Goal: Task Accomplishment & Management: Complete application form

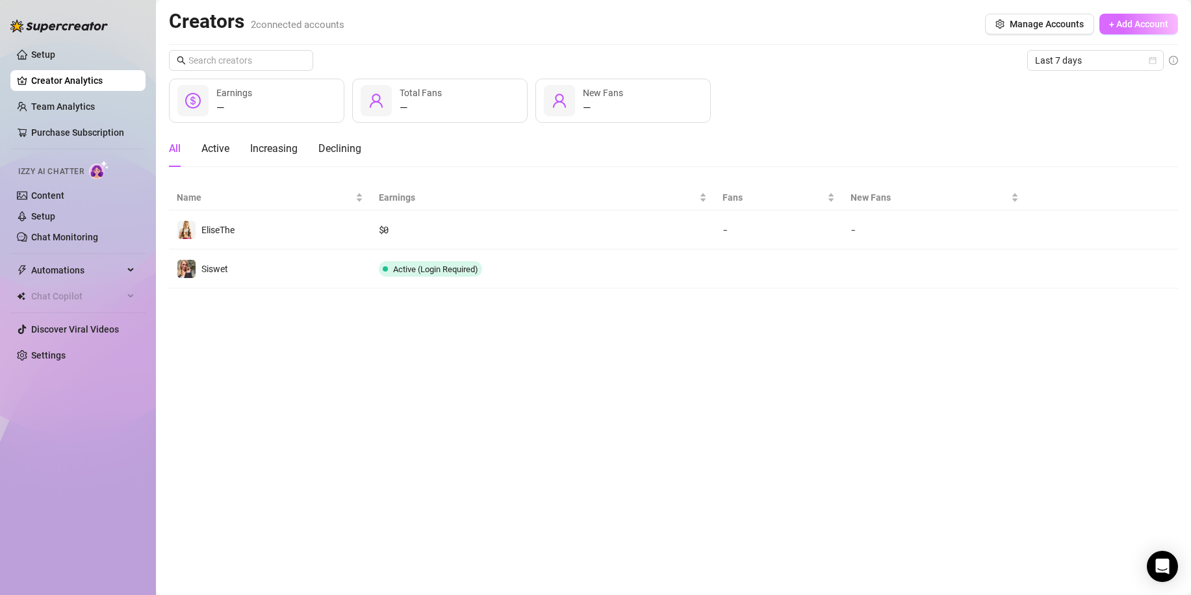
click at [1129, 31] on button "+ Add Account" at bounding box center [1138, 24] width 79 height 21
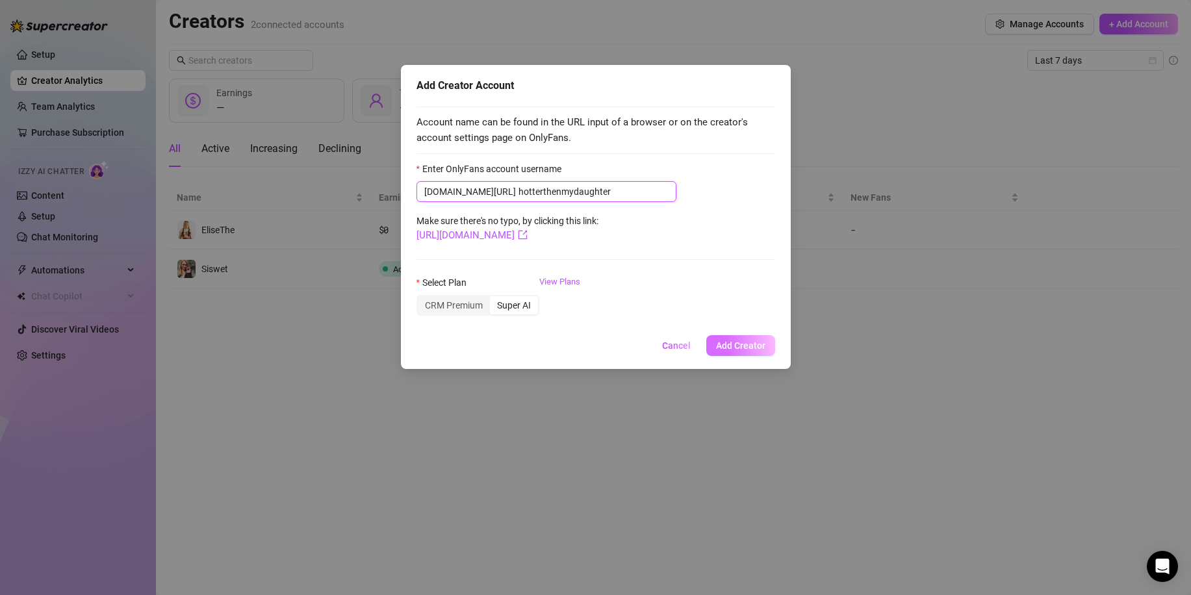
type input "hotterthenmydaughter"
click at [729, 351] on span "Add Creator" at bounding box center [740, 345] width 49 height 10
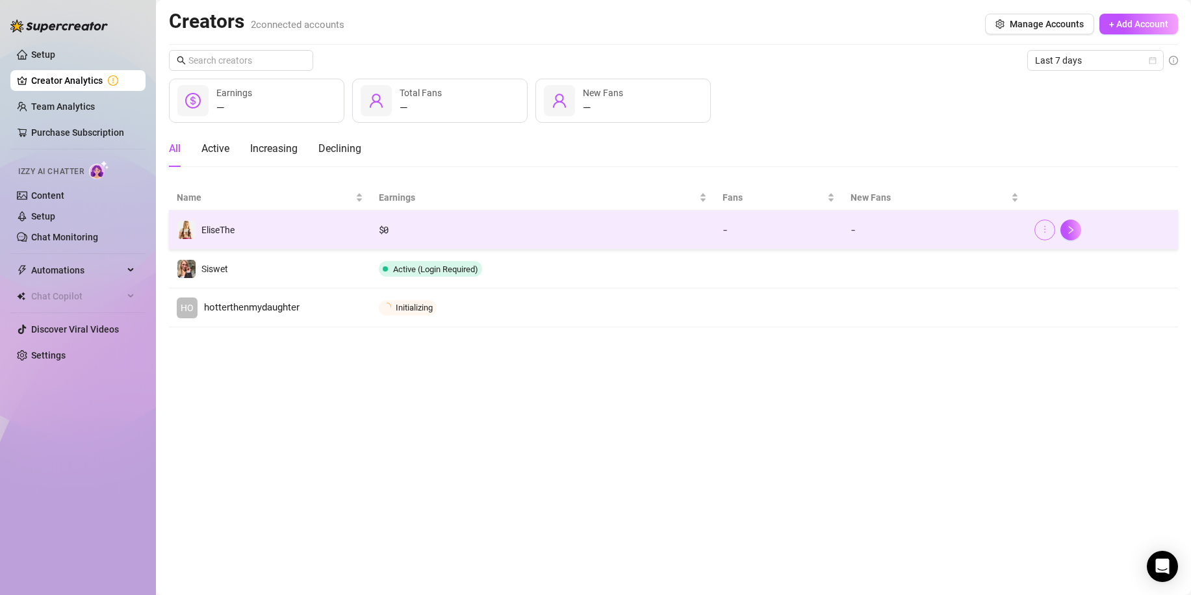
click at [1040, 229] on icon "more" at bounding box center [1044, 229] width 9 height 9
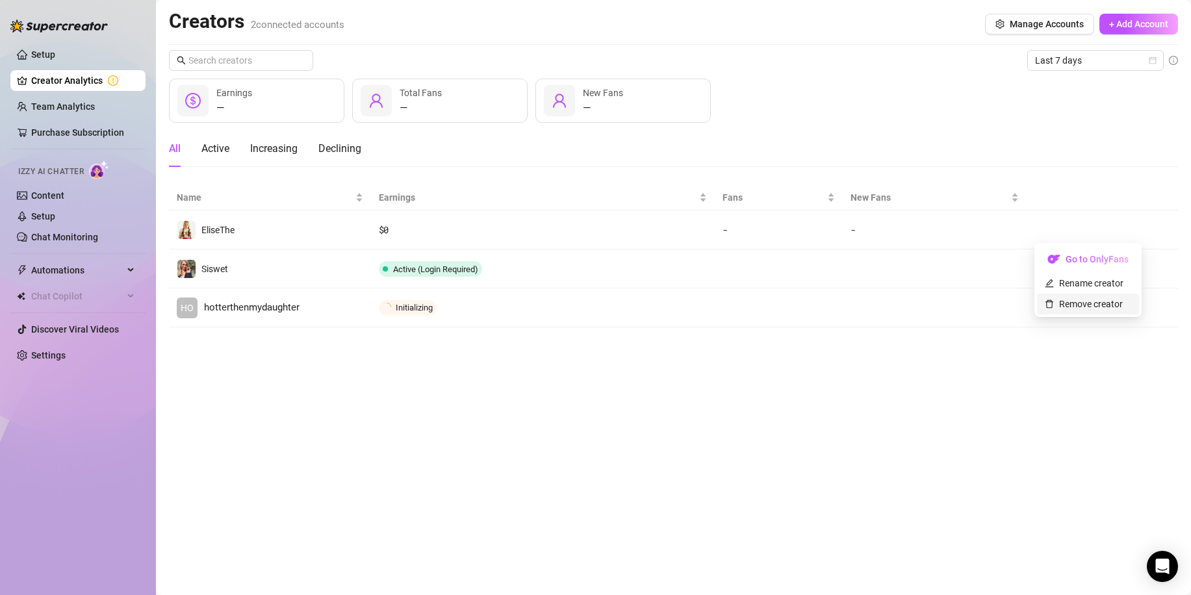
click at [1077, 303] on link "Remove creator" at bounding box center [1084, 304] width 78 height 10
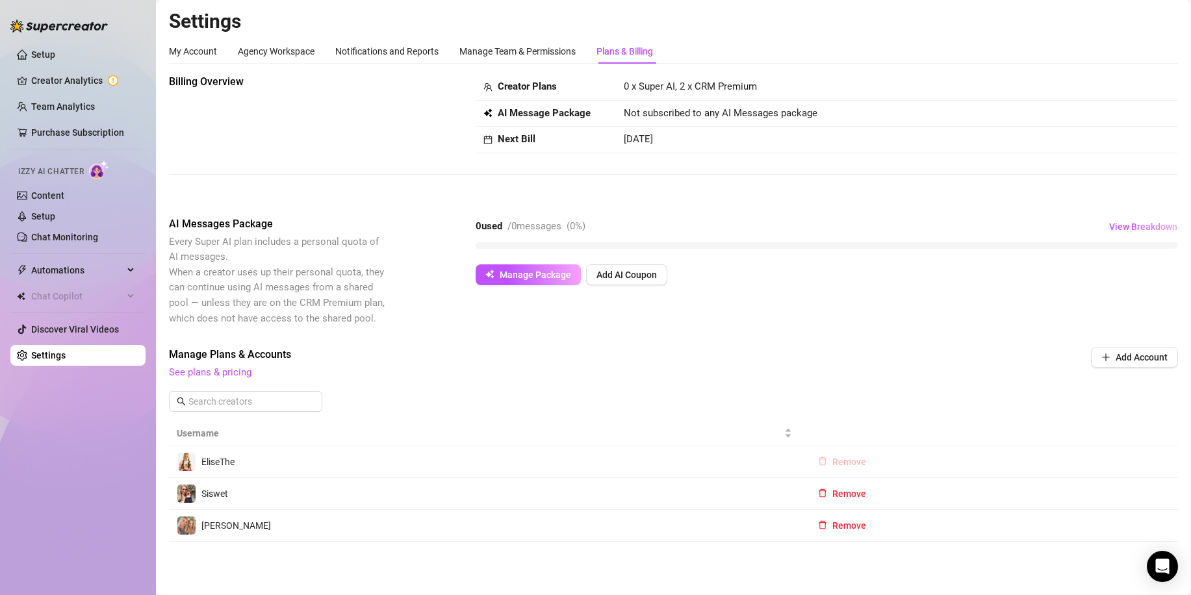
click at [839, 459] on span "Remove" at bounding box center [849, 462] width 34 height 10
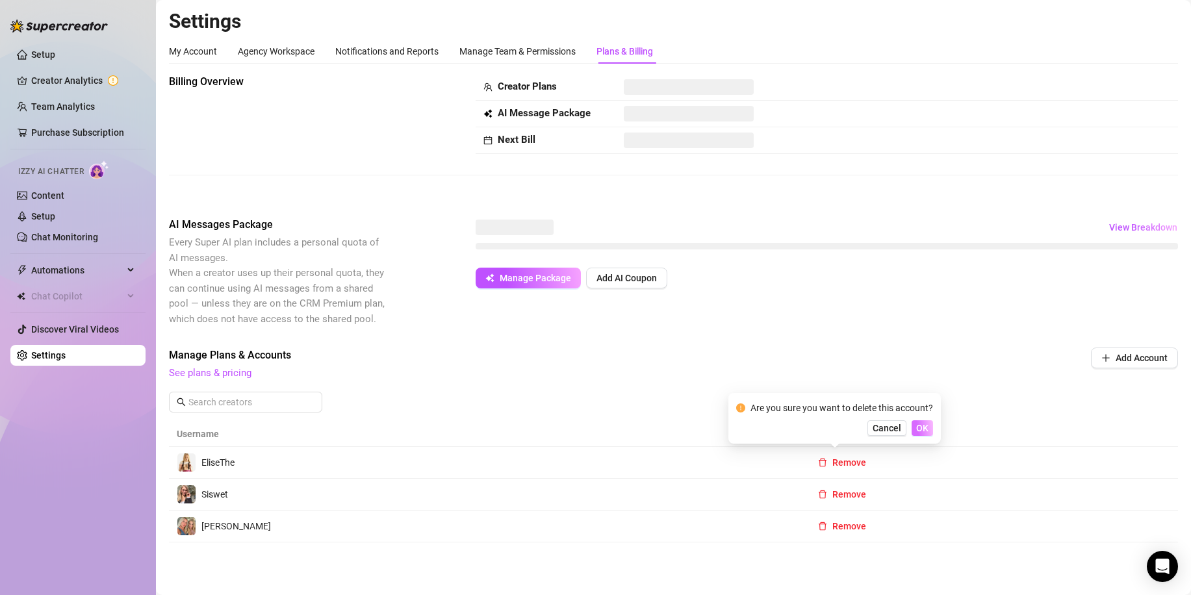
click at [915, 426] on button "OK" at bounding box center [922, 428] width 21 height 16
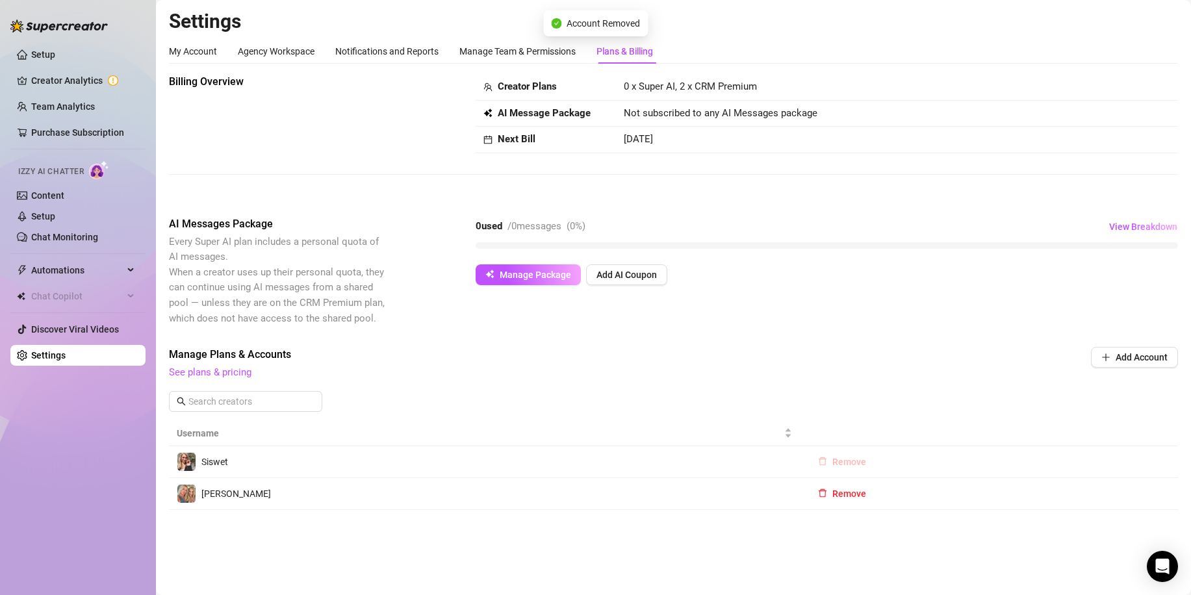
click at [839, 464] on span "Remove" at bounding box center [849, 462] width 34 height 10
click at [927, 424] on span "OK" at bounding box center [929, 428] width 12 height 10
click at [44, 57] on link "Setup" at bounding box center [43, 54] width 24 height 10
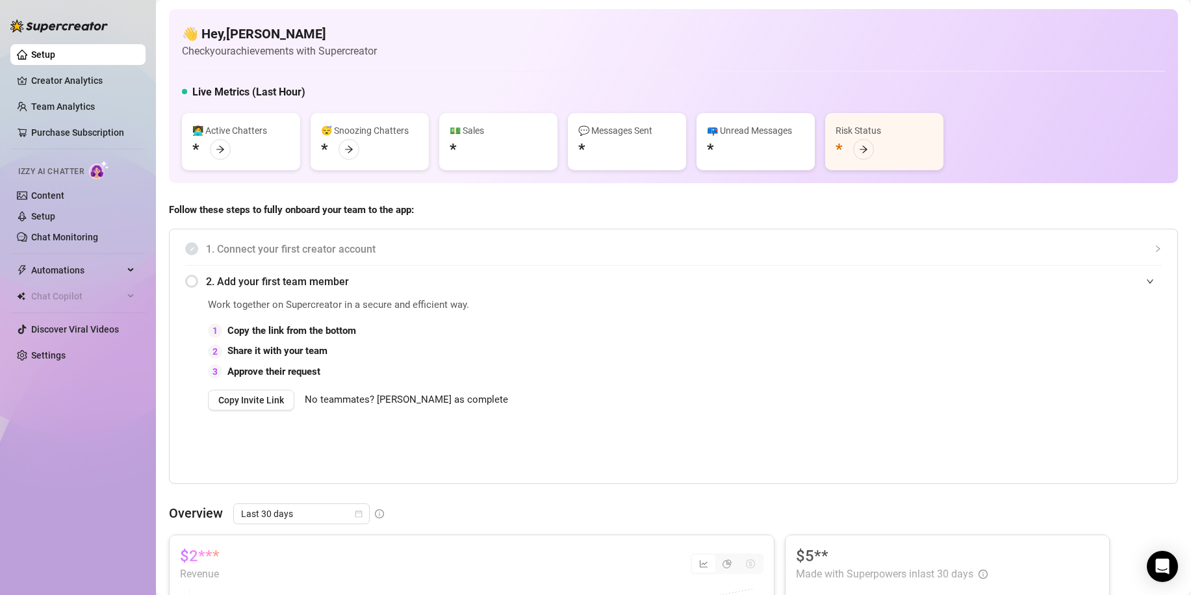
click at [62, 165] on div "Izzy AI Chatter" at bounding box center [76, 169] width 117 height 19
click at [66, 238] on link "Chat Monitoring" at bounding box center [64, 237] width 67 height 10
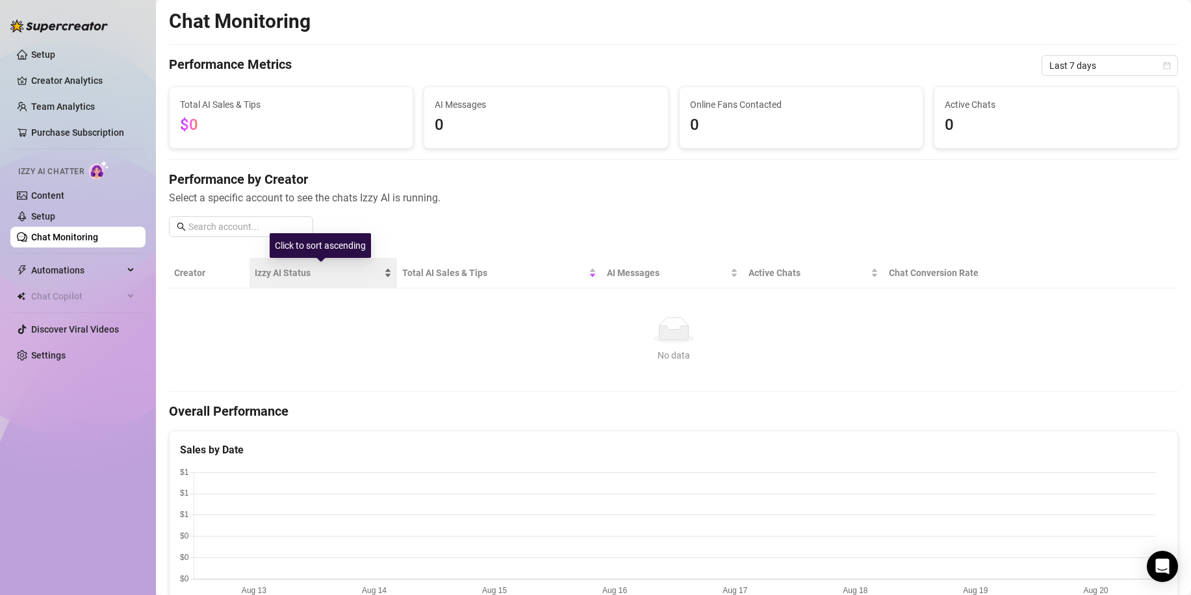
click at [294, 270] on span "Izzy AI Status" at bounding box center [318, 273] width 127 height 14
click at [209, 267] on th "Creator" at bounding box center [209, 273] width 81 height 31
click at [199, 273] on th "Creator" at bounding box center [209, 273] width 81 height 31
click at [75, 270] on span "Automations" at bounding box center [77, 270] width 92 height 21
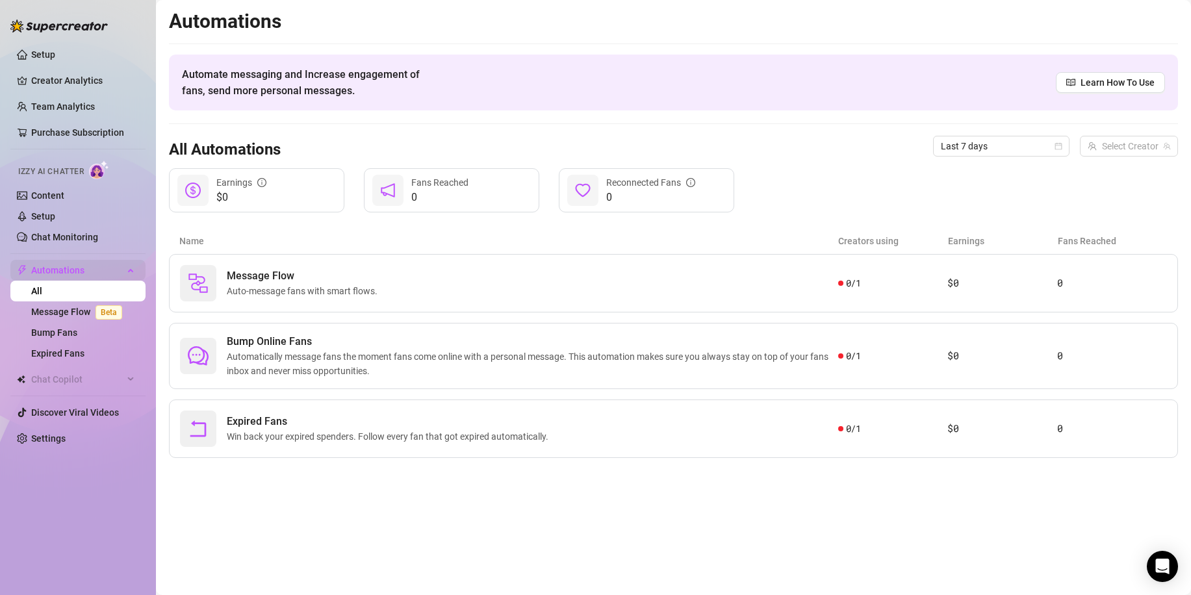
click at [71, 264] on span "Automations" at bounding box center [77, 270] width 92 height 21
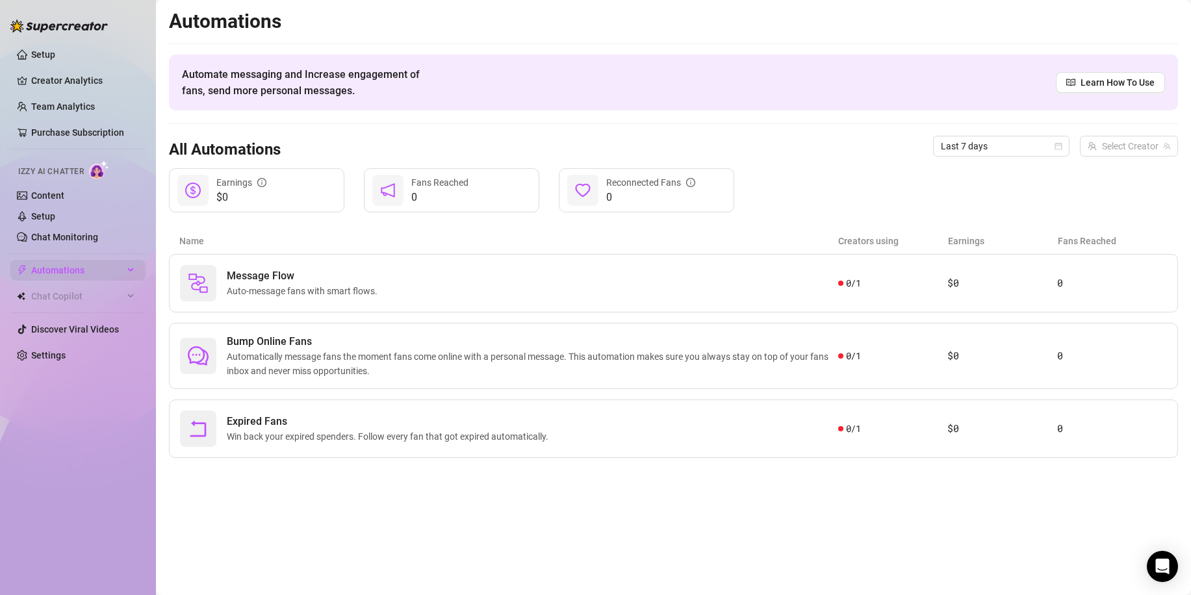
click at [75, 272] on span "Automations" at bounding box center [77, 270] width 92 height 21
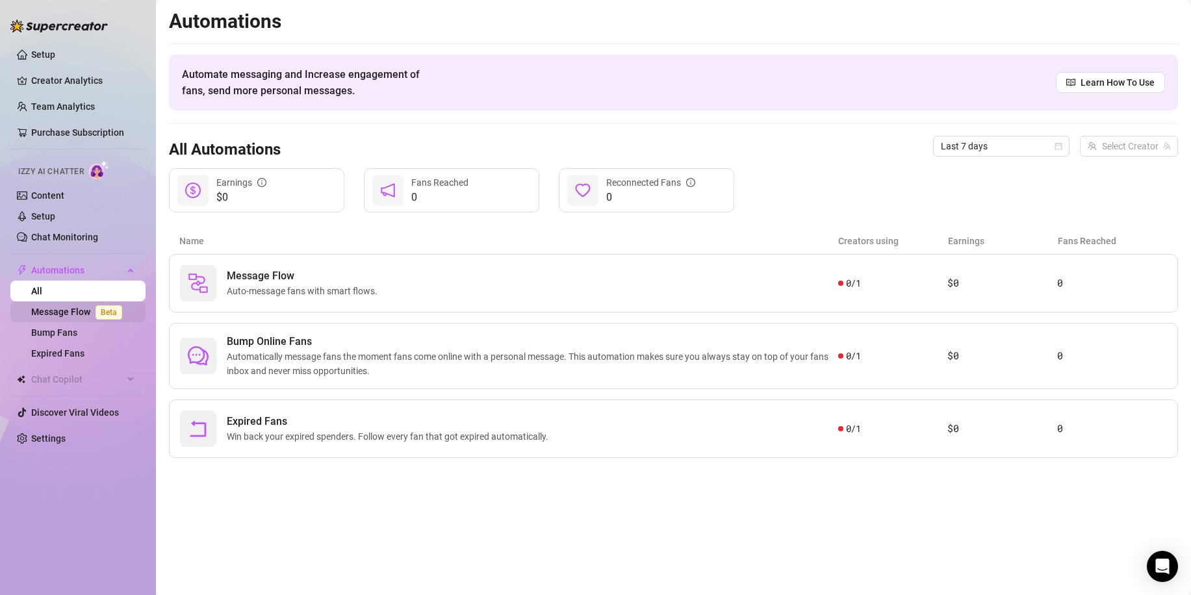
click at [80, 307] on link "Message Flow Beta" at bounding box center [79, 312] width 96 height 10
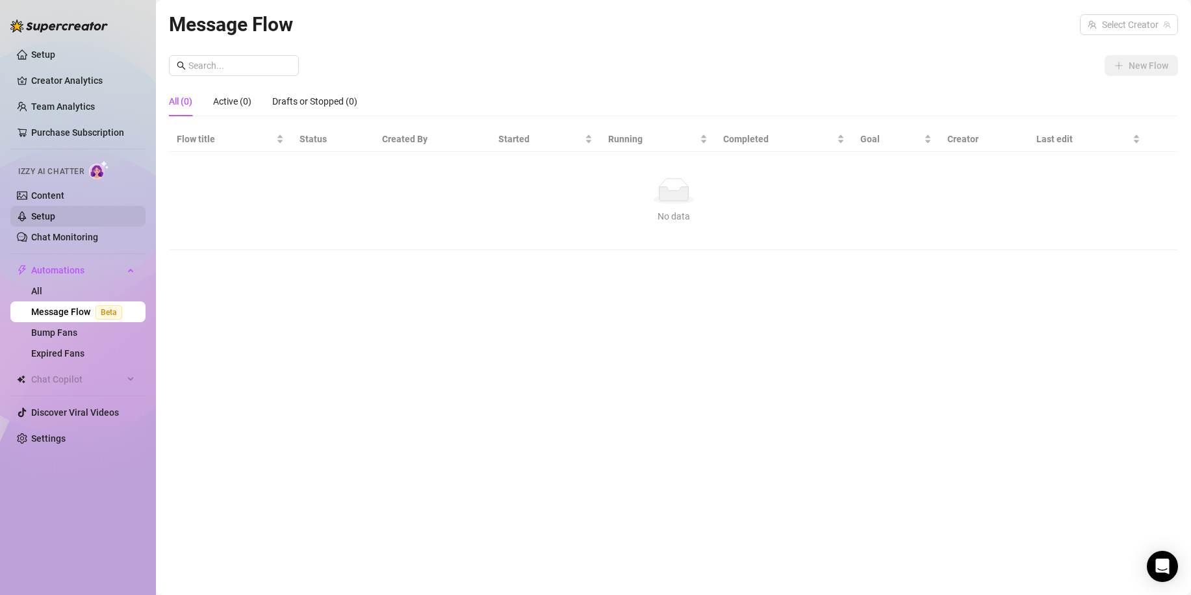
click at [55, 214] on link "Setup" at bounding box center [43, 216] width 24 height 10
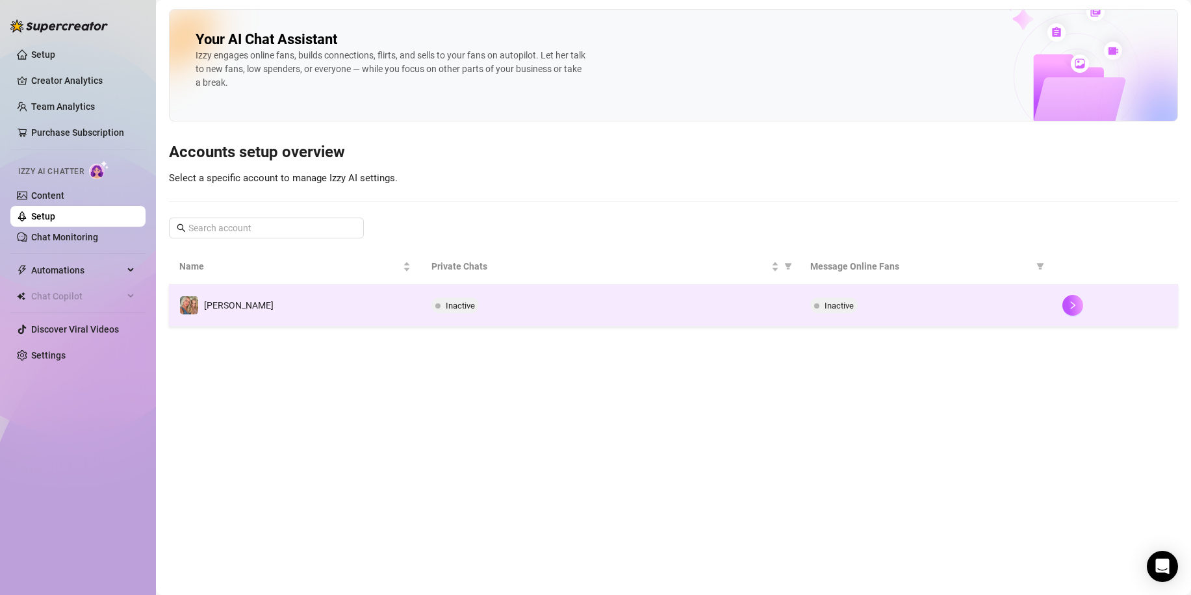
click at [226, 308] on td "[PERSON_NAME]" at bounding box center [295, 306] width 252 height 42
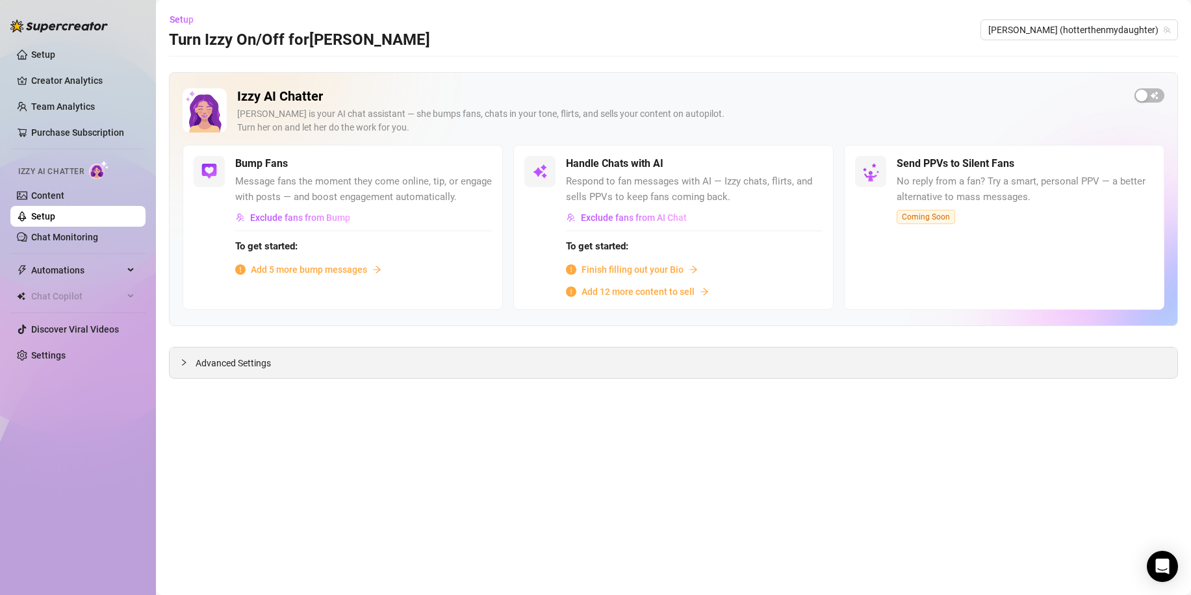
click at [237, 364] on span "Advanced Settings" at bounding box center [233, 363] width 75 height 14
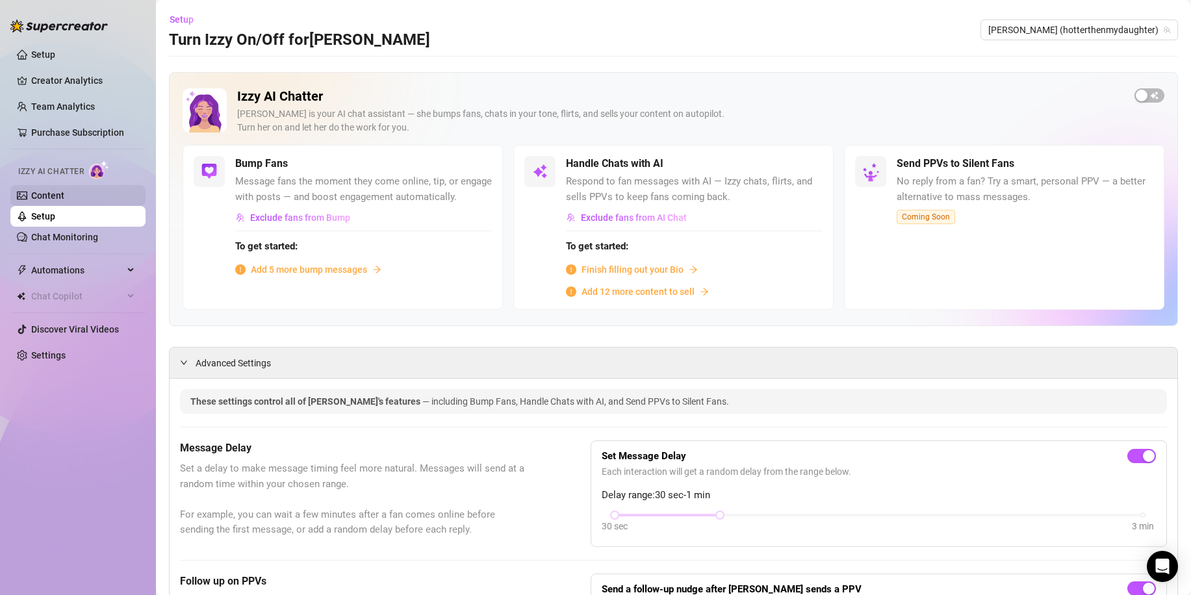
click at [38, 194] on link "Content" at bounding box center [47, 195] width 33 height 10
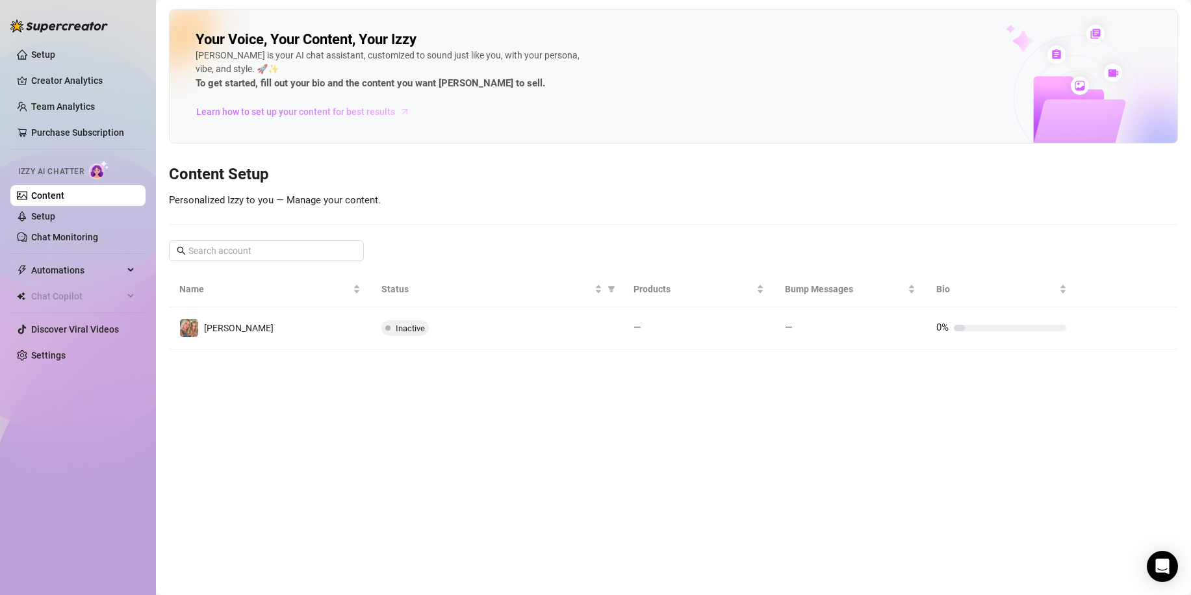
click at [344, 115] on span "Learn how to set up your content for best results" at bounding box center [295, 112] width 199 height 14
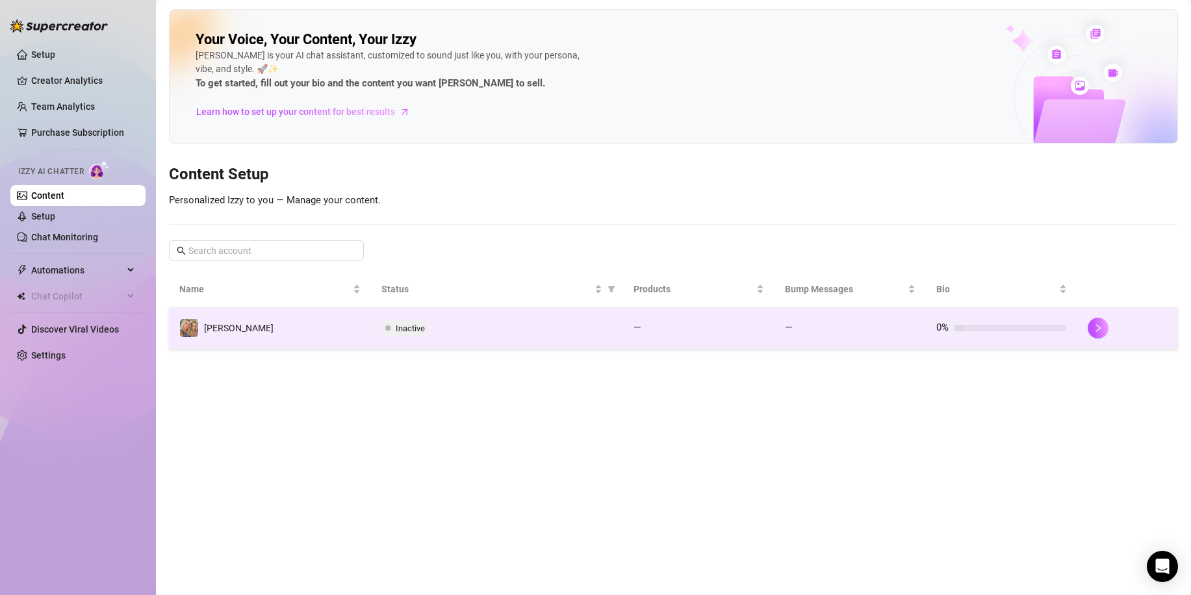
click at [416, 329] on span "Inactive" at bounding box center [410, 329] width 29 height 10
click at [1101, 325] on icon "right" at bounding box center [1098, 328] width 9 height 9
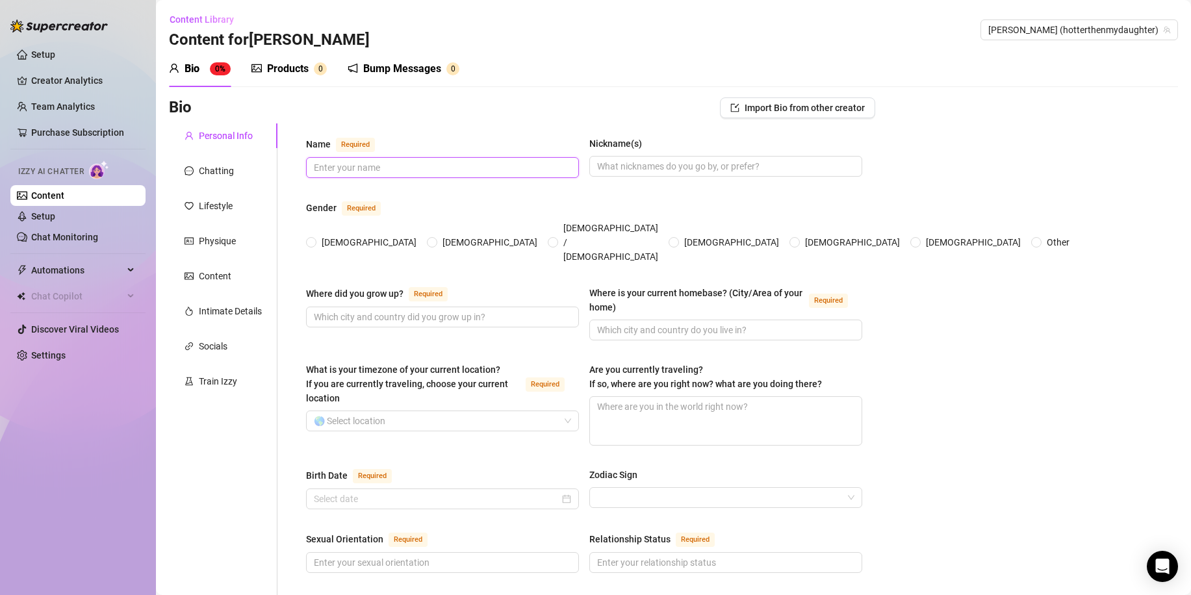
click at [368, 164] on input "Name Required" at bounding box center [441, 167] width 255 height 14
type input "H"
type input "[PERSON_NAME] and [PERSON_NAME]"
click at [656, 169] on input "Nickname(s)" at bounding box center [724, 166] width 255 height 14
type input "[PERSON_NAME] and [PERSON_NAME]"
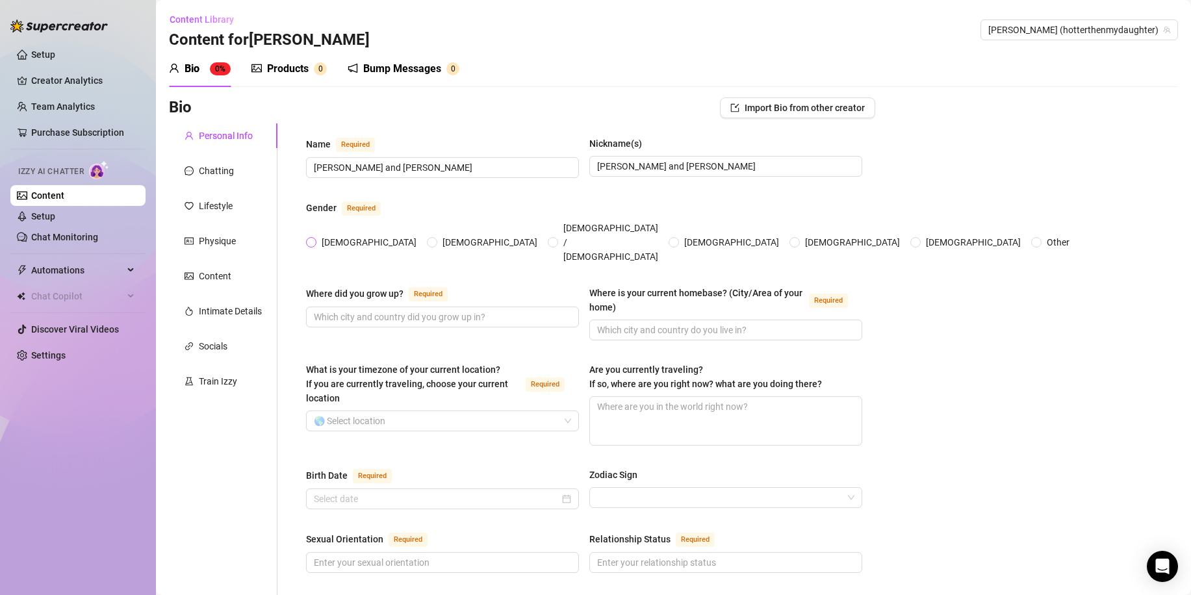
click at [328, 235] on span "[DEMOGRAPHIC_DATA]" at bounding box center [368, 242] width 105 height 14
click at [314, 239] on input "[DEMOGRAPHIC_DATA]" at bounding box center [311, 243] width 5 height 8
radio input "true"
click at [350, 310] on input "Where did you grow up? Required" at bounding box center [441, 317] width 255 height 14
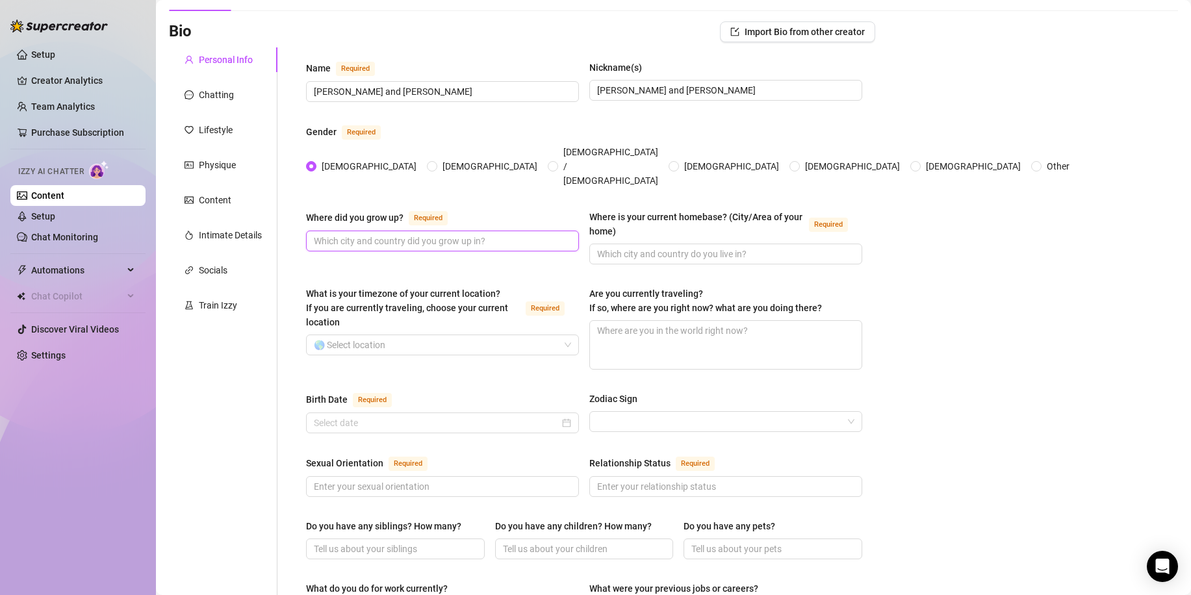
scroll to position [77, 0]
type input "the [GEOGRAPHIC_DATA]"
click at [706, 246] on input "Where is your current homebase? (City/Area of your home) Required" at bounding box center [724, 253] width 255 height 14
type input "i"
type input "Gelderland"
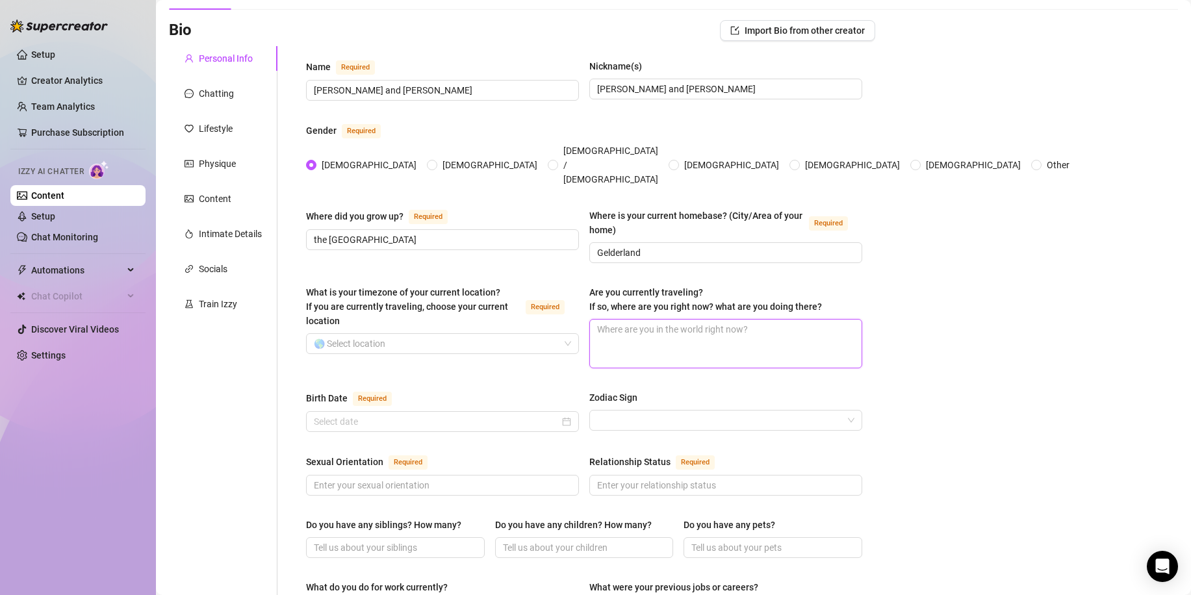
click at [714, 327] on textarea "Are you currently traveling? If so, where are you right now? what are you doing…" at bounding box center [726, 344] width 272 height 48
type textarea "n"
type textarea "no"
type textarea "no i"
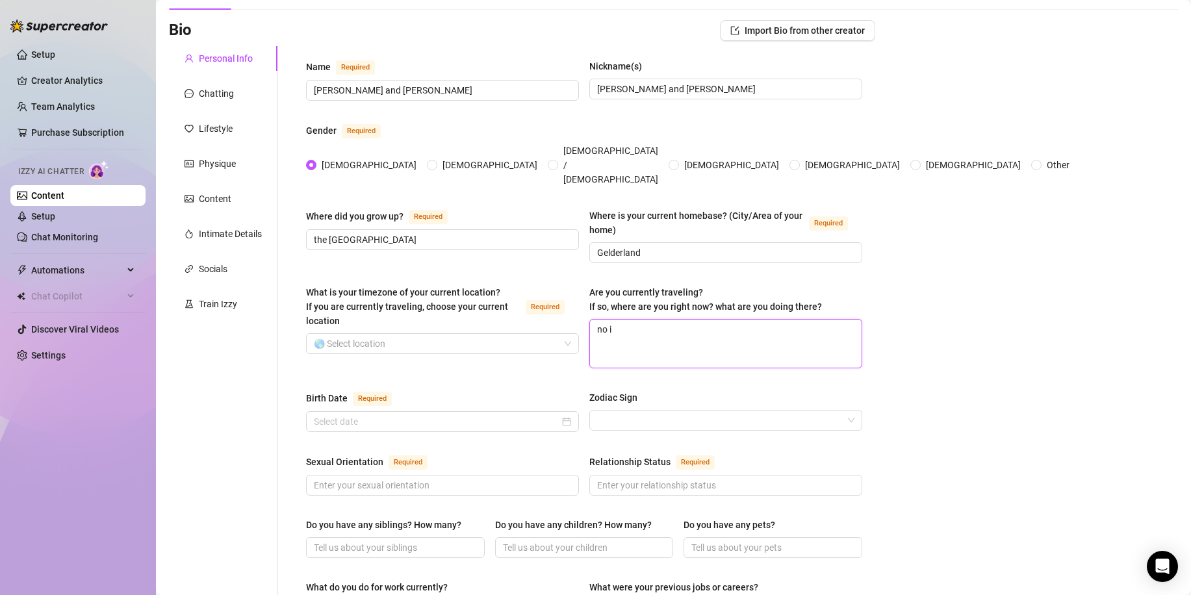
type textarea "no i'm"
type textarea "no i'm a"
type textarea "no i'm at"
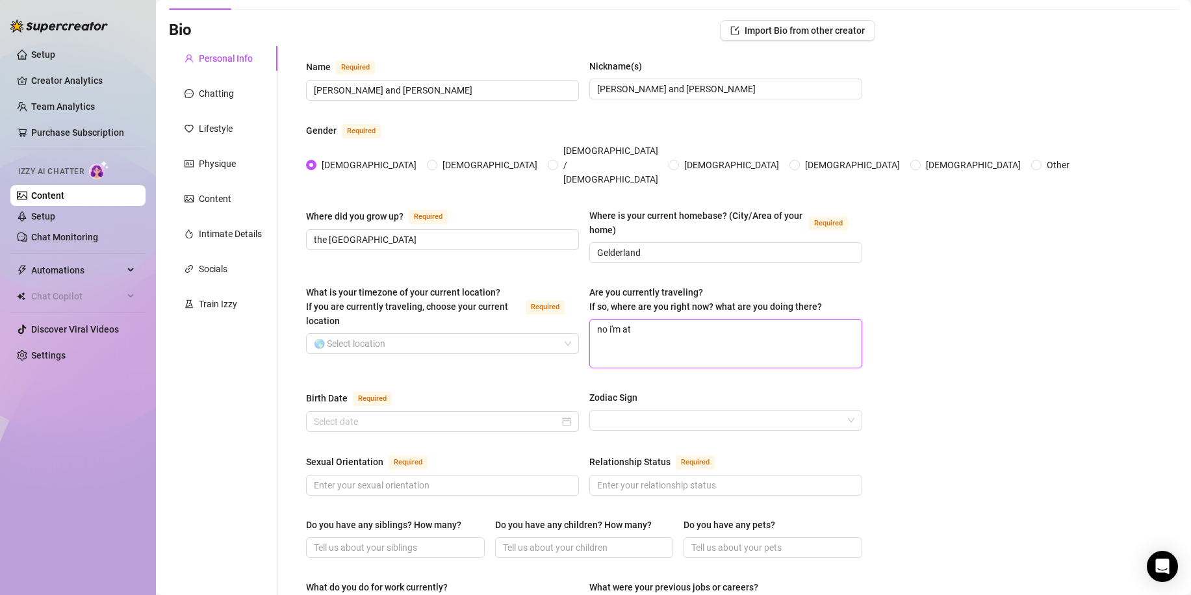
type textarea "no i'm at h"
type textarea "no i'm at ho"
type textarea "no i'm at home"
click at [368, 334] on input "What is your timezone of your current location? If you are currently traveling,…" at bounding box center [437, 343] width 246 height 19
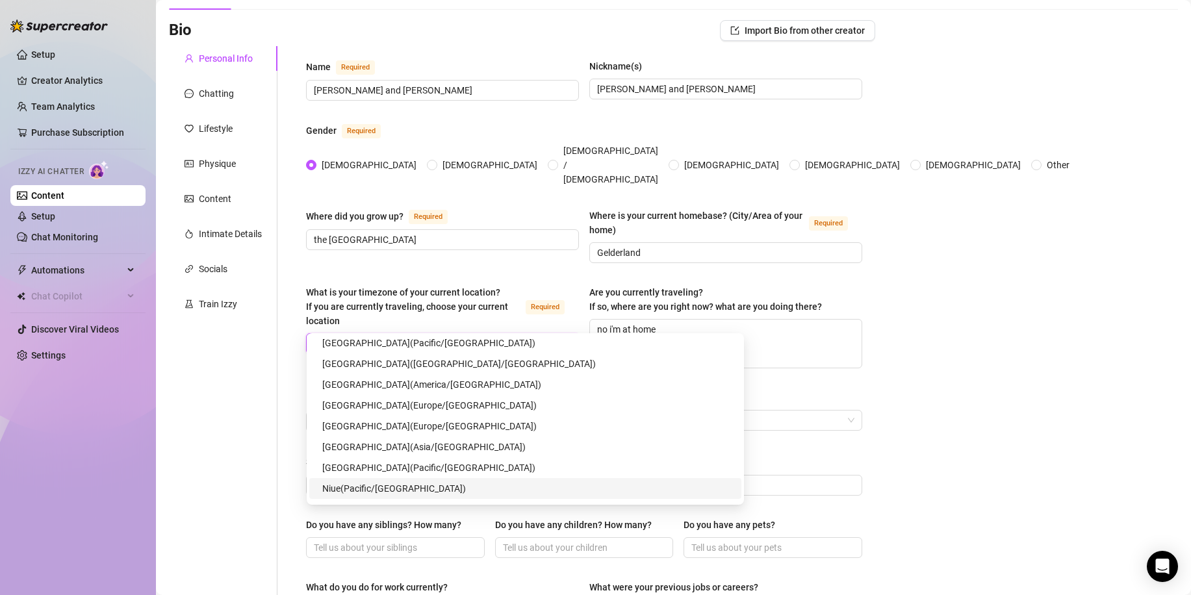
scroll to position [4805, 0]
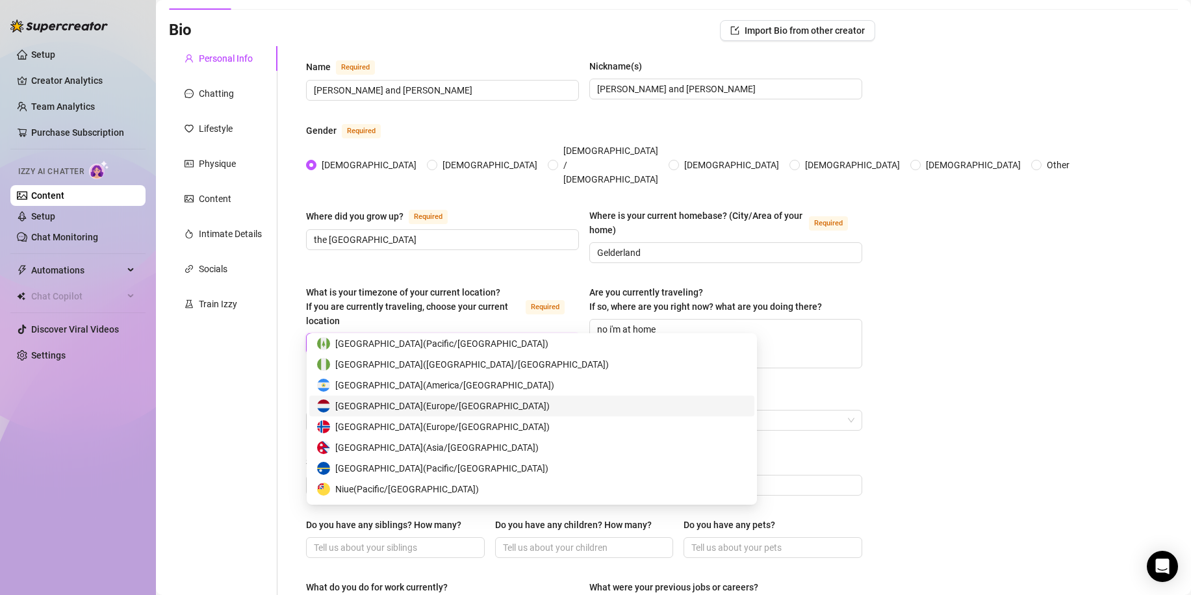
click at [368, 406] on span "[GEOGRAPHIC_DATA] ( [GEOGRAPHIC_DATA]/[GEOGRAPHIC_DATA] )" at bounding box center [442, 406] width 214 height 14
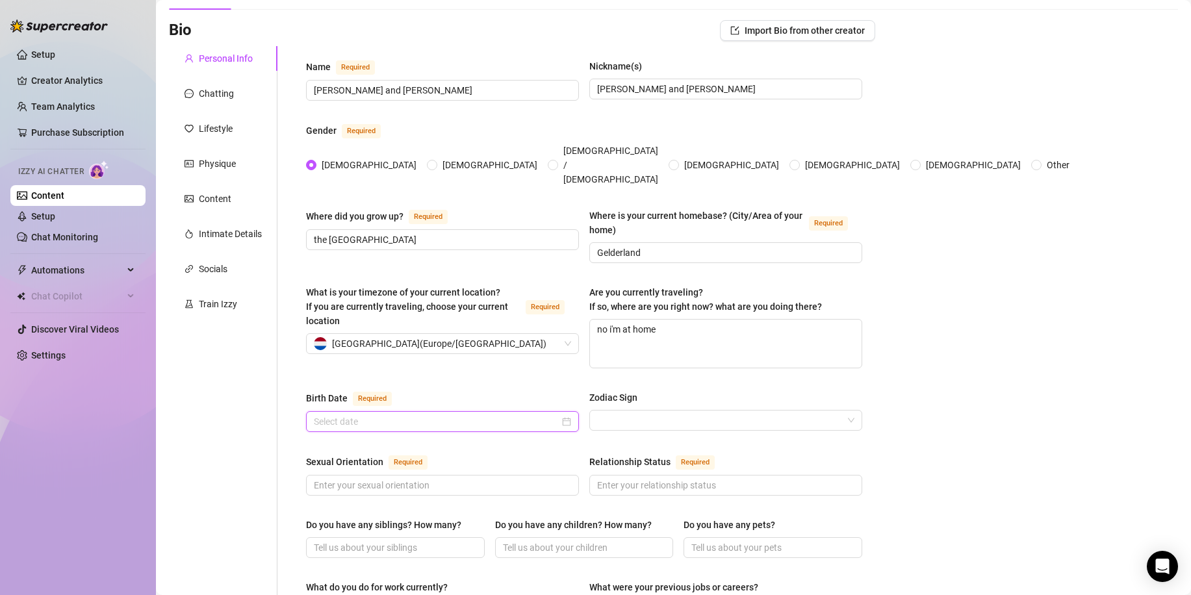
click at [474, 415] on input "Birth Date Required" at bounding box center [437, 422] width 246 height 14
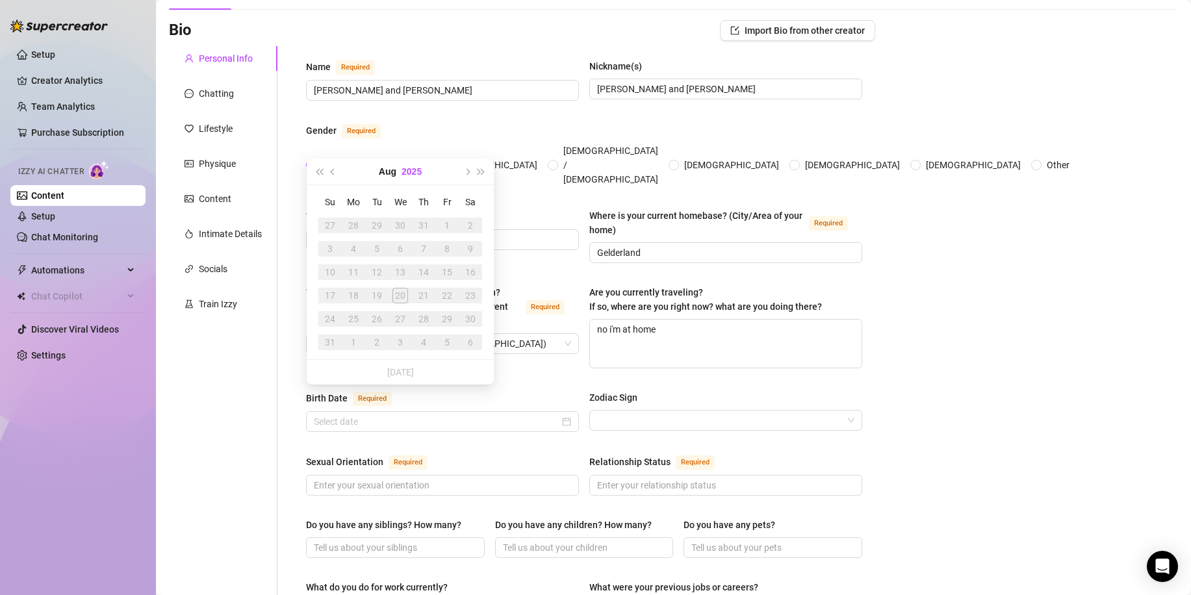
click at [408, 172] on button "2025" at bounding box center [412, 172] width 20 height 26
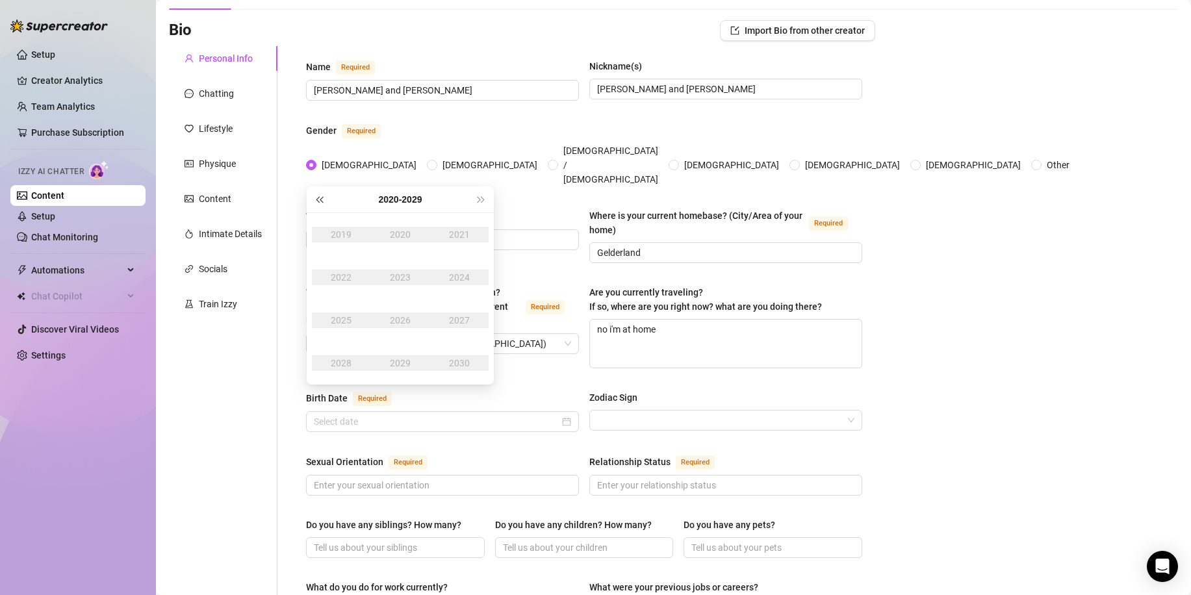
click at [320, 200] on span "Last year (Control + left)" at bounding box center [319, 199] width 6 height 6
type input "[DATE]"
click at [317, 201] on button "Last year (Control + left)" at bounding box center [319, 199] width 14 height 26
click at [338, 326] on div "1995" at bounding box center [341, 321] width 39 height 16
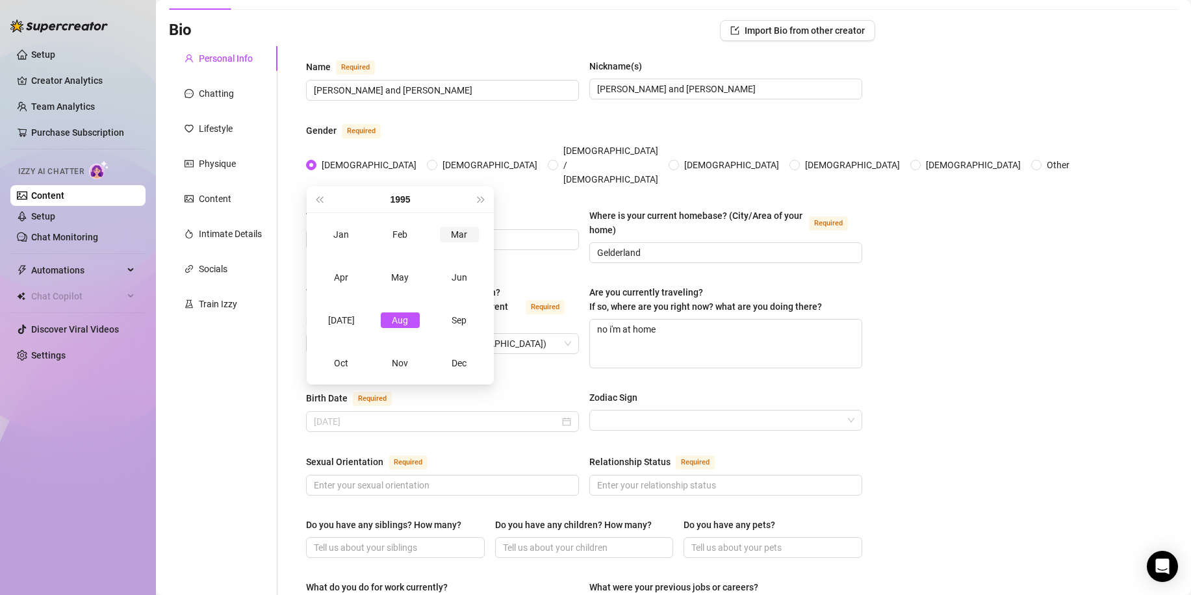
click at [443, 244] on td "Mar" at bounding box center [458, 234] width 59 height 43
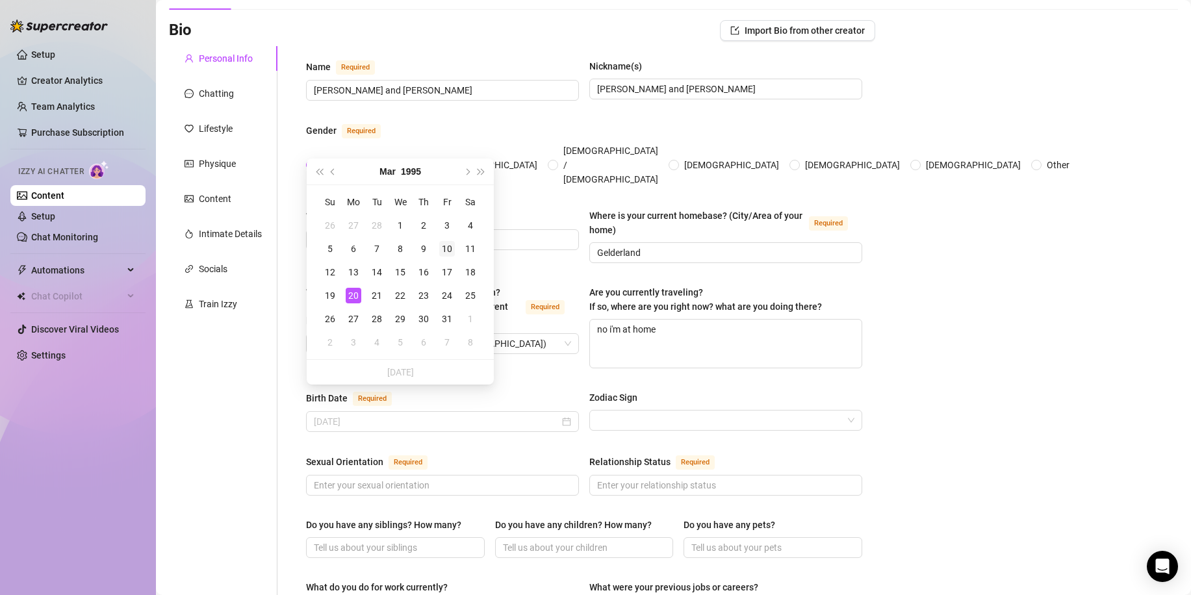
type input "[DATE]"
click at [452, 259] on td "10" at bounding box center [446, 248] width 23 height 23
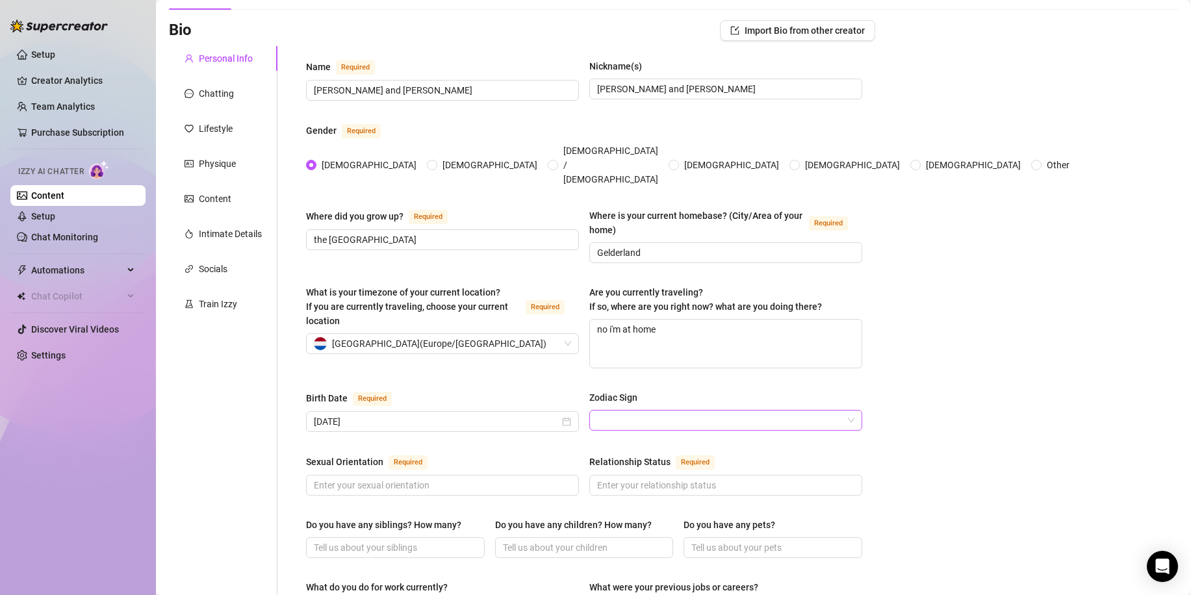
click at [658, 411] on input "Zodiac Sign" at bounding box center [720, 420] width 246 height 19
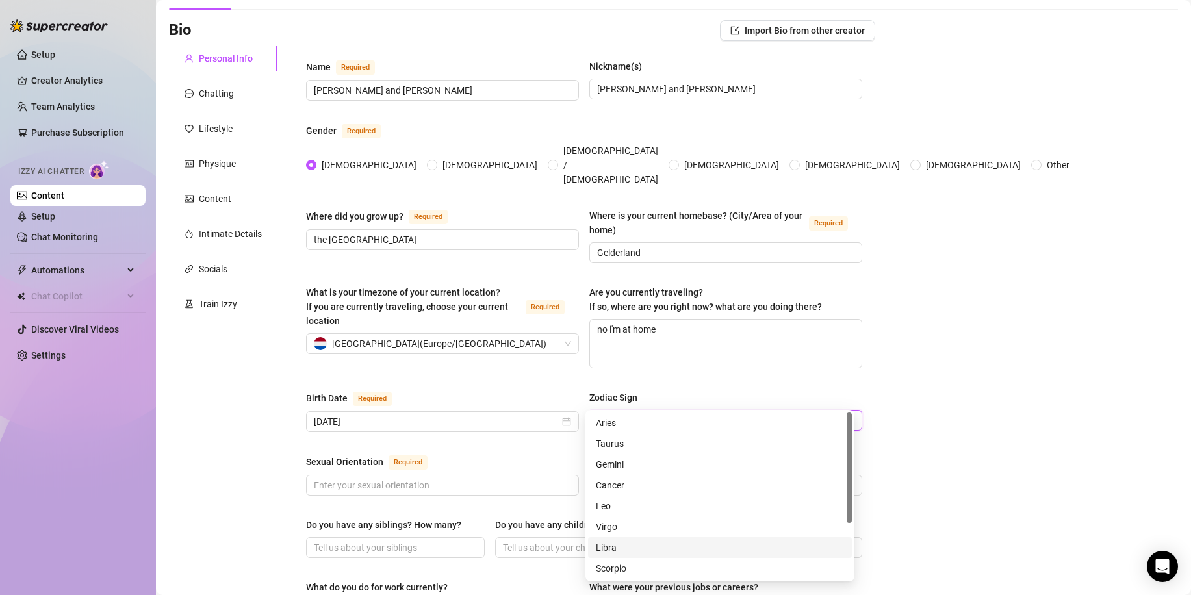
scroll to position [83, 0]
click at [621, 568] on div "Pisces" at bounding box center [720, 568] width 248 height 14
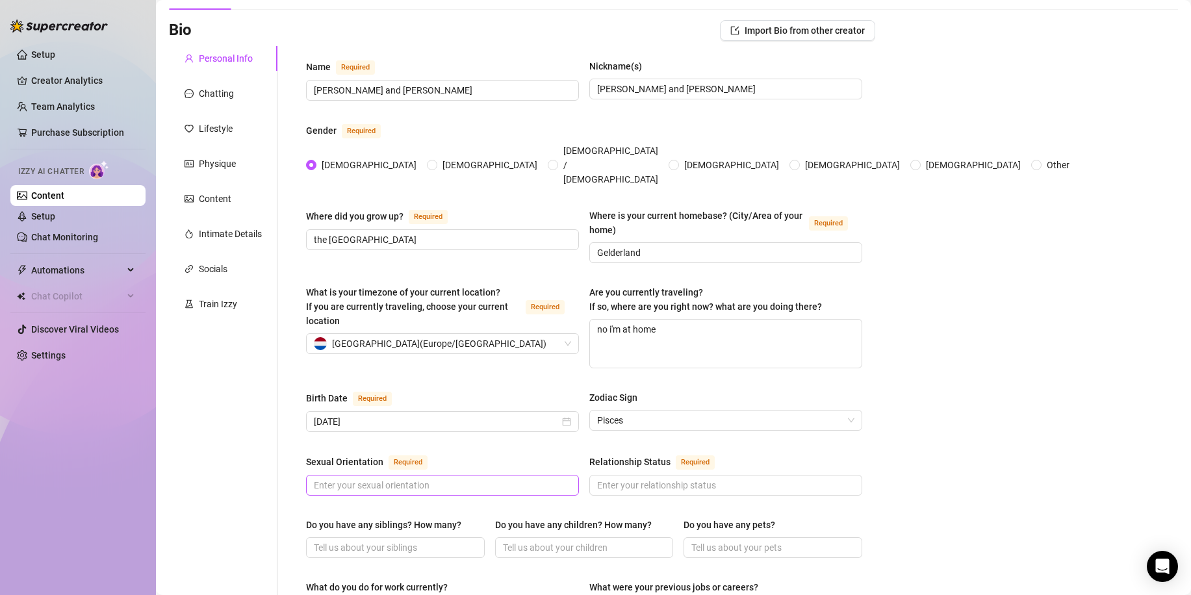
click at [449, 475] on span at bounding box center [442, 485] width 273 height 21
type input "[DEMOGRAPHIC_DATA]"
click at [670, 478] on input "Relationship Status Required" at bounding box center [724, 485] width 255 height 14
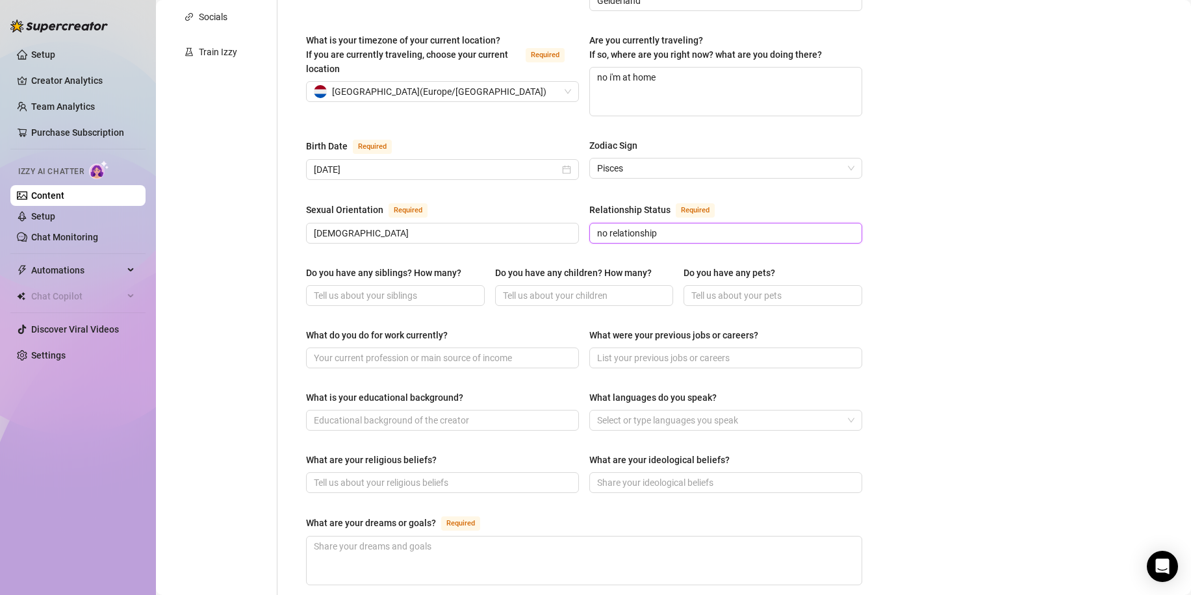
scroll to position [330, 0]
type input "no relationship"
click at [398, 288] on input "Do you have any siblings? How many?" at bounding box center [394, 295] width 160 height 14
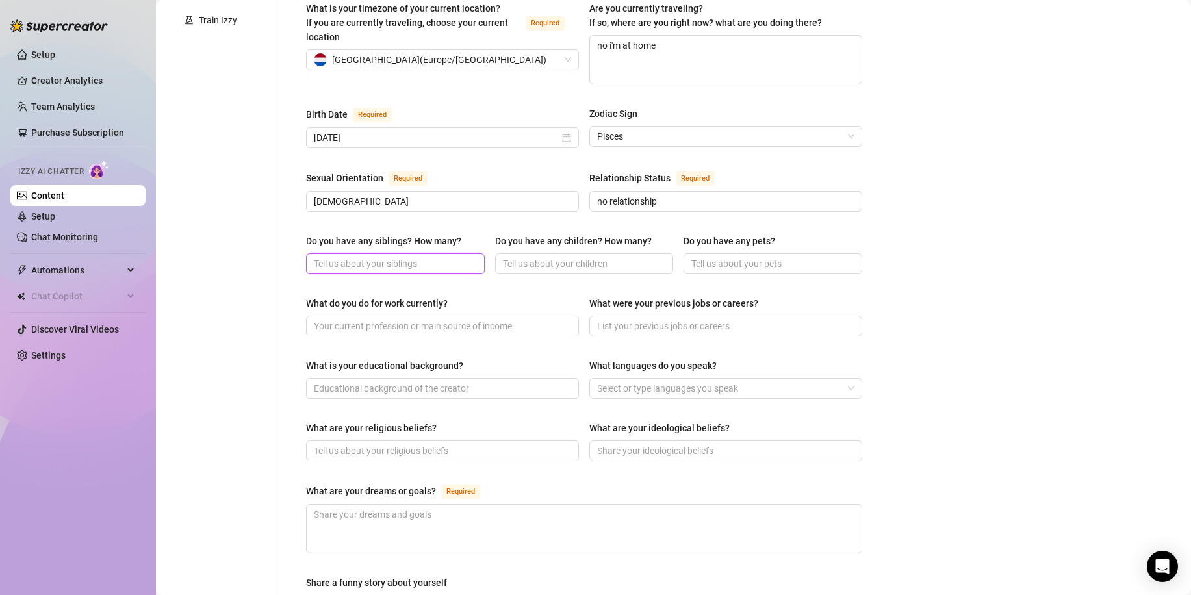
scroll to position [362, 0]
click at [401, 256] on input "Do you have any siblings? How many?" at bounding box center [394, 263] width 160 height 14
type input "3"
click at [507, 256] on input "Do you have any children? How many?" at bounding box center [583, 263] width 160 height 14
type input "2"
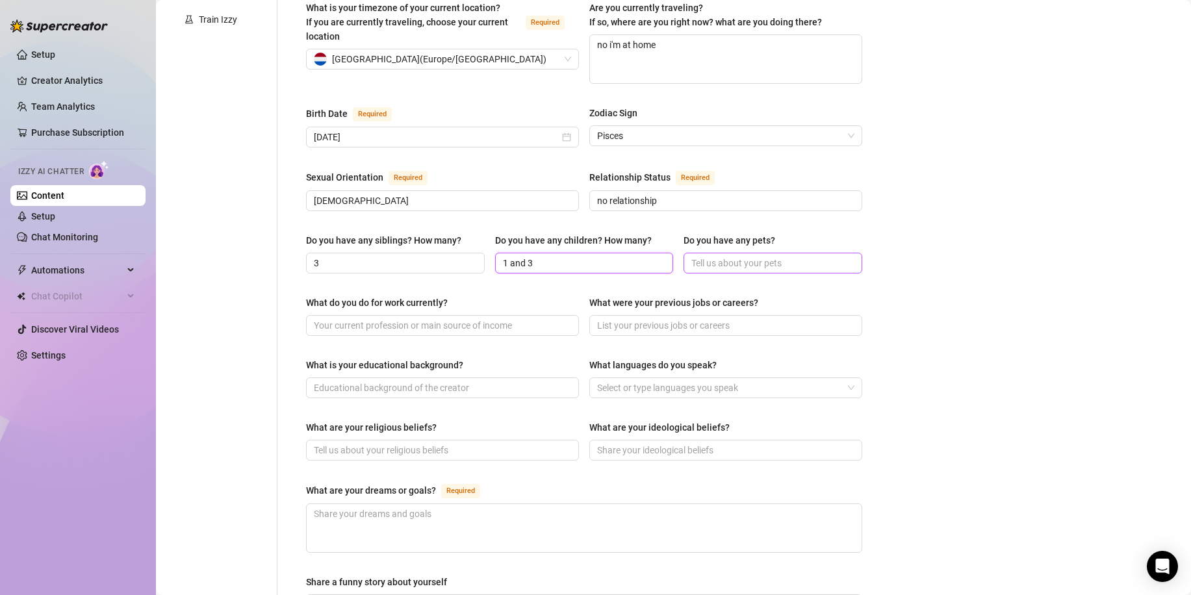
type input "1 and 3"
click at [705, 256] on input "Do you have any pets?" at bounding box center [771, 263] width 160 height 14
type input "3"
type input "2 dogs"
click at [379, 256] on input "3" at bounding box center [394, 263] width 160 height 14
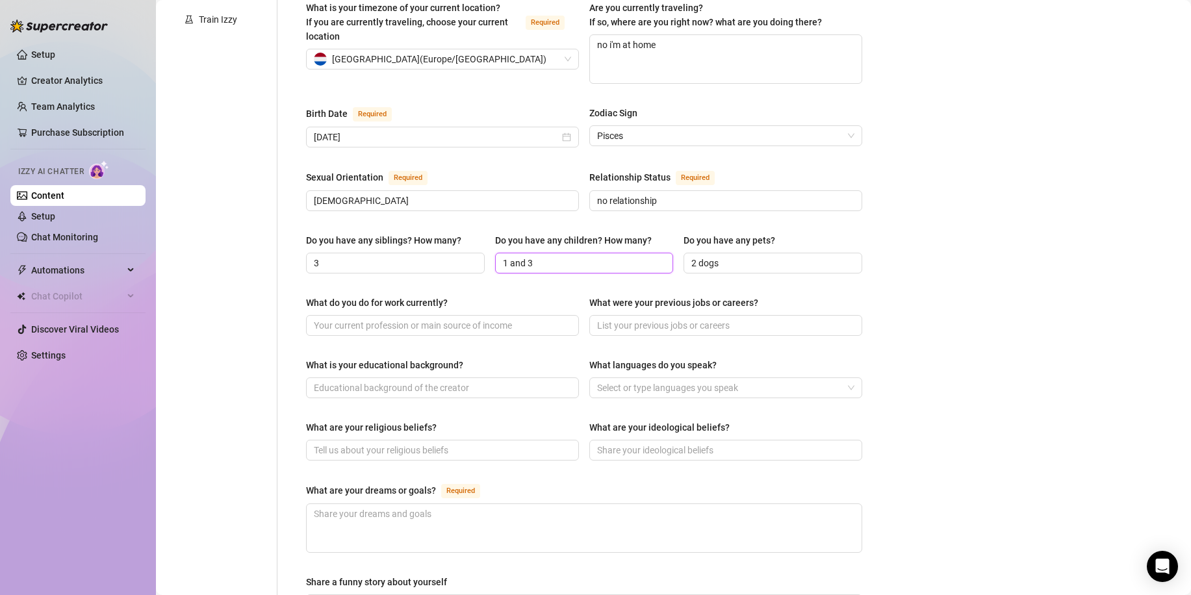
click at [548, 256] on input "1 and 3" at bounding box center [583, 263] width 160 height 14
click at [476, 315] on span at bounding box center [442, 325] width 273 height 21
type input "onlyfans, running a nightclub,"
drag, startPoint x: 596, startPoint y: 311, endPoint x: 632, endPoint y: 300, distance: 37.6
drag, startPoint x: 632, startPoint y: 300, endPoint x: 613, endPoint y: 304, distance: 20.0
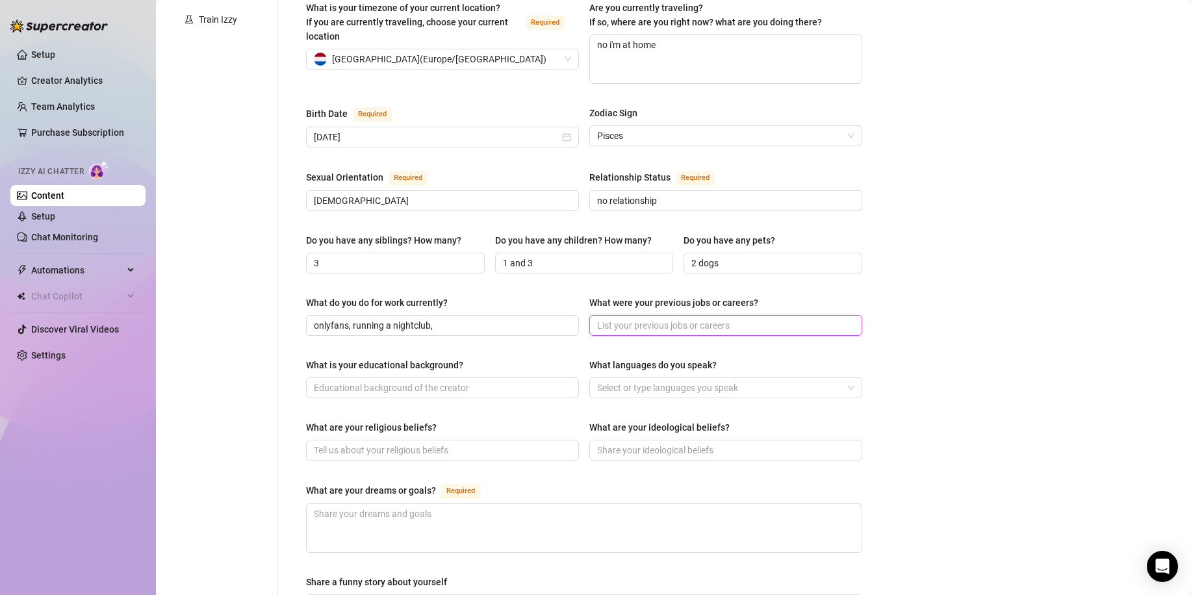
click at [613, 318] on input "What were your previous jobs or careers?" at bounding box center [724, 325] width 255 height 14
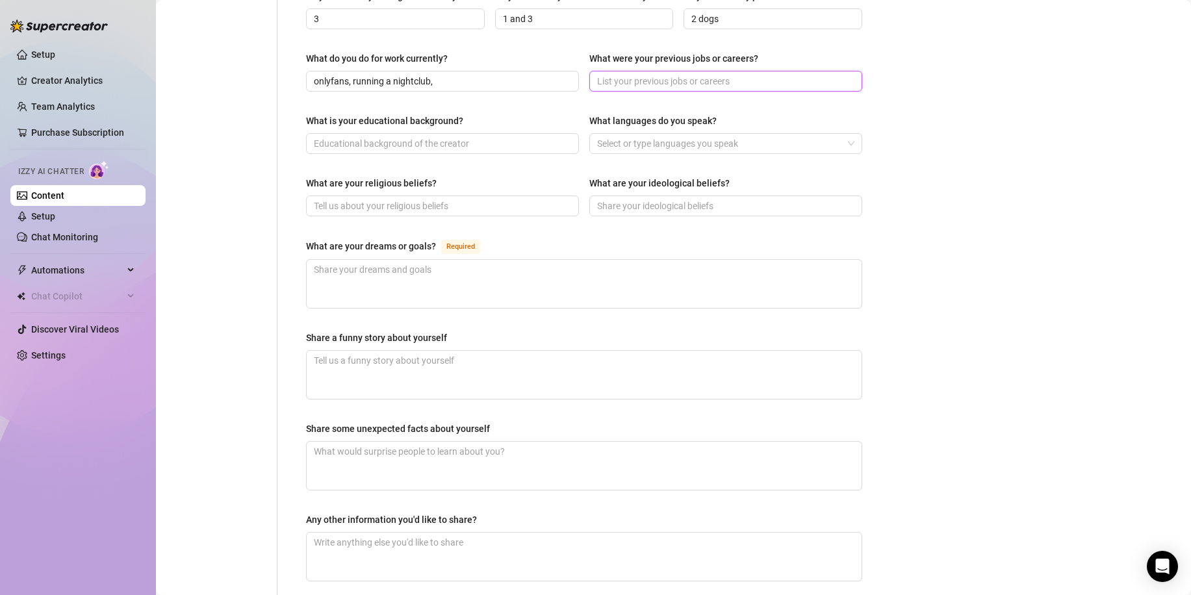
scroll to position [632, 0]
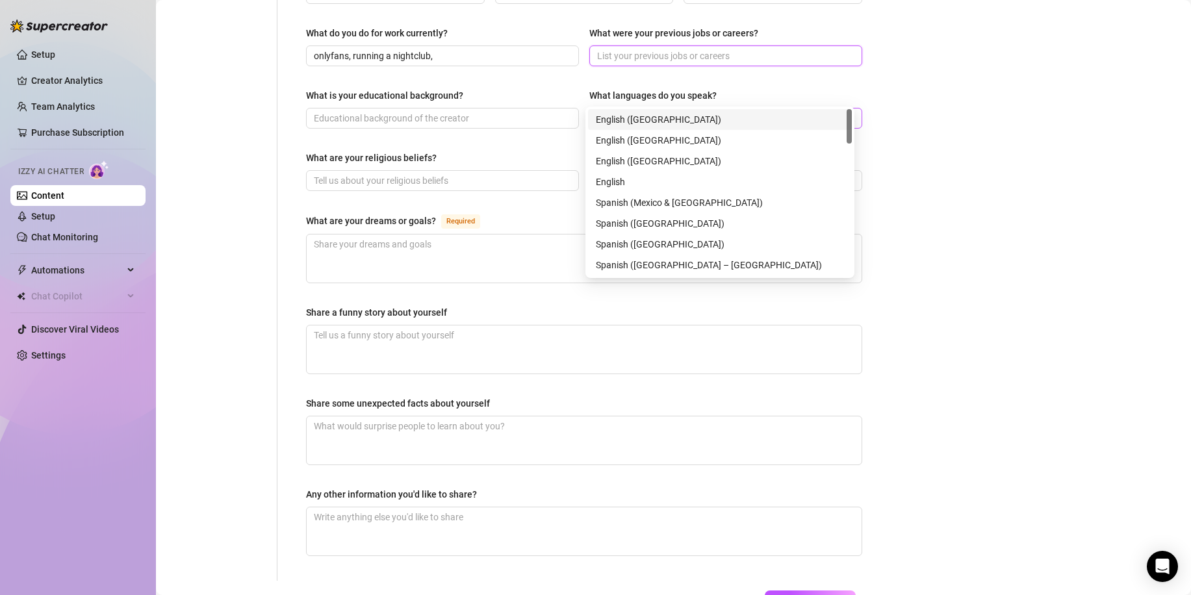
click at [619, 109] on div at bounding box center [719, 118] width 254 height 18
click at [636, 120] on div "English ([GEOGRAPHIC_DATA])" at bounding box center [720, 119] width 248 height 14
click at [726, 116] on icon "close" at bounding box center [728, 118] width 5 height 5
click at [635, 173] on div "English" at bounding box center [720, 182] width 264 height 21
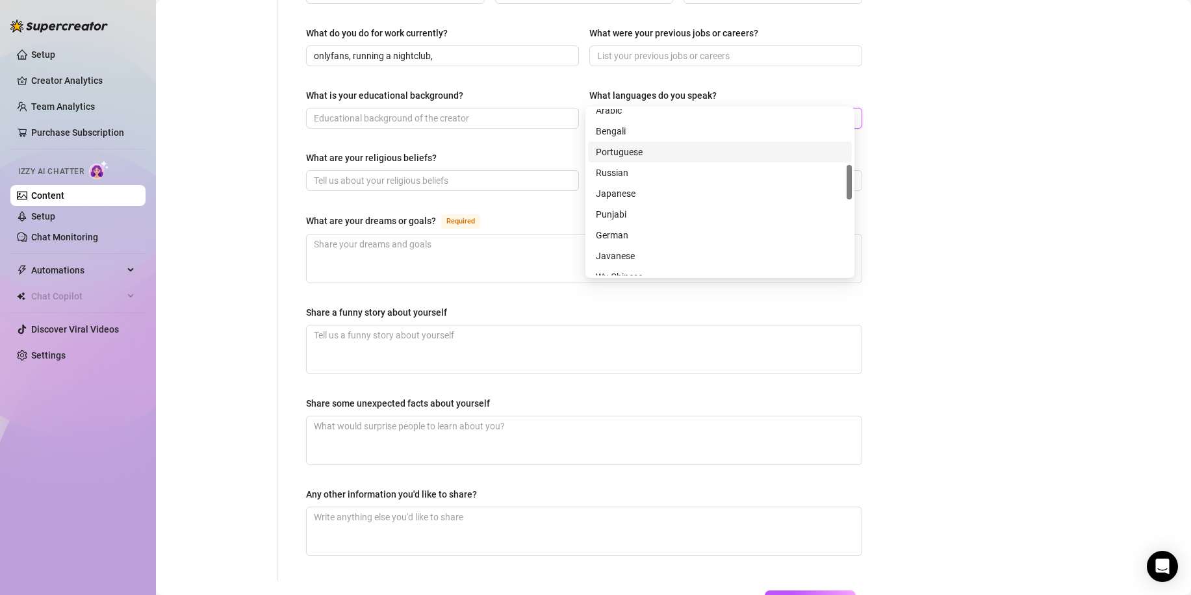
scroll to position [265, 0]
click at [622, 229] on div "German" at bounding box center [720, 229] width 248 height 14
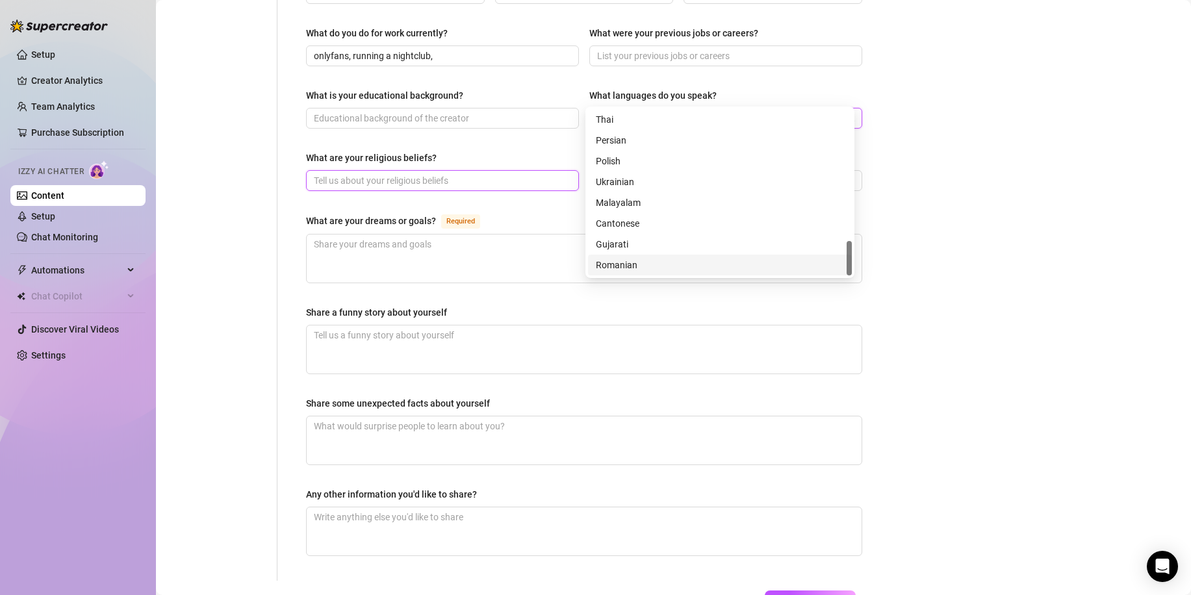
click at [459, 173] on input "What are your religious beliefs?" at bounding box center [441, 180] width 255 height 14
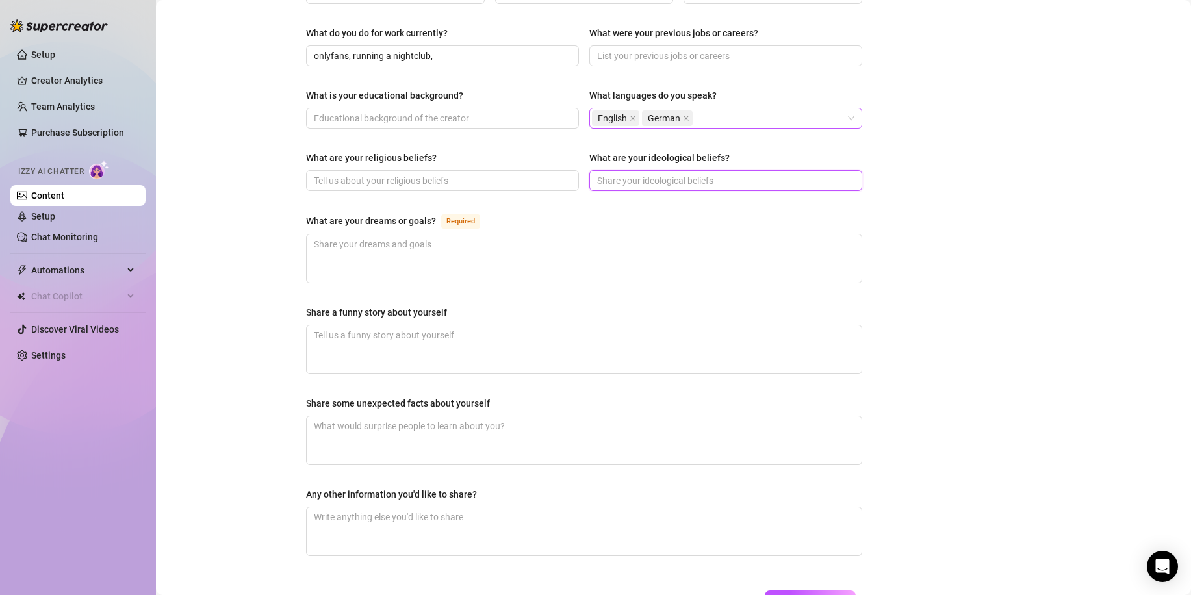
click at [632, 173] on input "What are your ideological beliefs?" at bounding box center [724, 180] width 255 height 14
click at [473, 173] on input "What are your religious beliefs?" at bounding box center [441, 180] width 255 height 14
type input "none"
click at [661, 173] on input "What are your ideological beliefs?" at bounding box center [724, 180] width 255 height 14
click at [426, 235] on textarea "What are your dreams or goals? Required" at bounding box center [584, 259] width 555 height 48
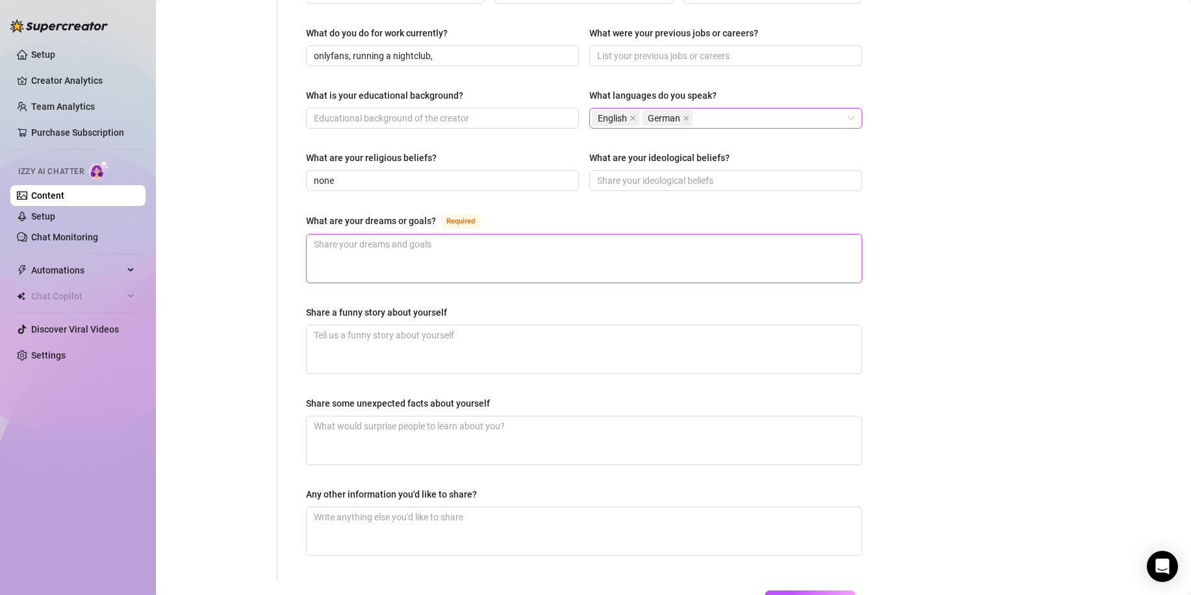
type textarea "m"
type textarea "my"
type textarea "my d"
type textarea "my dr"
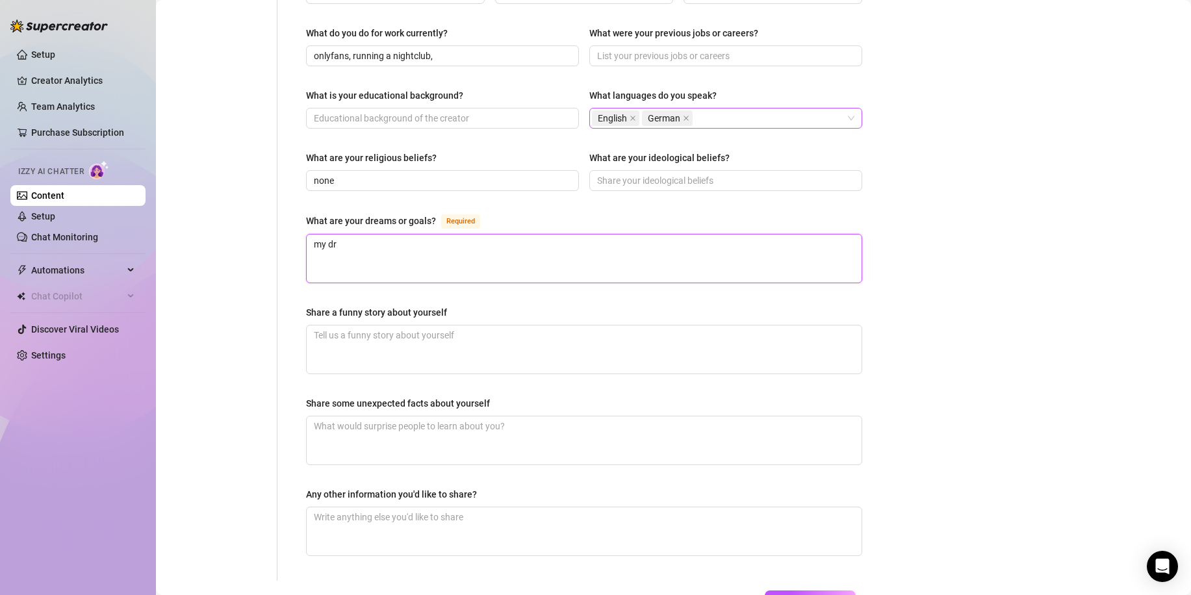
type textarea "my dre"
type textarea "my drea"
type textarea "my dreams"
type textarea "my dreams o"
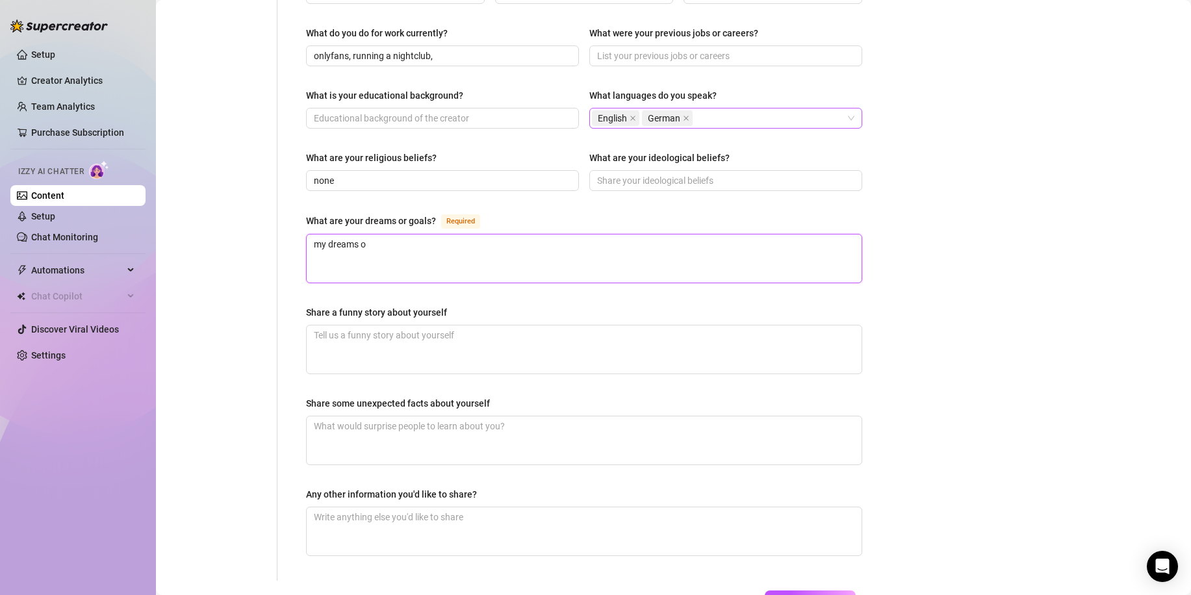
type textarea "my dreams or"
type textarea "my dreams or g"
type textarea "my dreams or go"
type textarea "my dreams or [GEOGRAPHIC_DATA]"
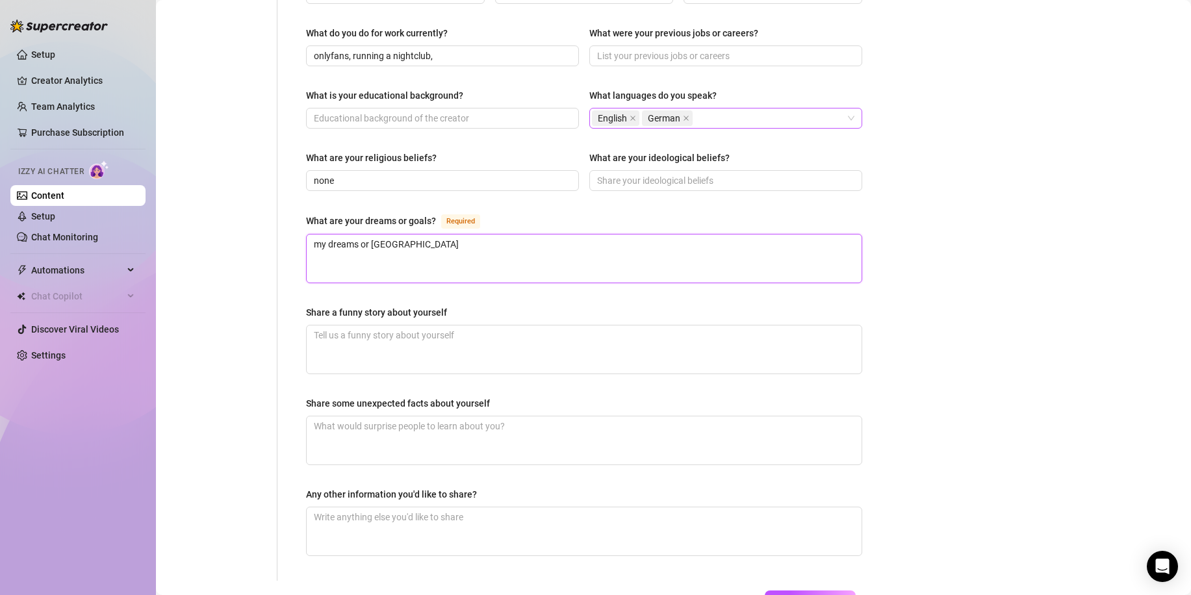
type textarea "my dreams or goal"
type textarea "my dreams or goals"
type textarea "my dreams or goals i"
type textarea "my dreams or goals in"
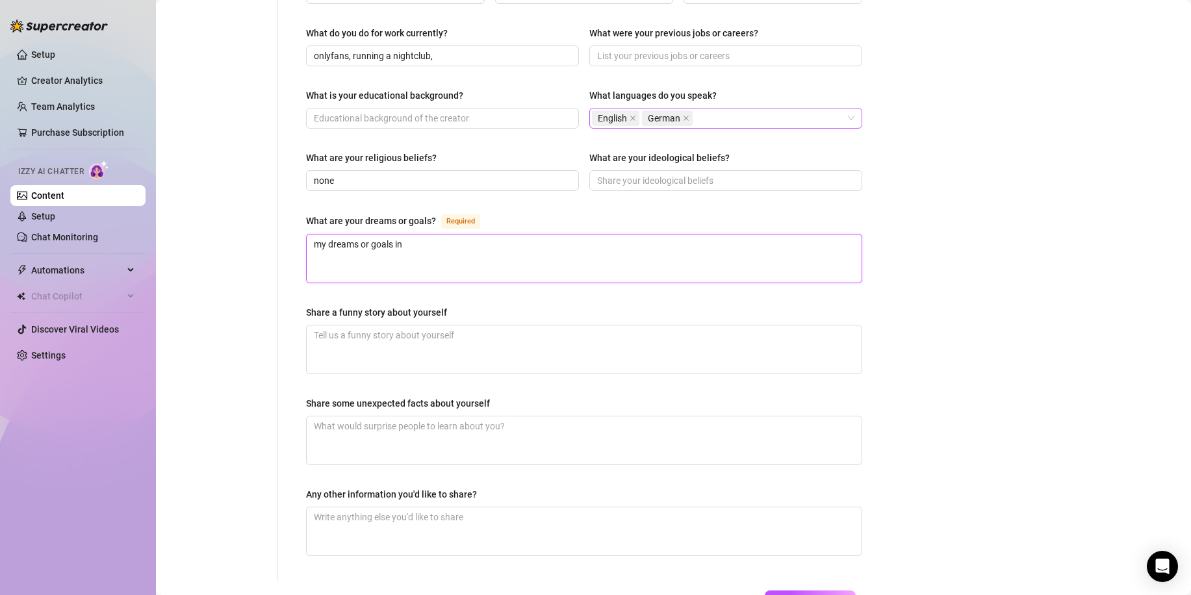
type textarea "my dreams or goals in l"
type textarea "my dreams or goals in li"
type textarea "my dreams or goals in lif"
type textarea "my dreams or goals in life"
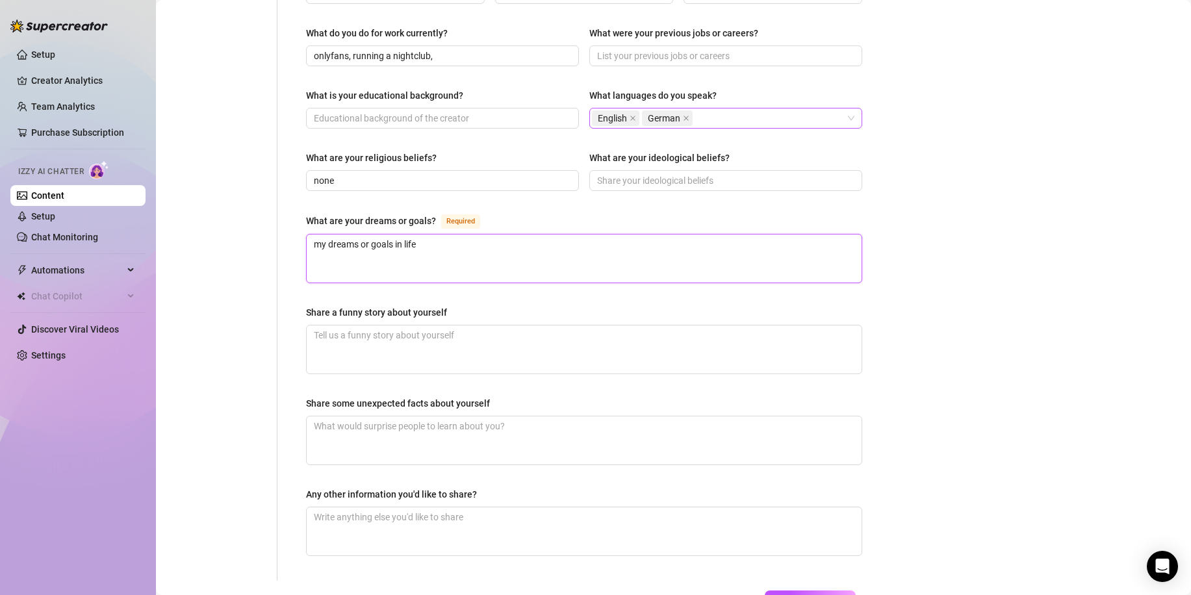
type textarea "my dreams or goals in life i"
type textarea "my dreams or goals in life is"
type textarea "my dreams or goals in life is to"
type textarea "my dreams or goals in life is to g"
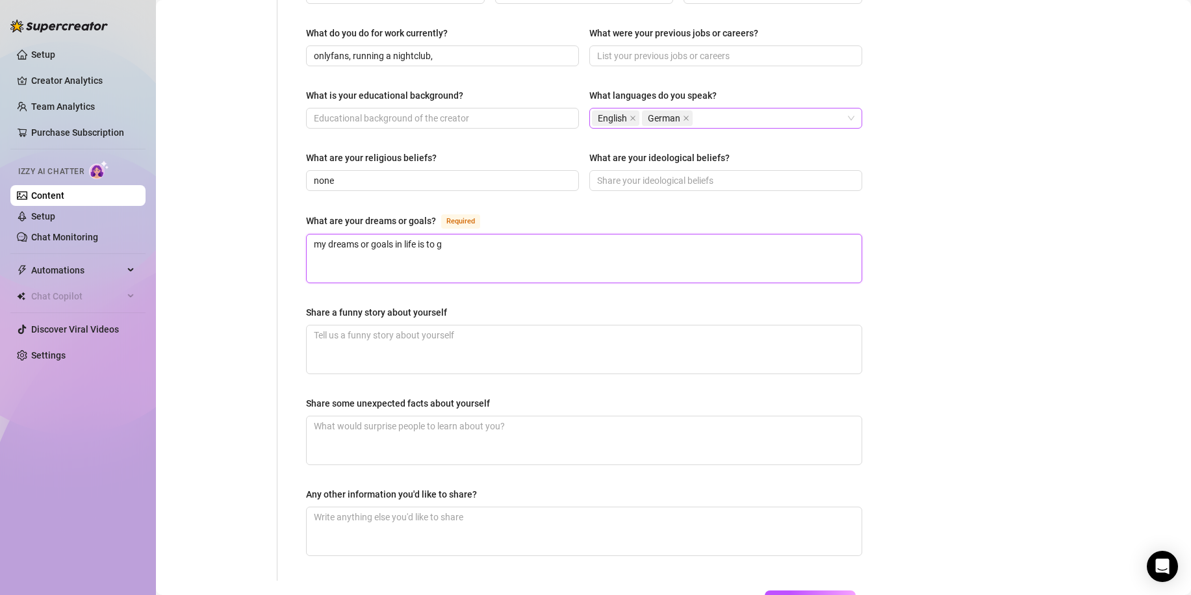
type textarea "my dreams or goals in life is to gi"
type textarea "my dreams or goals in life is to giv"
type textarea "my dreams or goals in life is to give"
type textarea "my dreams or goals in life is to give m"
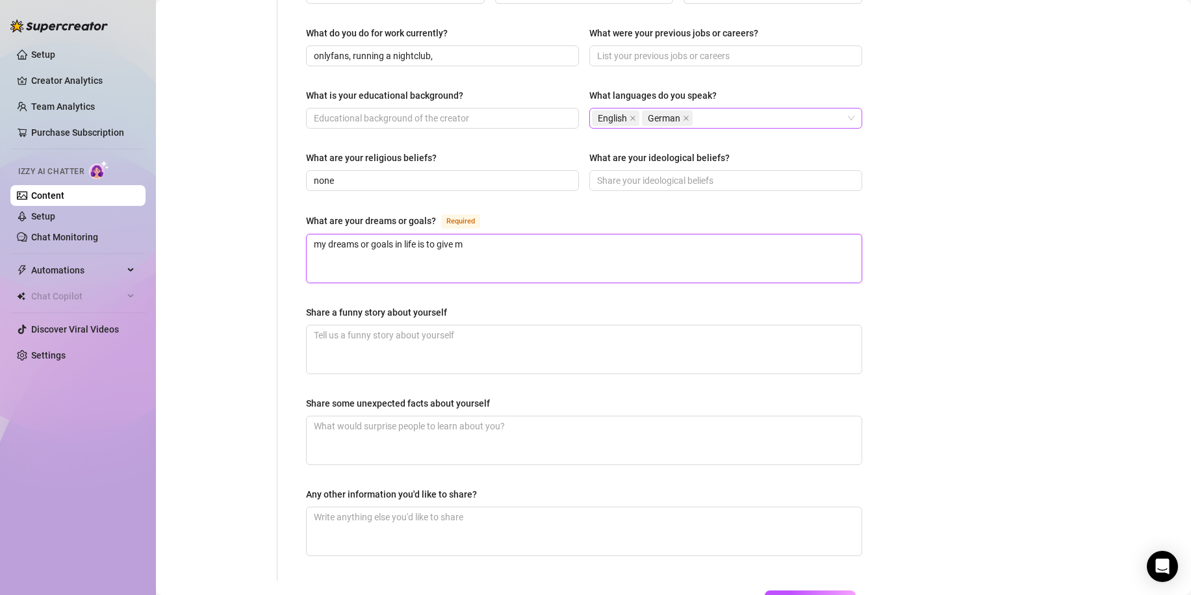
type textarea "my dreams or goals in life is to give my"
type textarea "my dreams or goals in life is to give my c"
type textarea "my dreams or goals in life is to give my chi"
type textarea "my dreams or goals in life is to give my chil"
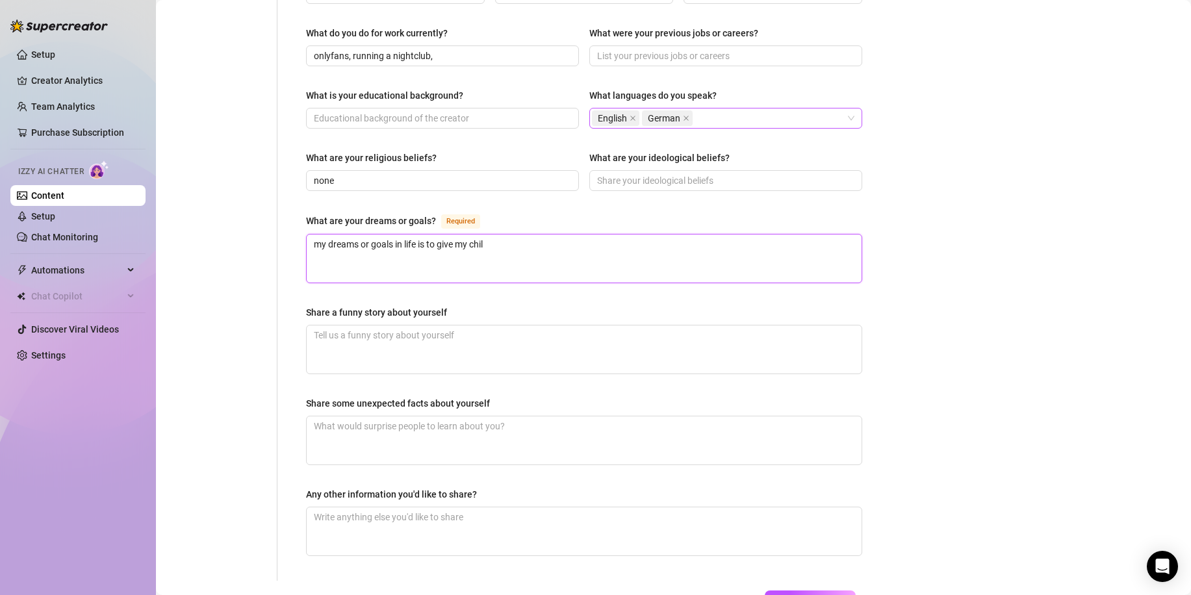
type textarea "my dreams or goals in life is to give my child"
type textarea "my dreams or goals in life is to give my childr"
type textarea "my dreams or goals in life is to give my childre"
type textarea "my dreams or goals in life is to give my children"
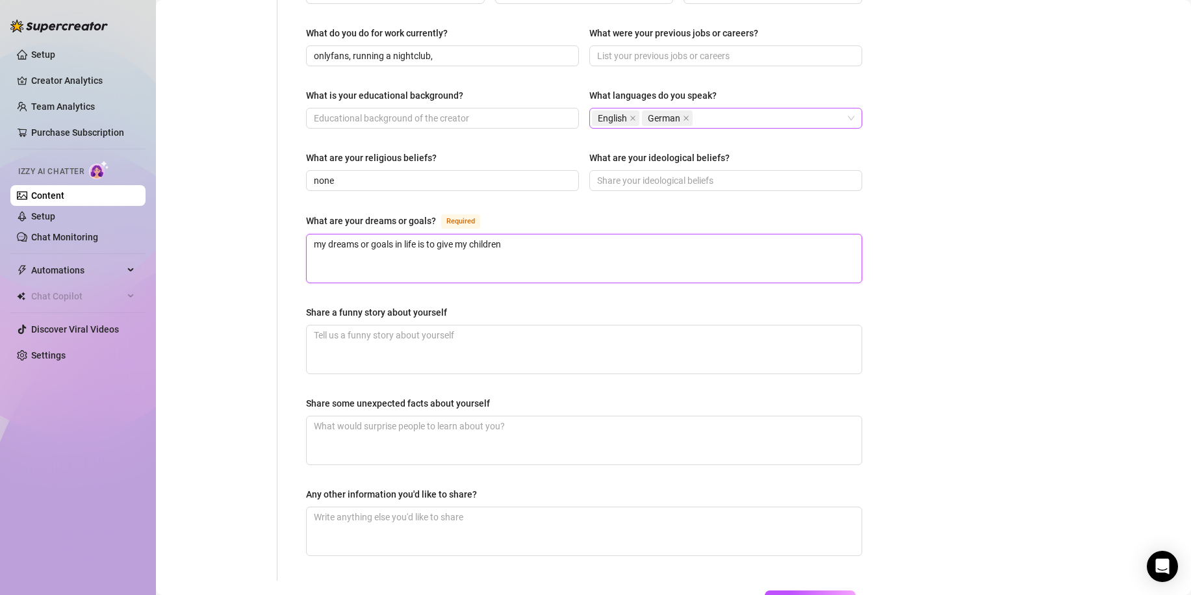
type textarea "my dreams or goals in life is to give my children a"
type textarea "my dreams or goals in life is to give my children a p"
type textarea "my dreams or goals in life is to give my children a pe"
type textarea "my dreams or goals in life is to give my children a pea"
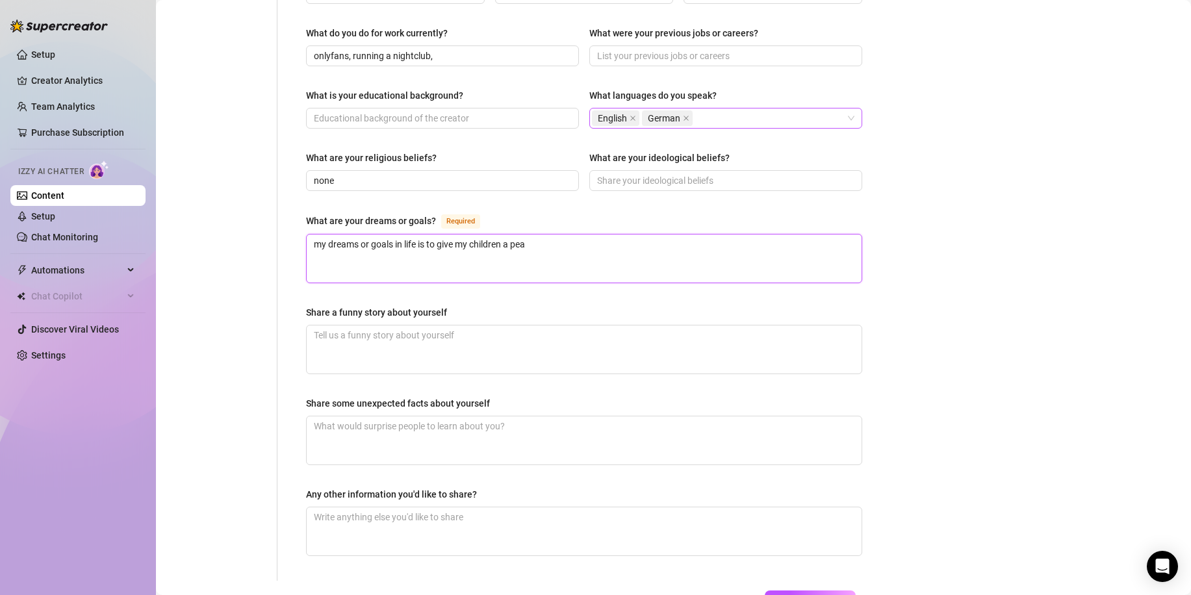
type textarea "my dreams or goals in life is to give my children a peac"
type textarea "my dreams or goals in life is to give my children a peace"
type textarea "my dreams or goals in life is to give my children a peacef"
type textarea "my dreams or goals in life is to give my children a peacefu"
type textarea "my dreams or goals in life is to give my children a peaceful"
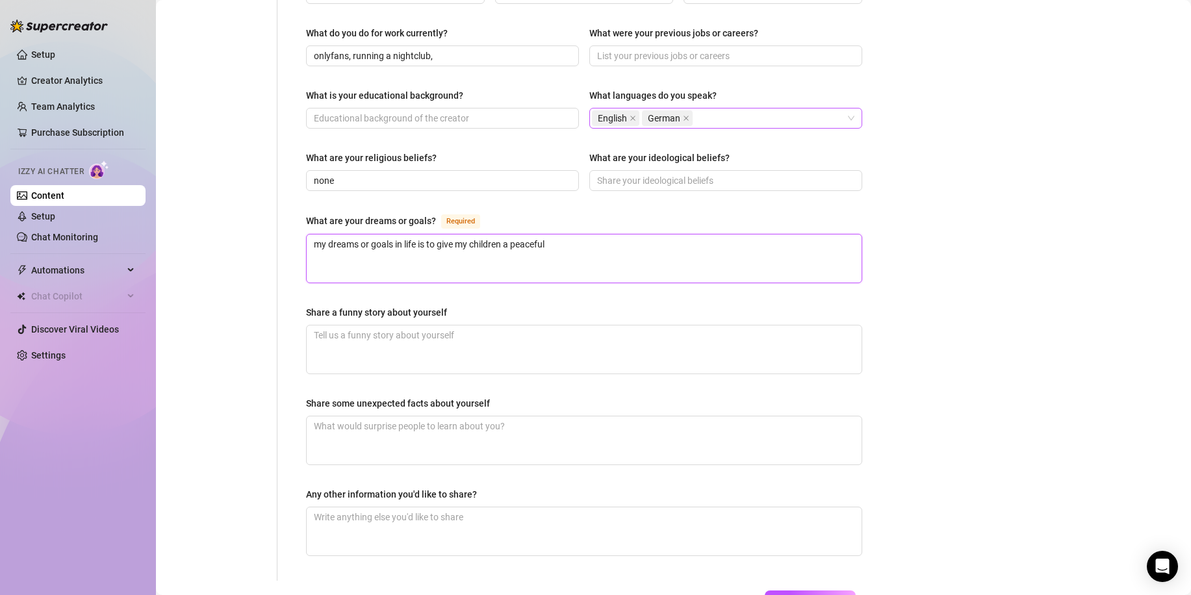
type textarea "my dreams or goals in life is to give my children a peacefull"
type textarea "my dreams or goals in life is to give my children a peacefull l"
type textarea "my dreams or goals in life is to give my children a peacefull li"
type textarea "my dreams or goals in life is to give my children a peacefull liv"
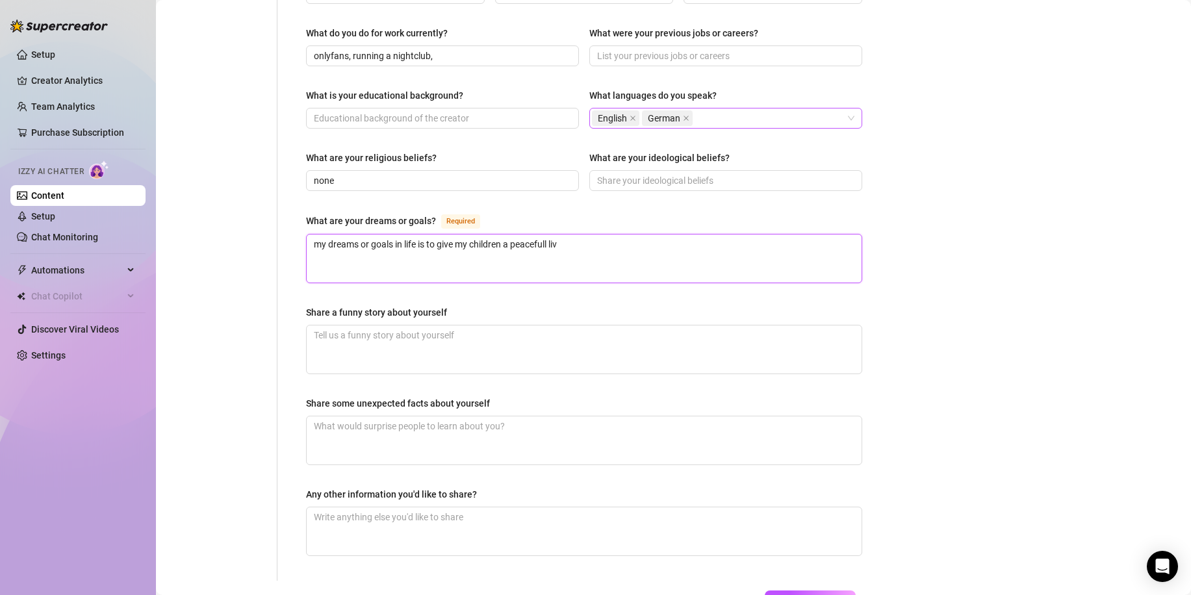
type textarea "my dreams or goals in life is to give my children a peacefull live"
type textarea "my dreams or goals in life is to give my children a peacefull liv"
type textarea "my dreams or goals in life is to give my children a peacefull li"
type textarea "my dreams or goals in life is to give my children a peacefull lif"
type textarea "my dreams or goals in life is to give my children a peacefull life"
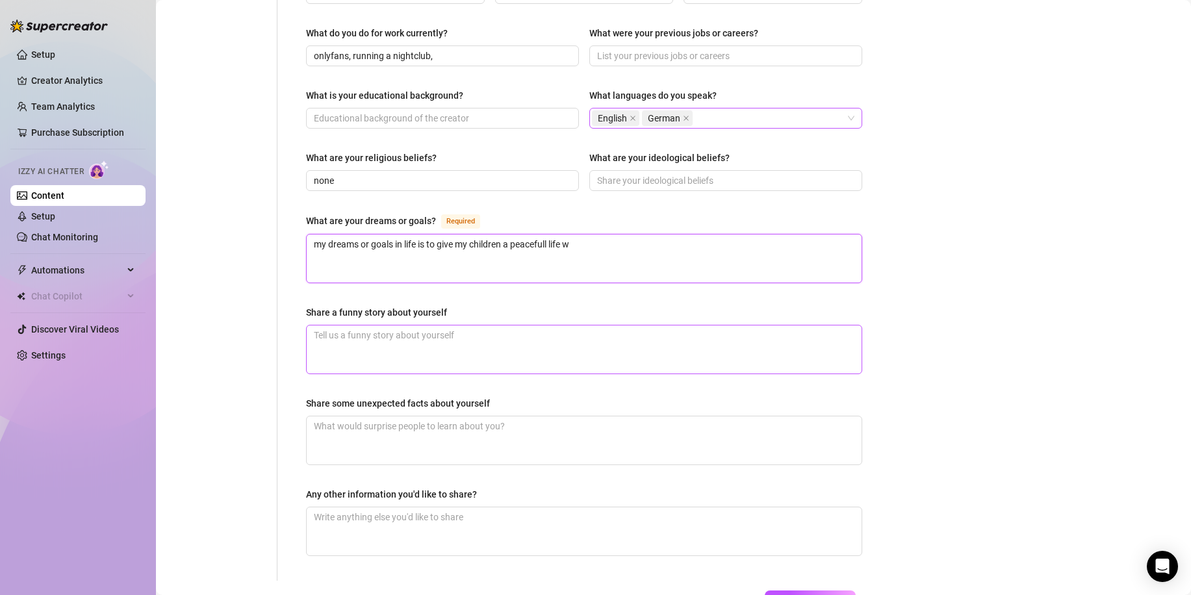
type textarea "my dreams or goals in life is to give my children a peacefull life wi"
type textarea "my dreams or goals in life is to give my children a peacefull life with"
type textarea "my dreams or goals in life is to give my children a peacefull life witho"
type textarea "my dreams or goals in life is to give my children a peacefull life withou"
type textarea "my dreams or goals in life is to give my children a peacefull life without"
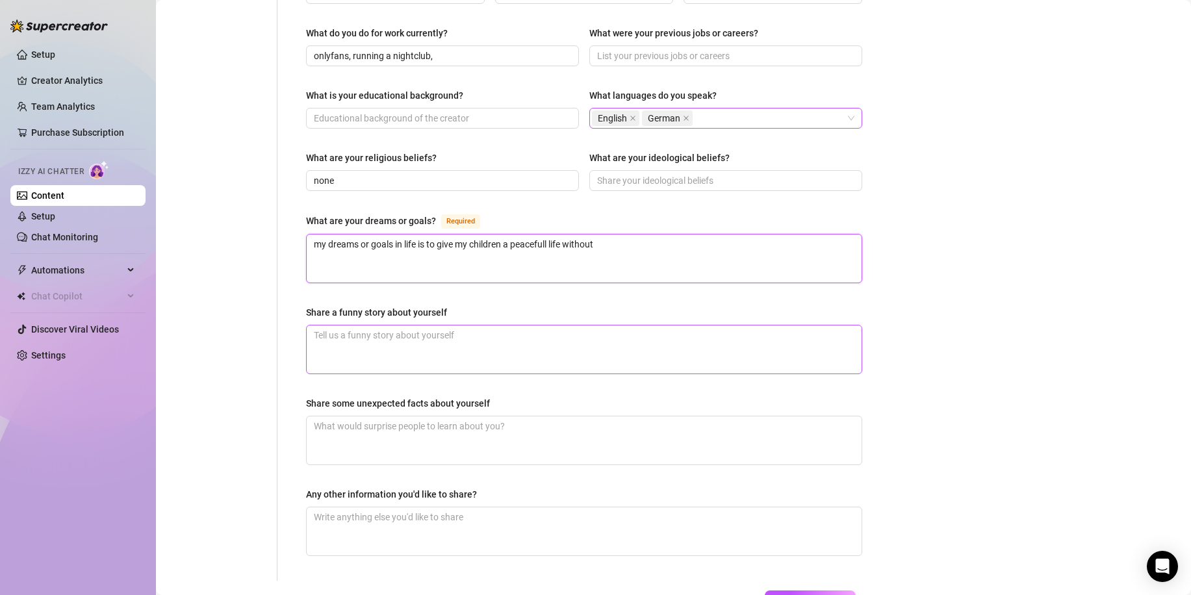
type textarea "my dreams or goals in life is to give my children a peacefull life without"
type textarea "my dreams or goals in life is to give my children a peacefull life without fi"
type textarea "my dreams or goals in life is to give my children a peacefull life without fin"
type textarea "my dreams or goals in life is to give my children a peacefull life without fina"
type textarea "my dreams or goals in life is to give my children a peacefull life without [PER…"
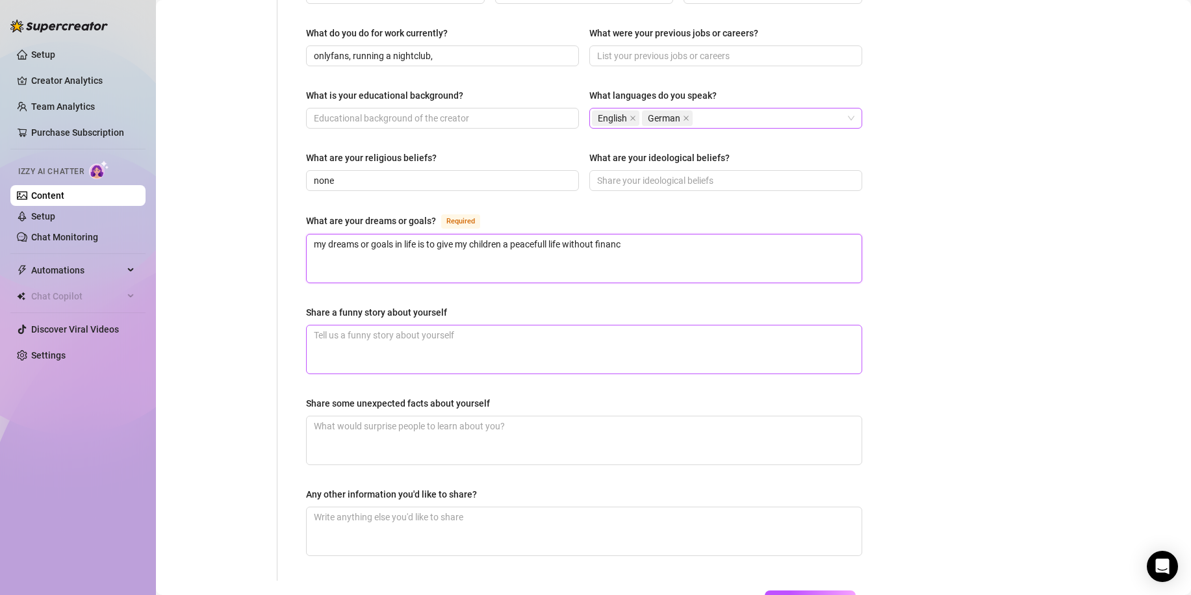
type textarea "my dreams or goals in life is to give my children a peacefull life without fina…"
click at [551, 326] on textarea "Share a funny story about yourself" at bounding box center [584, 350] width 555 height 48
click at [407, 111] on input "What is your educational background?" at bounding box center [441, 118] width 255 height 14
click at [428, 326] on textarea "i" at bounding box center [584, 350] width 555 height 48
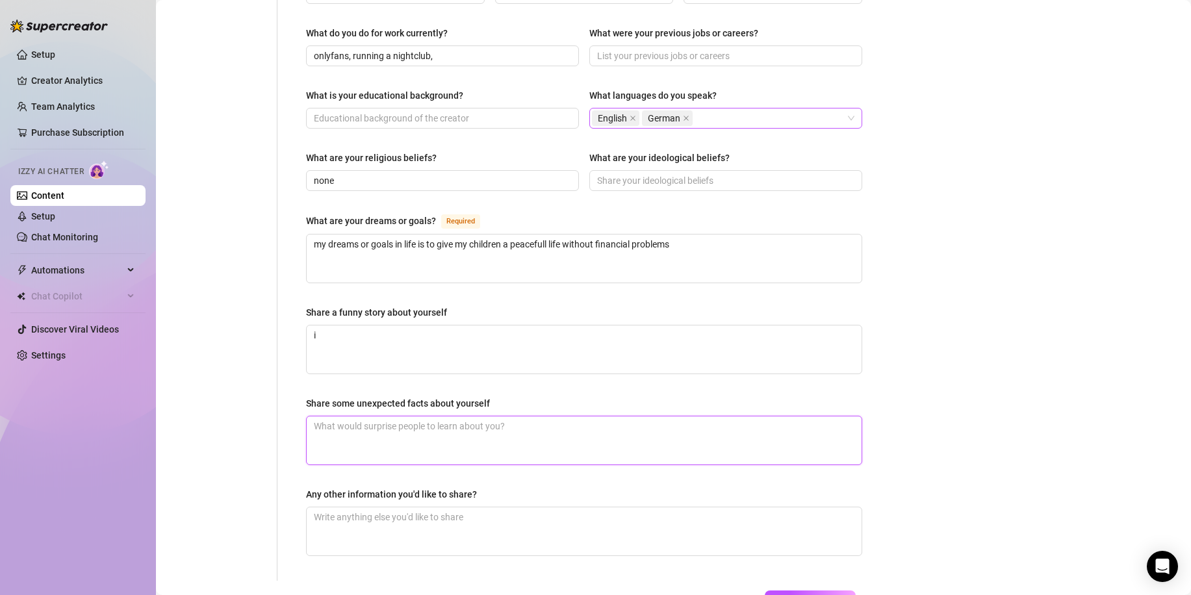
click at [432, 416] on textarea "Share some unexpected facts about yourself" at bounding box center [584, 440] width 555 height 48
click at [443, 520] on textarea "Any other information you'd like to share?" at bounding box center [584, 531] width 555 height 48
click at [407, 416] on textarea "Share some unexpected facts about yourself" at bounding box center [584, 440] width 555 height 48
click at [315, 327] on textarea "i" at bounding box center [584, 350] width 555 height 48
click at [376, 416] on textarea "Share some unexpected facts about yourself" at bounding box center [584, 440] width 555 height 48
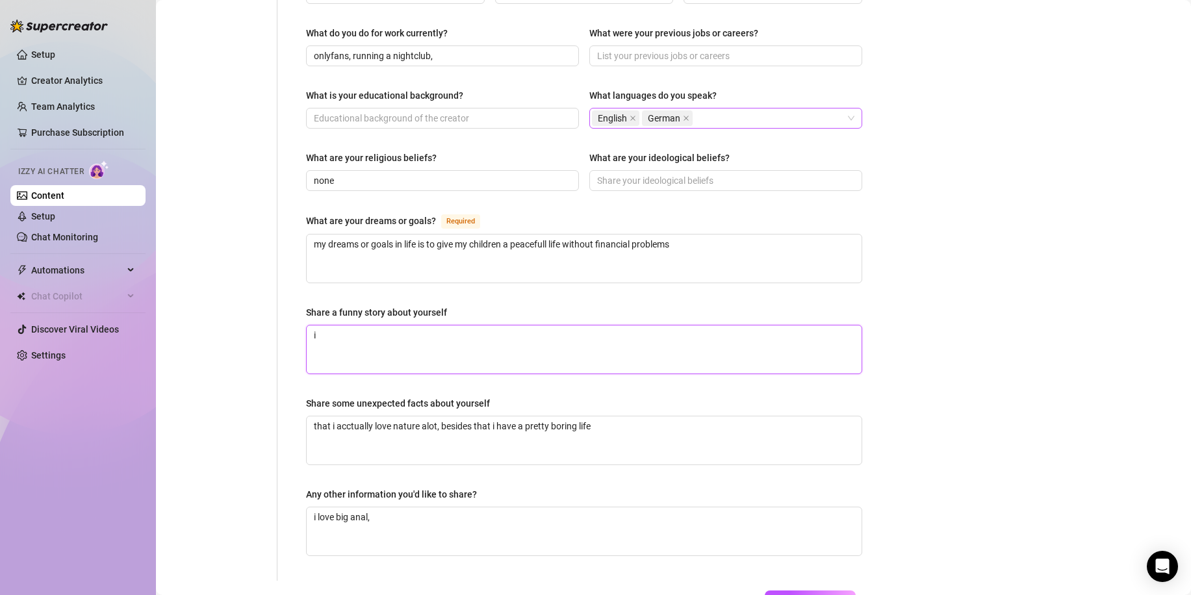
click at [405, 340] on textarea "i" at bounding box center [584, 350] width 555 height 48
click at [470, 332] on textarea "i" at bounding box center [584, 350] width 555 height 48
click at [811, 595] on span "Save All Changes" at bounding box center [809, 601] width 71 height 10
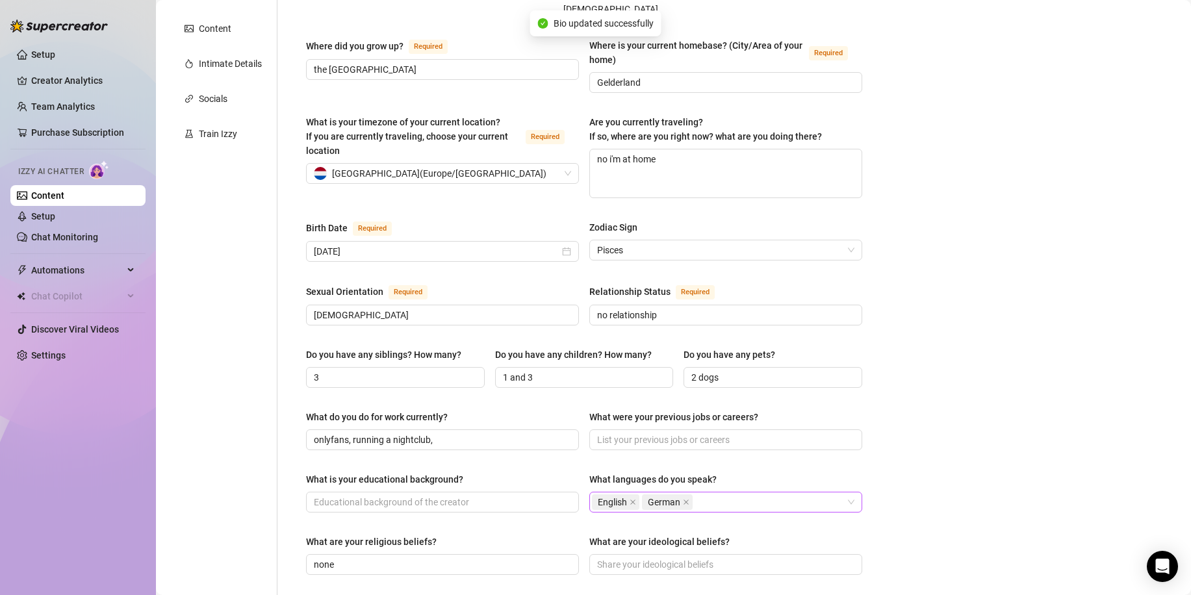
scroll to position [0, 0]
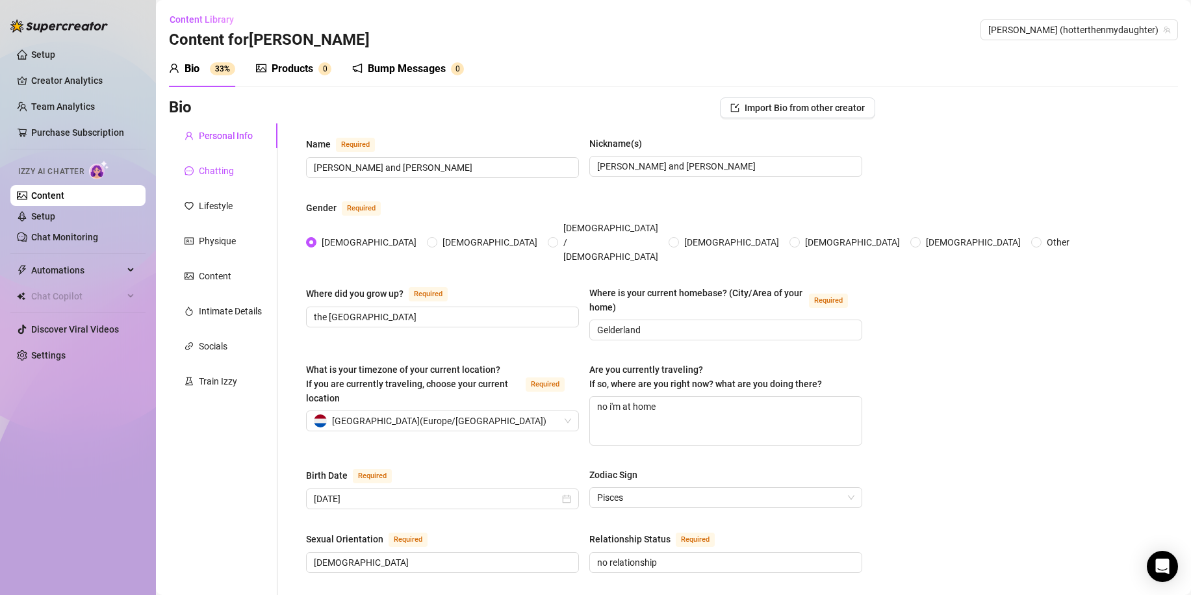
click at [228, 168] on div "Chatting" at bounding box center [216, 171] width 35 height 14
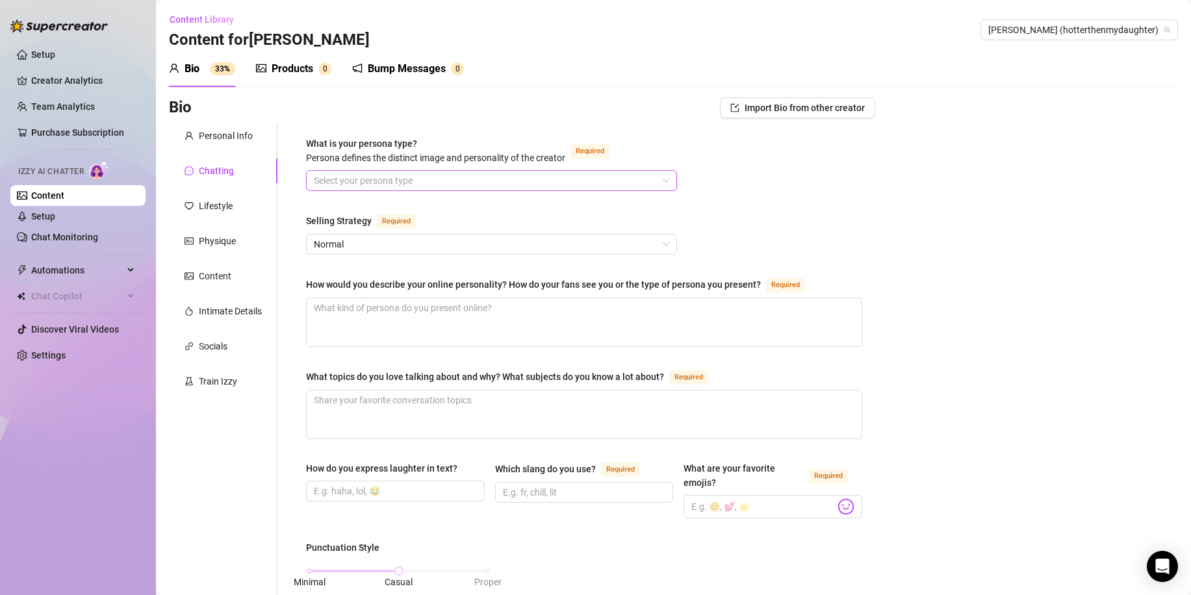
click at [379, 178] on input "What is your persona type? [PERSON_NAME] defines the distinct image and persona…" at bounding box center [486, 180] width 344 height 19
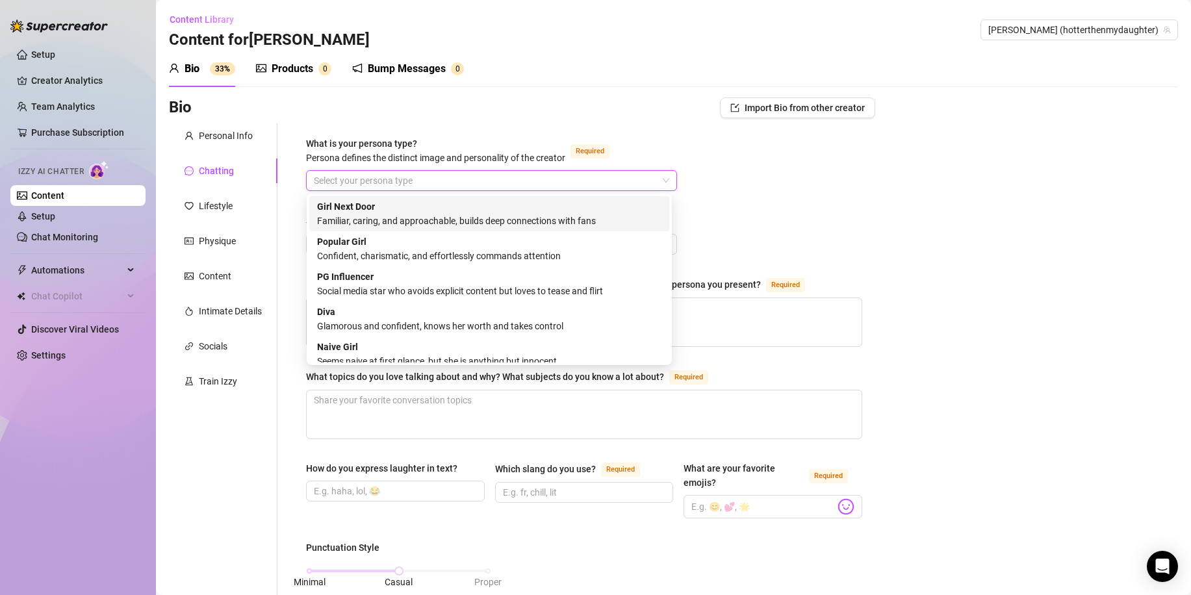
click at [385, 218] on div "Familiar, caring, and approachable, builds deep connections with fans" at bounding box center [489, 221] width 344 height 14
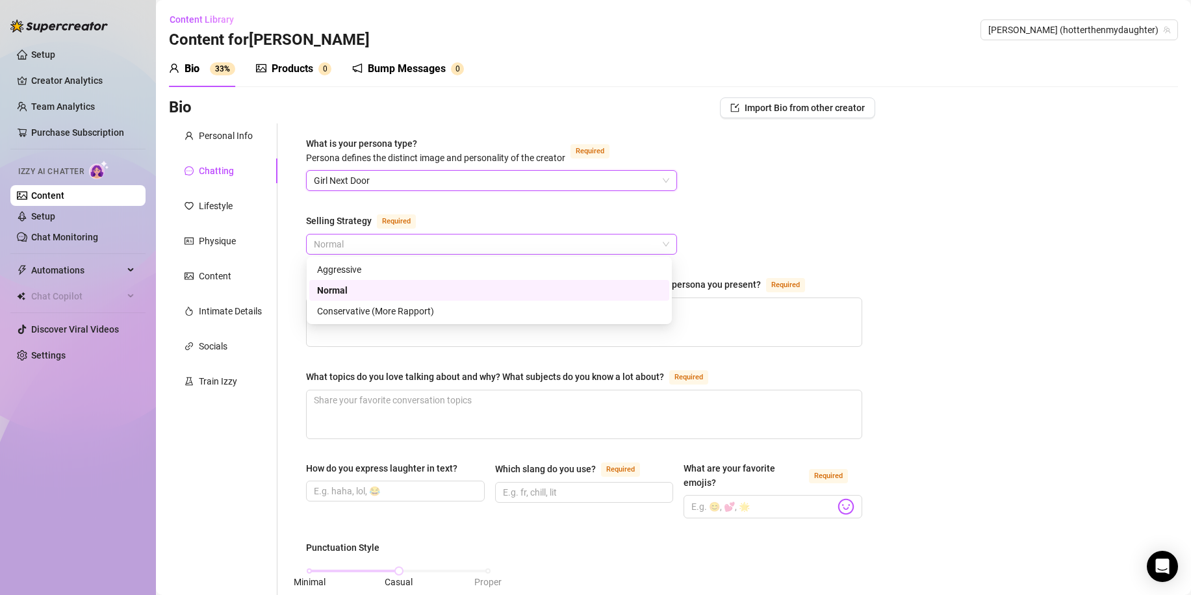
click at [353, 245] on span "Normal" at bounding box center [491, 244] width 355 height 19
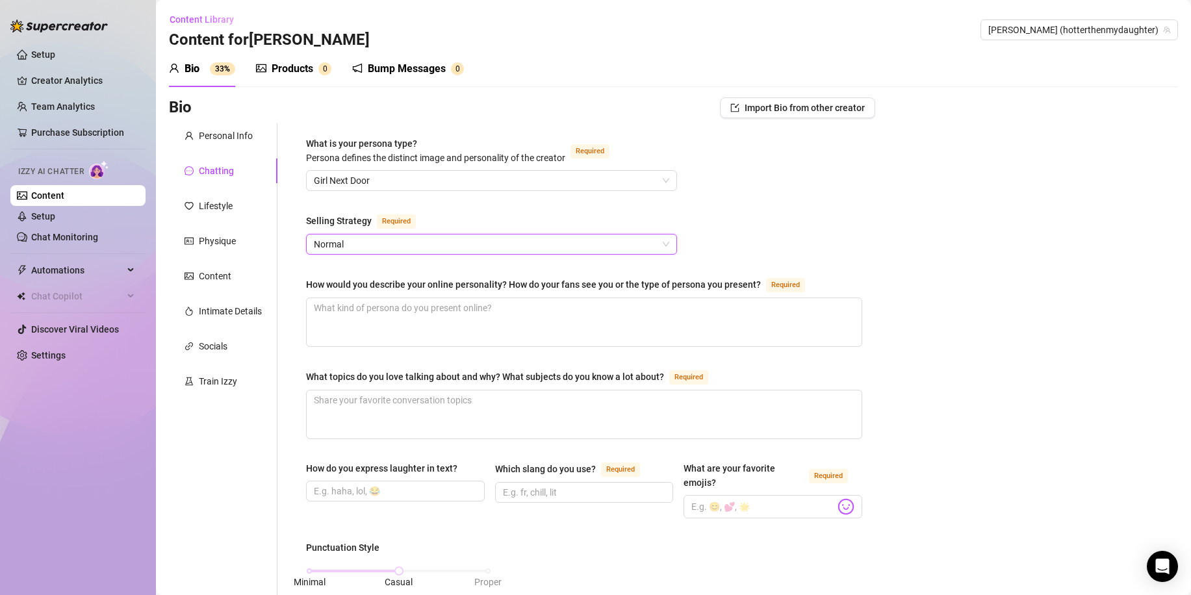
click at [353, 245] on span "Normal" at bounding box center [491, 244] width 355 height 19
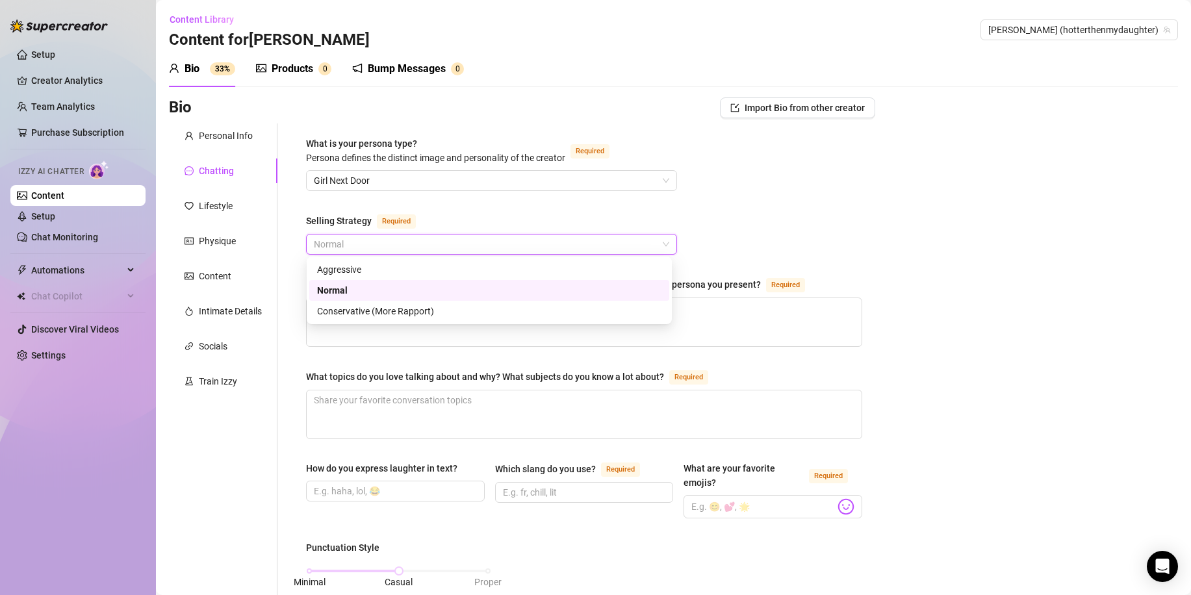
click at [353, 245] on span "Normal" at bounding box center [491, 244] width 355 height 19
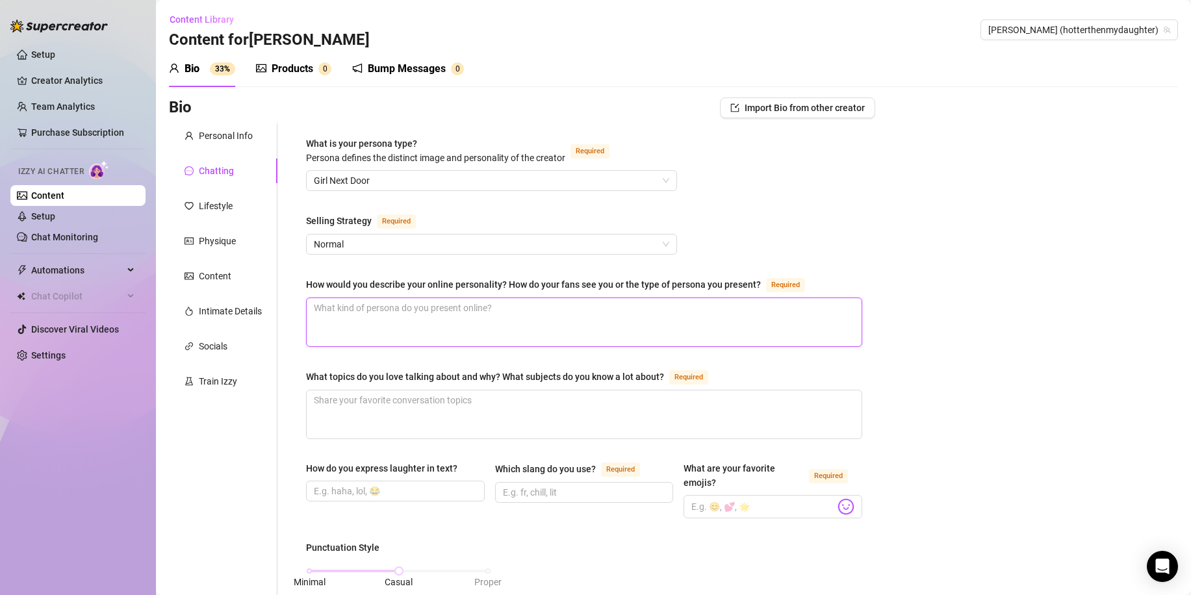
click at [370, 326] on textarea "How would you describe your online personality? How do your fans see you or the…" at bounding box center [584, 322] width 555 height 48
click at [481, 408] on textarea "What topics do you love talking about and why? What subjects do you know a lot …" at bounding box center [584, 414] width 555 height 48
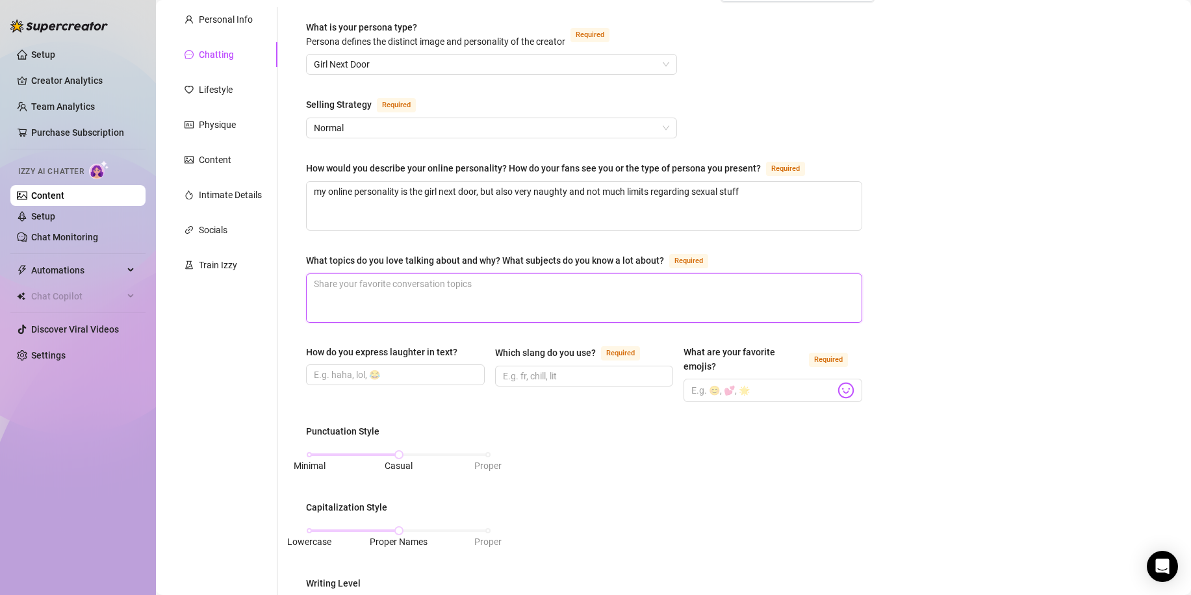
scroll to position [117, 0]
drag, startPoint x: 409, startPoint y: 279, endPoint x: 564, endPoint y: 275, distance: 155.3
click at [564, 275] on textarea "i love to talk about extraterrestial life," at bounding box center [584, 298] width 555 height 48
click at [450, 367] on input "How do you express laughter in text?" at bounding box center [394, 374] width 160 height 14
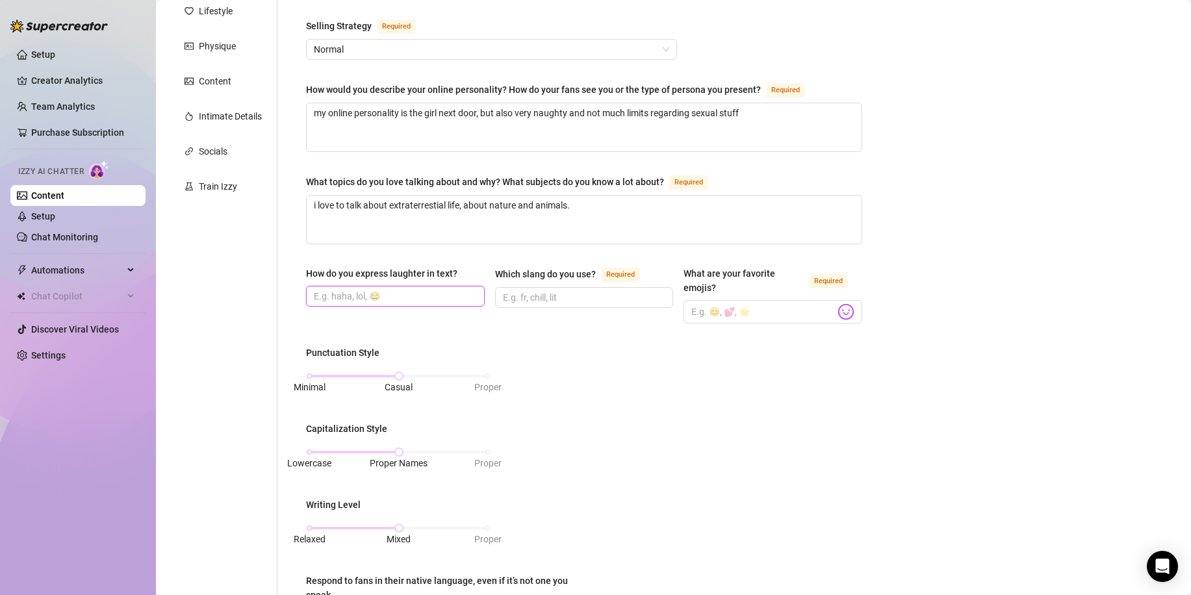
scroll to position [200, 0]
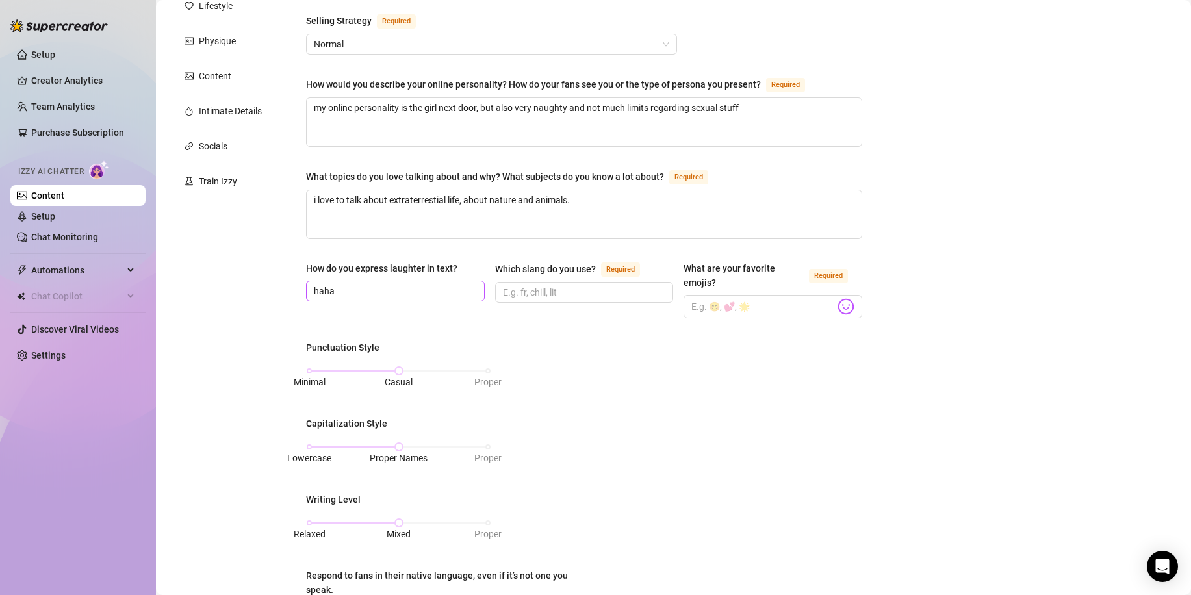
drag, startPoint x: 339, startPoint y: 285, endPoint x: 405, endPoint y: 297, distance: 67.3
click at [405, 297] on span "haha" at bounding box center [395, 291] width 179 height 21
click at [551, 282] on span at bounding box center [584, 292] width 179 height 21
click at [565, 288] on input "Which slang do you use? Required" at bounding box center [583, 292] width 160 height 14
click at [537, 292] on input "Which slang do you use? Required" at bounding box center [583, 292] width 160 height 14
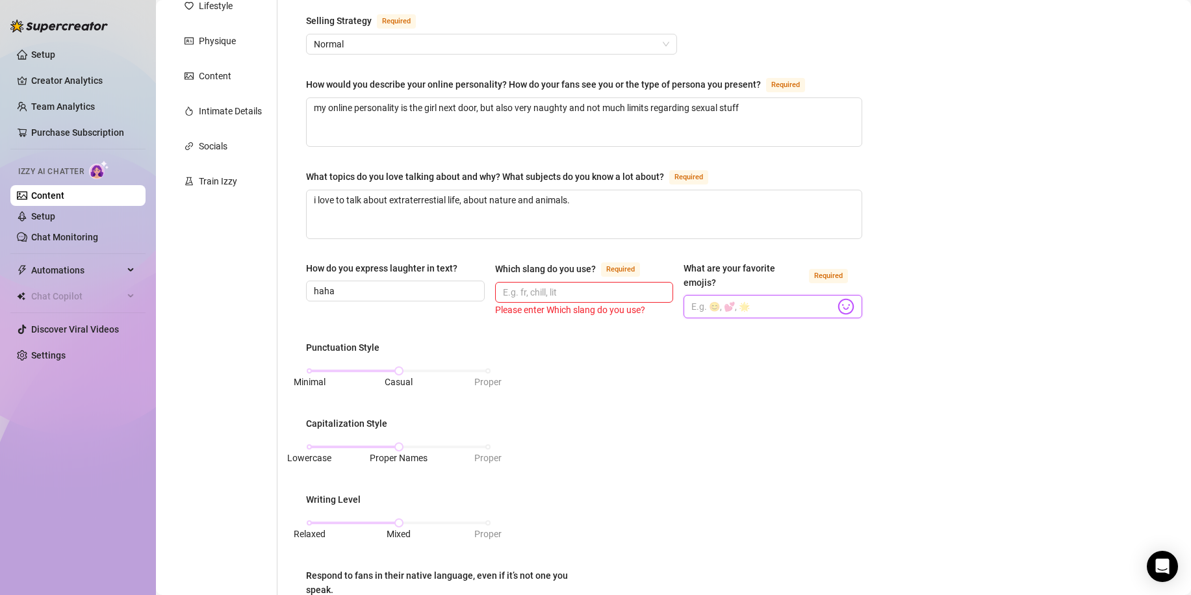
click at [753, 303] on input "What are your favorite emojis? Required" at bounding box center [763, 306] width 144 height 17
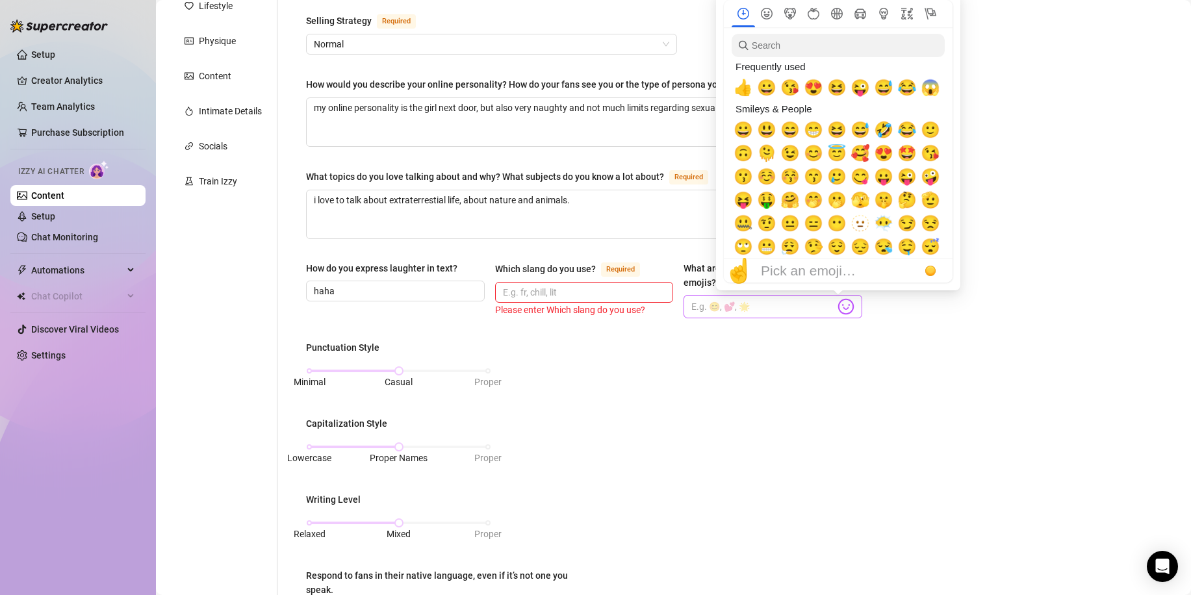
click at [843, 306] on img at bounding box center [846, 306] width 17 height 17
click at [812, 87] on span "😍" at bounding box center [813, 88] width 19 height 18
click at [864, 153] on span "🥰" at bounding box center [860, 153] width 19 height 18
click at [931, 151] on span "😘" at bounding box center [930, 153] width 19 height 18
click at [793, 181] on span "😚" at bounding box center [789, 177] width 19 height 18
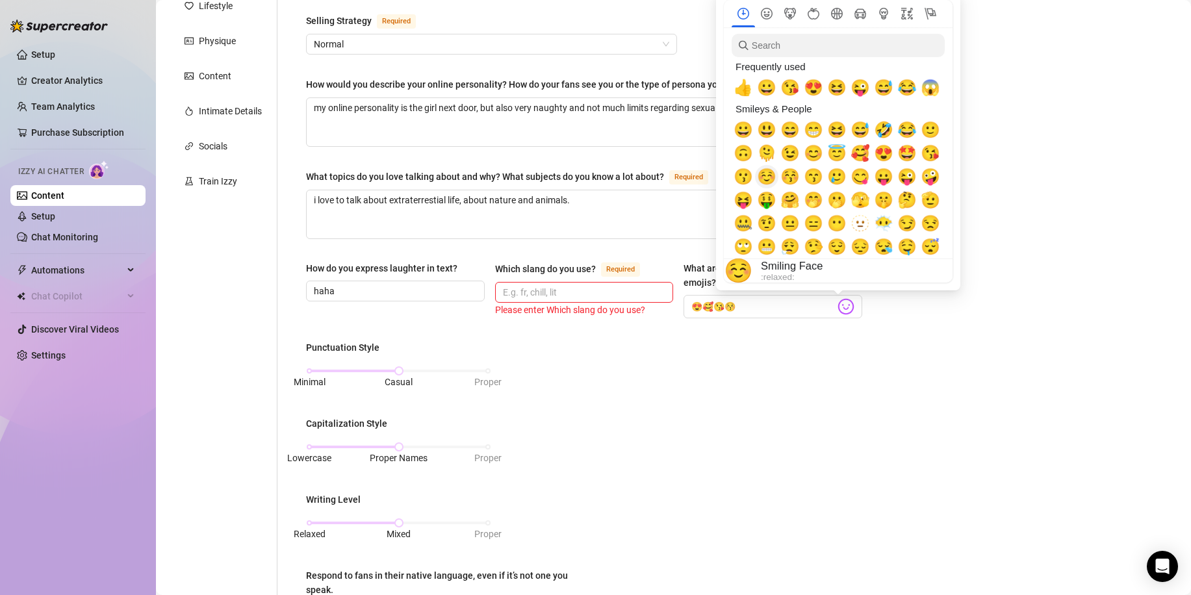
click at [768, 179] on span "☺️" at bounding box center [766, 177] width 19 height 18
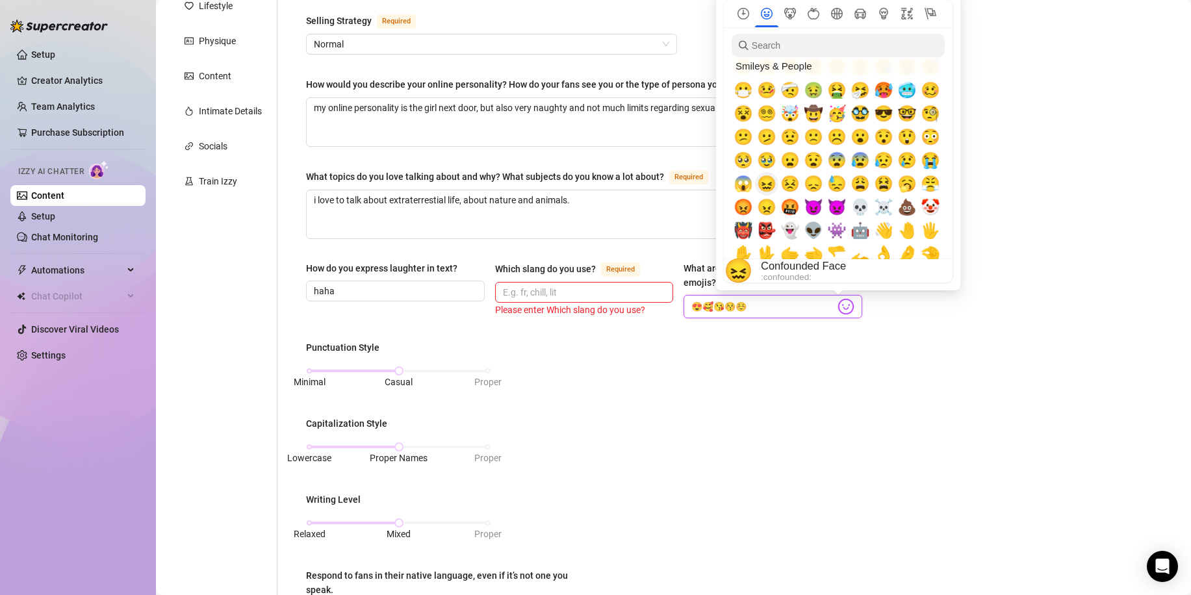
scroll to position [179, 0]
click at [880, 92] on span "🥵" at bounding box center [883, 91] width 19 height 18
click at [811, 210] on span "😈" at bounding box center [813, 208] width 19 height 18
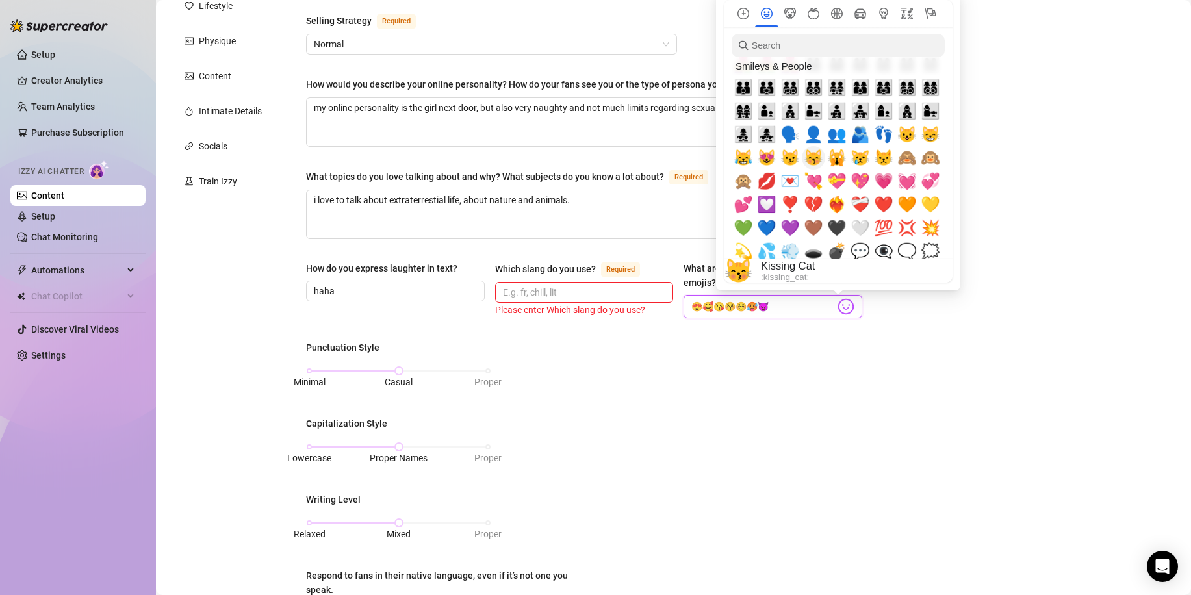
scroll to position [1212, 0]
click at [879, 199] on span "❤️" at bounding box center [883, 204] width 19 height 18
click at [1039, 235] on div "Bio Import Bio from other creator Personal Info Chatting Lifestyle Physique Con…" at bounding box center [673, 439] width 1009 height 1085
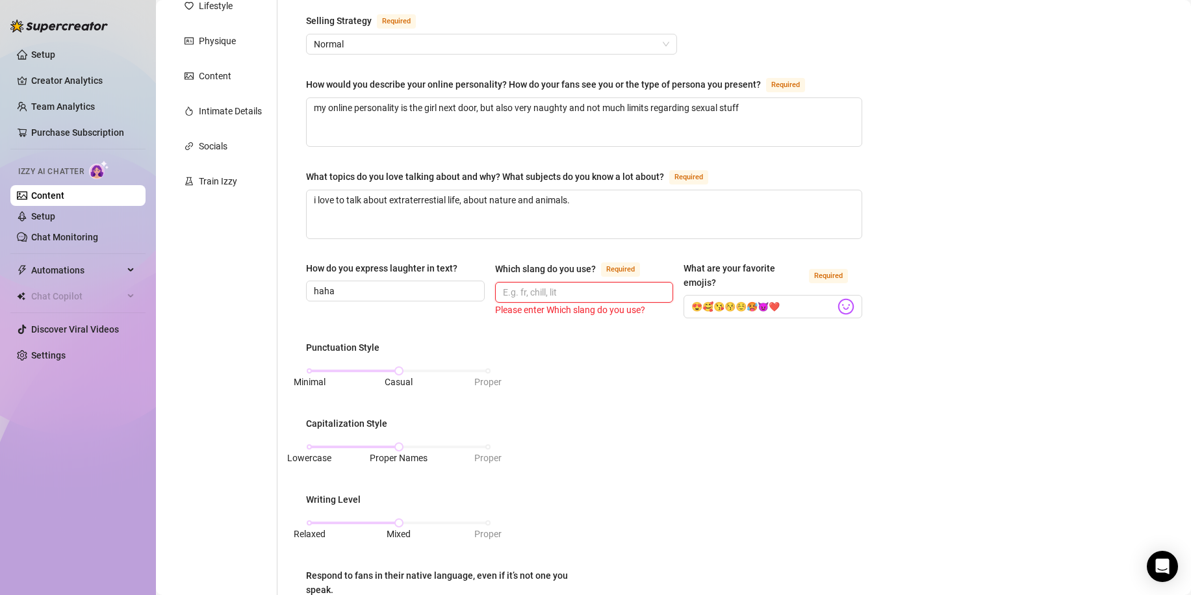
click at [583, 285] on input "Which slang do you use? Required" at bounding box center [583, 292] width 160 height 14
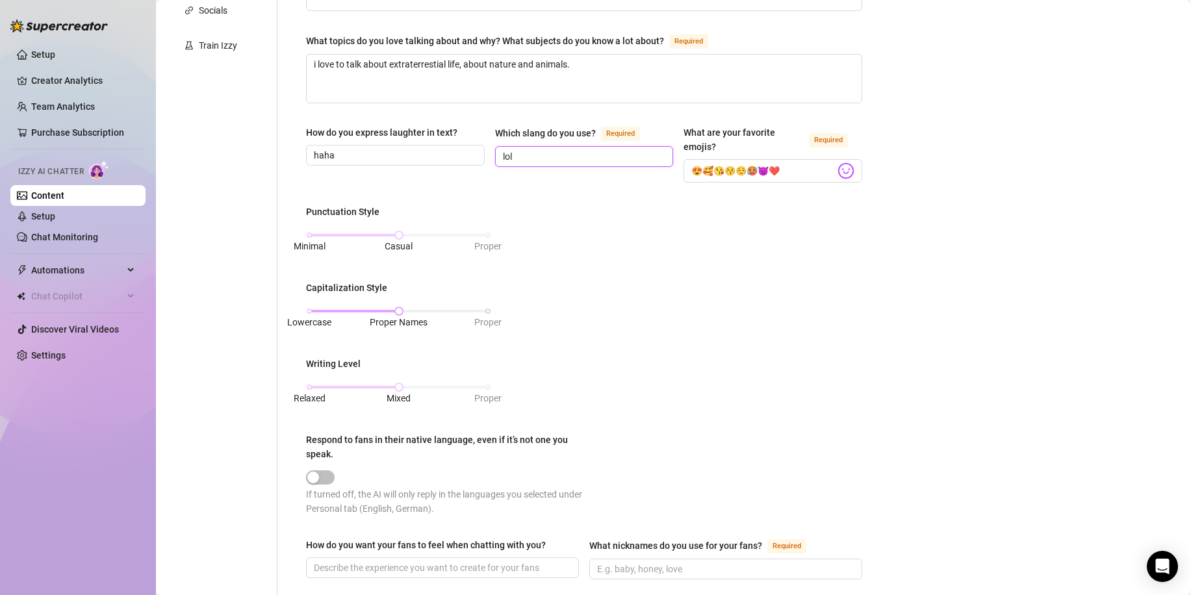
scroll to position [337, 0]
click at [611, 282] on div "Punctuation Style Minimal Casual Proper Capitalization Style Lowercase Proper N…" at bounding box center [584, 364] width 556 height 323
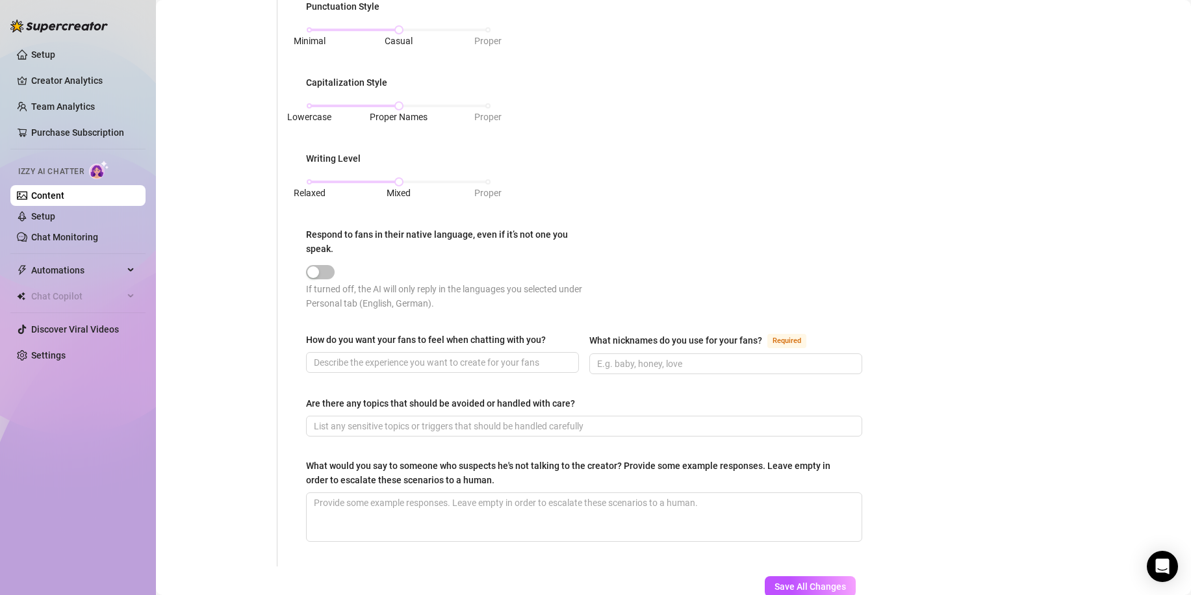
scroll to position [542, 0]
click at [319, 270] on div "button" at bounding box center [313, 272] width 12 height 12
click at [319, 270] on button "Respond to fans in their native language, even if it’s not one you speak." at bounding box center [320, 271] width 29 height 14
click at [329, 272] on span "button" at bounding box center [320, 271] width 29 height 14
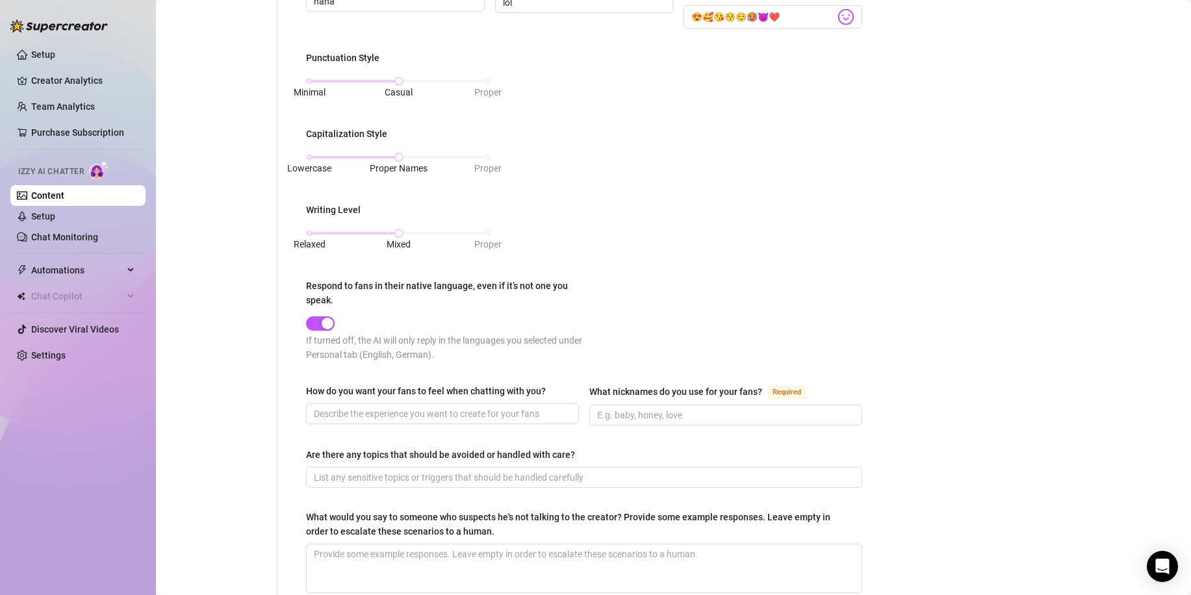
scroll to position [624, 0]
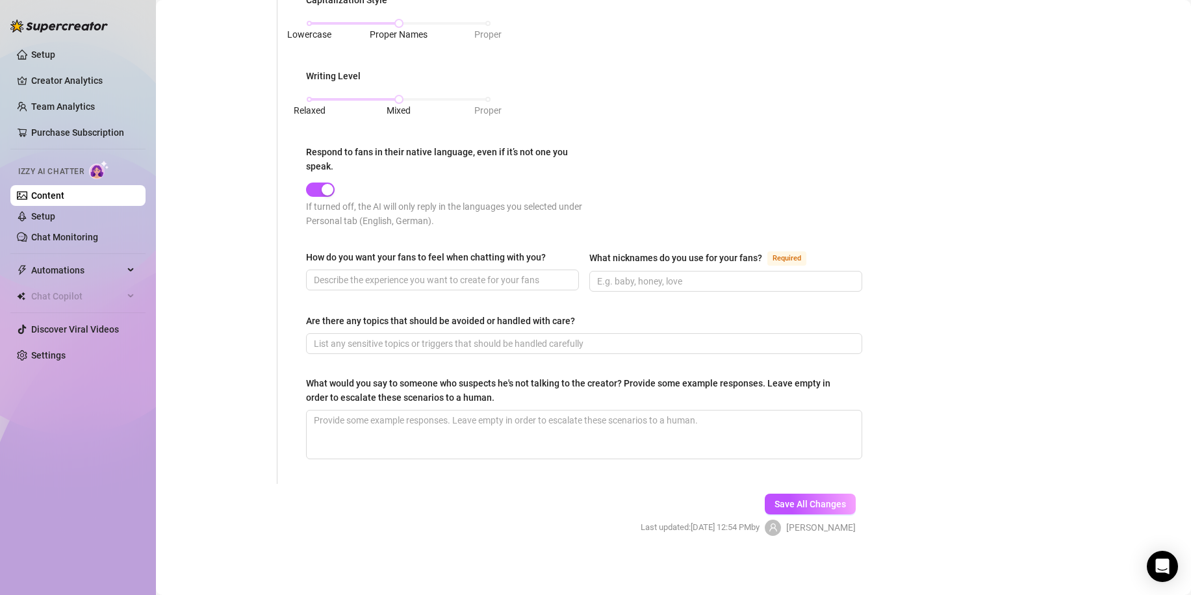
click at [441, 288] on div "How do you want your fans to feel when chatting with you?" at bounding box center [442, 271] width 273 height 42
click at [419, 281] on input "How do you want your fans to feel when chatting with you?" at bounding box center [441, 280] width 255 height 14
click at [653, 275] on input "What nicknames do you use for your fans? Required" at bounding box center [724, 281] width 255 height 14
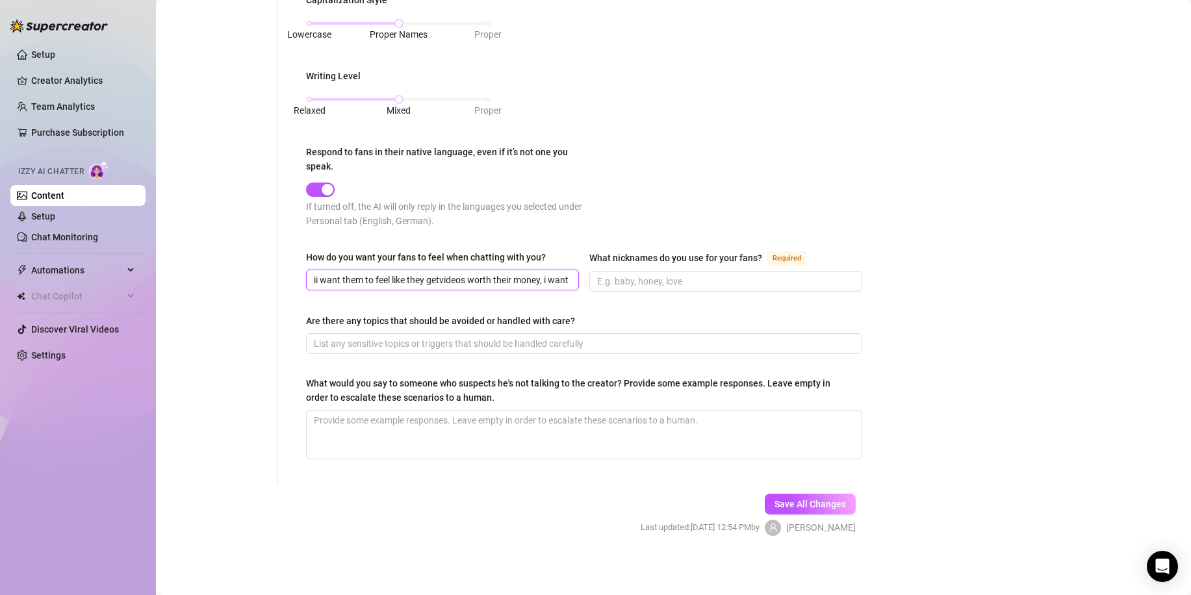
click at [520, 273] on input "ii want them to feel like they getvideos worth their money, i want them to have…" at bounding box center [441, 280] width 255 height 14
drag, startPoint x: 509, startPoint y: 277, endPoint x: 475, endPoint y: 274, distance: 33.9
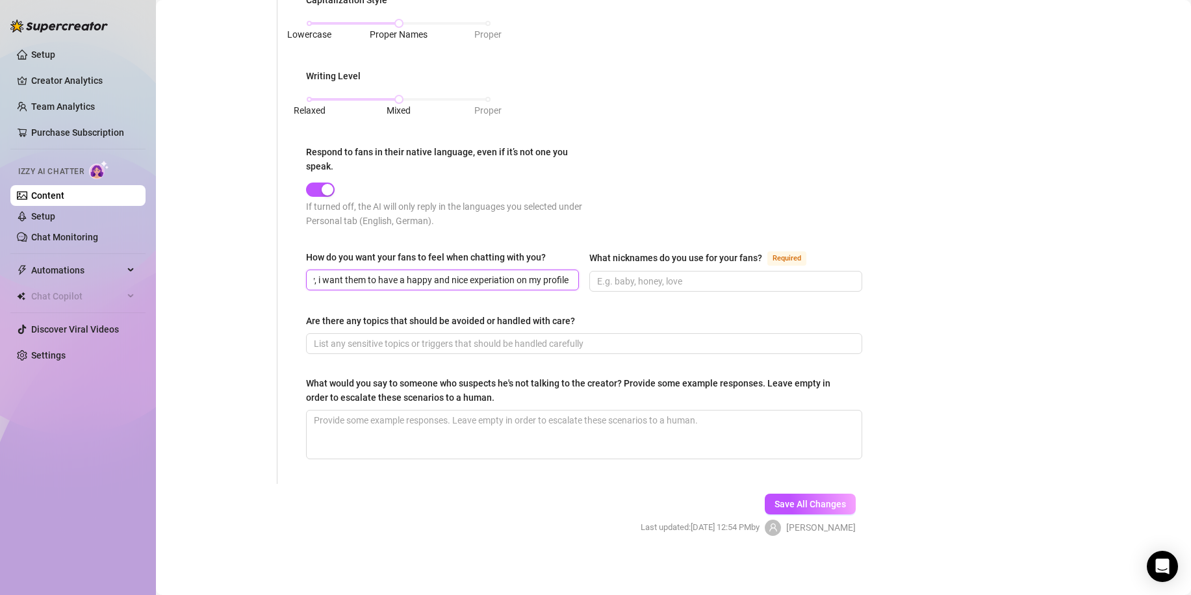
click at [475, 274] on input "ii want them to feel like they getvideos worth their money, i want them to have…" at bounding box center [441, 280] width 255 height 14
click at [641, 284] on input "What nicknames do you use for your fans? Required" at bounding box center [724, 281] width 255 height 14
click at [407, 341] on input "Are there any topics that should be avoided or handled with care?" at bounding box center [583, 344] width 538 height 14
click at [446, 425] on textarea "What would you say to someone who suspects he's not talking to the creator? Pro…" at bounding box center [584, 435] width 555 height 48
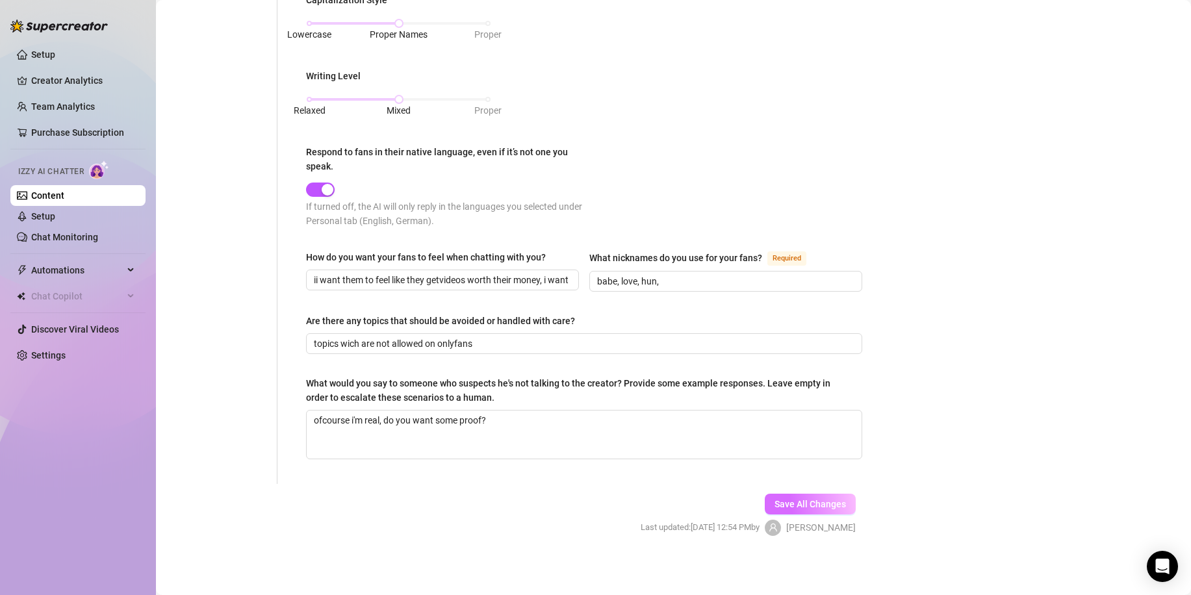
click at [810, 501] on span "Save All Changes" at bounding box center [809, 504] width 71 height 10
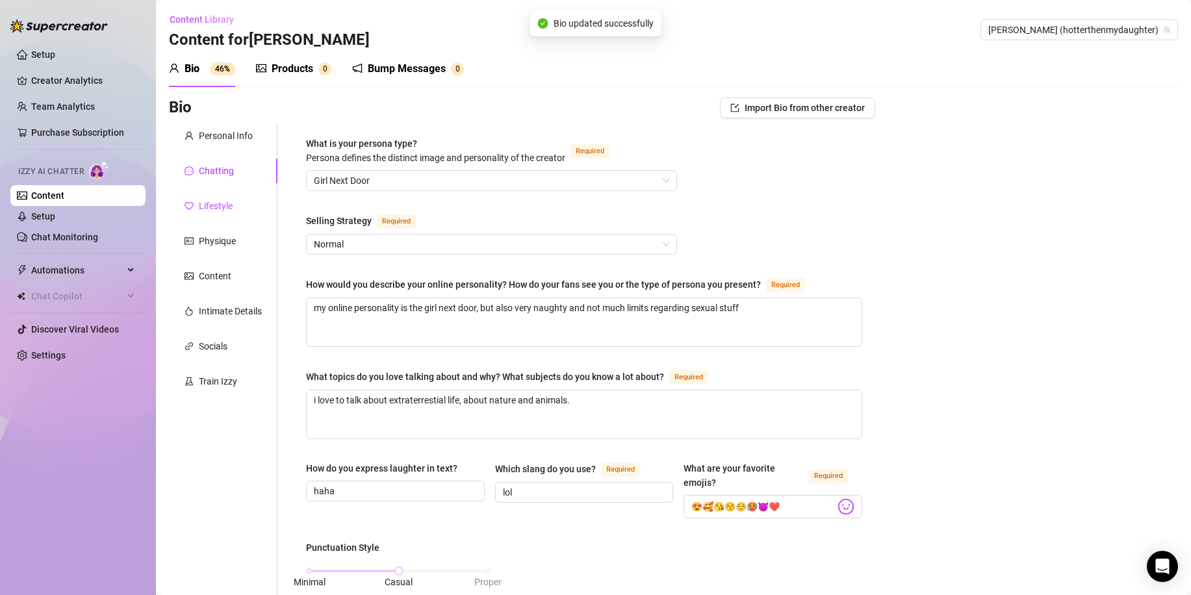
click at [222, 209] on div "Lifestyle" at bounding box center [216, 206] width 34 height 14
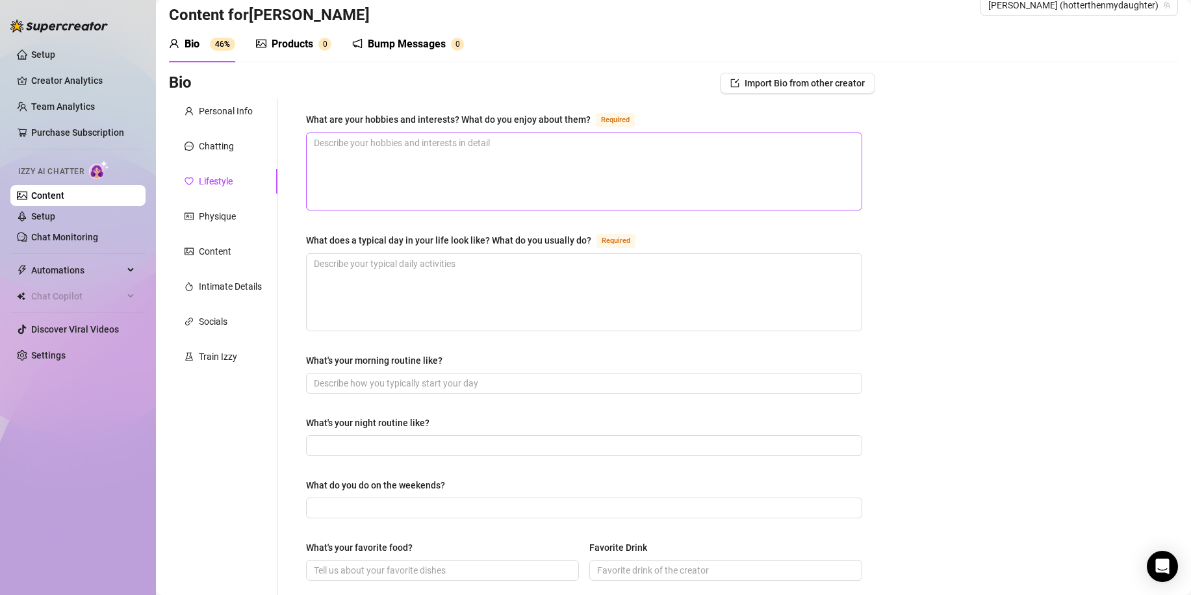
scroll to position [34, 0]
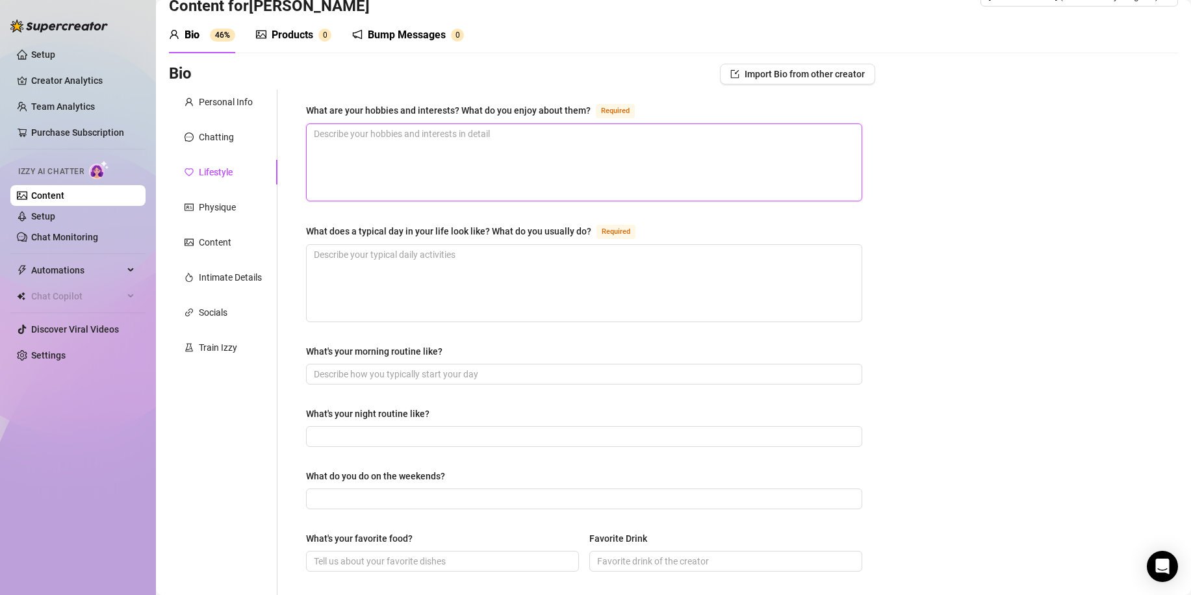
click at [441, 176] on textarea "What are your hobbies and interests? What do you enjoy about them? Required" at bounding box center [584, 162] width 555 height 77
click at [386, 266] on textarea "What does a typical day in your life look like? What do you usually do? Required" at bounding box center [584, 283] width 555 height 77
click at [446, 266] on textarea "What does a typical day in your life look like? What do you usually do? Required" at bounding box center [584, 283] width 555 height 77
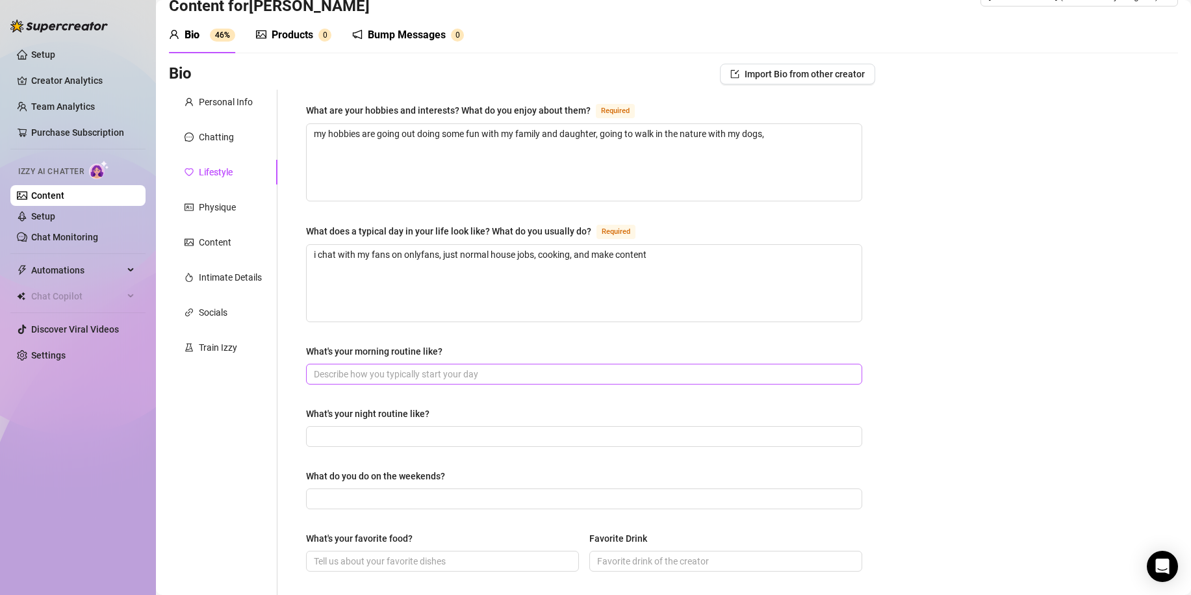
click at [438, 365] on span at bounding box center [584, 374] width 556 height 21
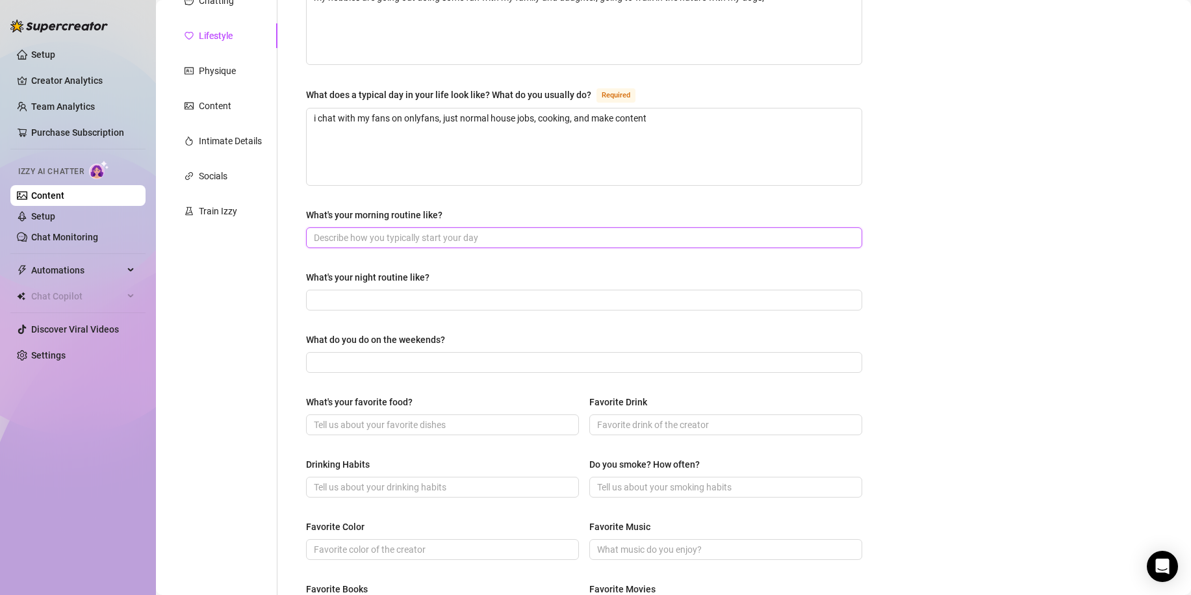
scroll to position [170, 0]
click at [387, 234] on input "What's your morning routine like?" at bounding box center [583, 238] width 538 height 14
click at [389, 305] on input "What's your night routine like?" at bounding box center [583, 301] width 538 height 14
click at [383, 363] on input "What do you do on the weekends?" at bounding box center [583, 363] width 538 height 14
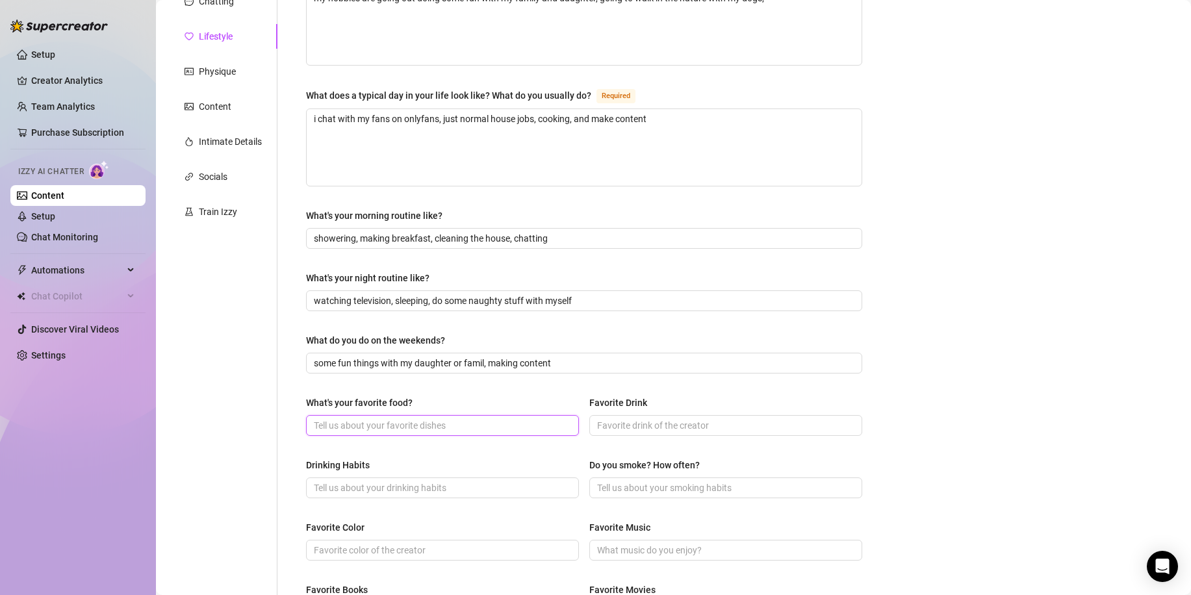
click at [475, 421] on input "What's your favorite food?" at bounding box center [441, 425] width 255 height 14
click at [621, 420] on input "Favorite Drink" at bounding box center [724, 425] width 255 height 14
click at [639, 492] on input "Do you smoke? How often?" at bounding box center [724, 488] width 255 height 14
click at [478, 487] on input "Drinking Habits" at bounding box center [441, 488] width 255 height 14
click at [395, 552] on input "Favorite Color" at bounding box center [441, 550] width 255 height 14
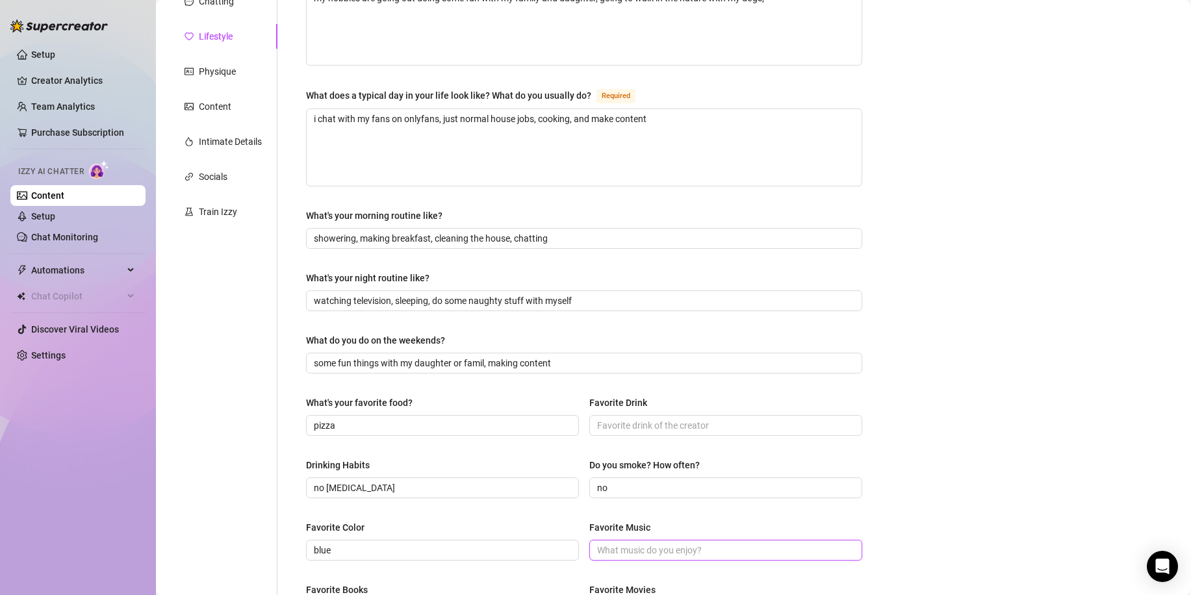
click at [661, 556] on input "Favorite Music" at bounding box center [724, 550] width 255 height 14
click at [646, 426] on input "Favorite Drink" at bounding box center [724, 425] width 255 height 14
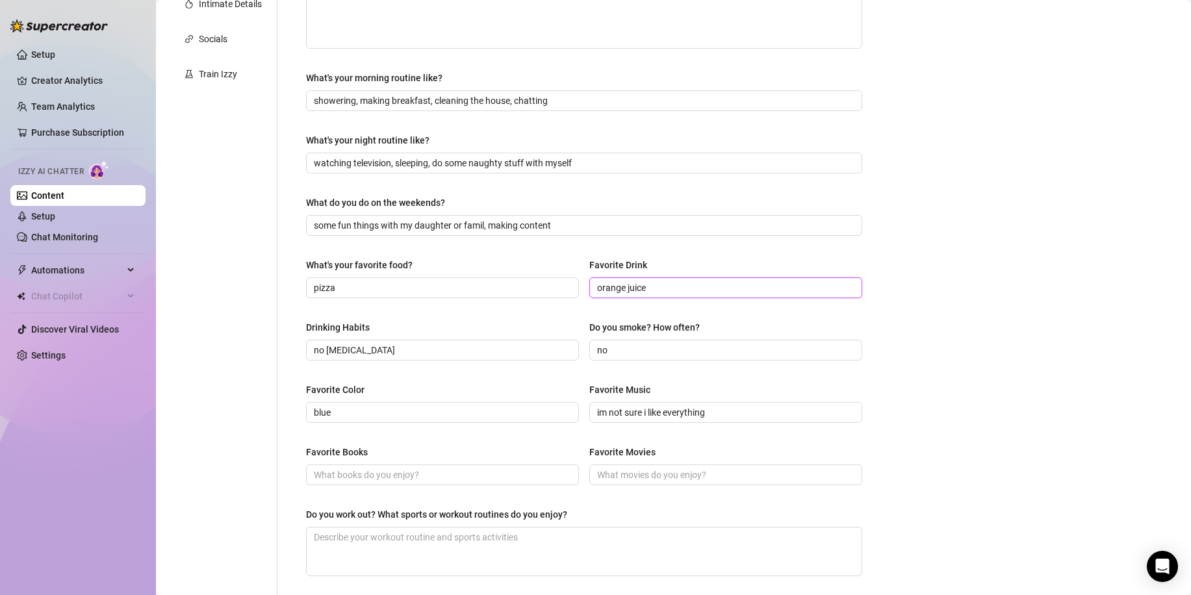
scroll to position [311, 0]
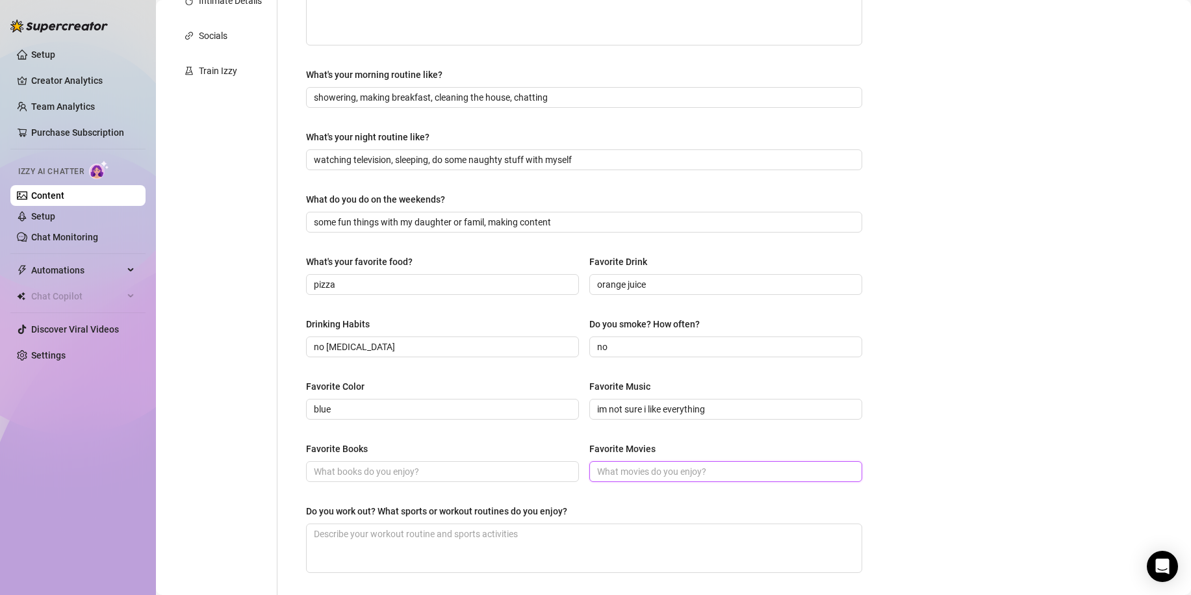
click at [631, 472] on input "Favorite Movies" at bounding box center [724, 472] width 255 height 14
click at [416, 478] on span at bounding box center [442, 471] width 273 height 21
click at [387, 550] on textarea "Do you work out? What sports or workout routines do you enjoy?" at bounding box center [584, 548] width 555 height 48
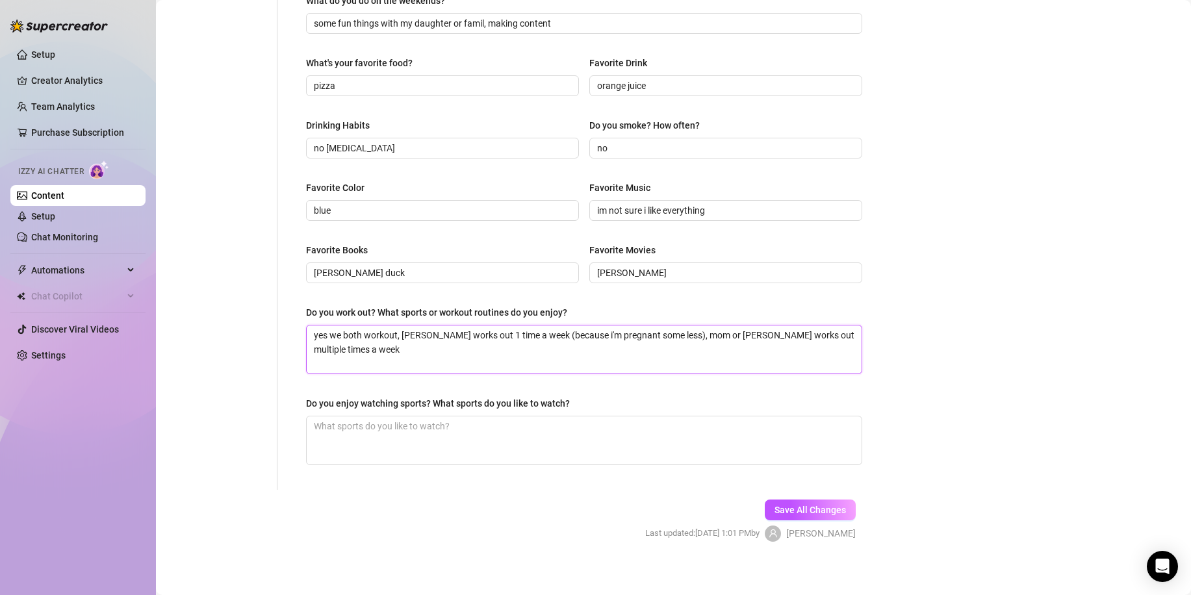
scroll to position [517, 0]
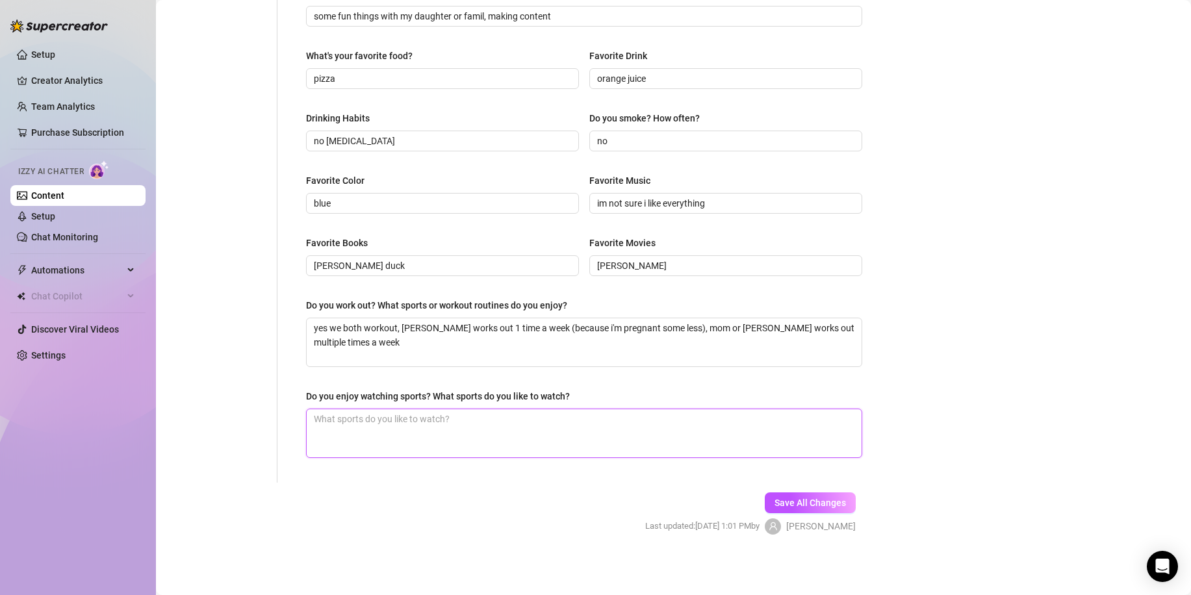
click at [372, 424] on textarea "Do you enjoy watching sports? What sports do you like to watch?" at bounding box center [584, 433] width 555 height 48
click at [789, 508] on button "Save All Changes" at bounding box center [810, 503] width 91 height 21
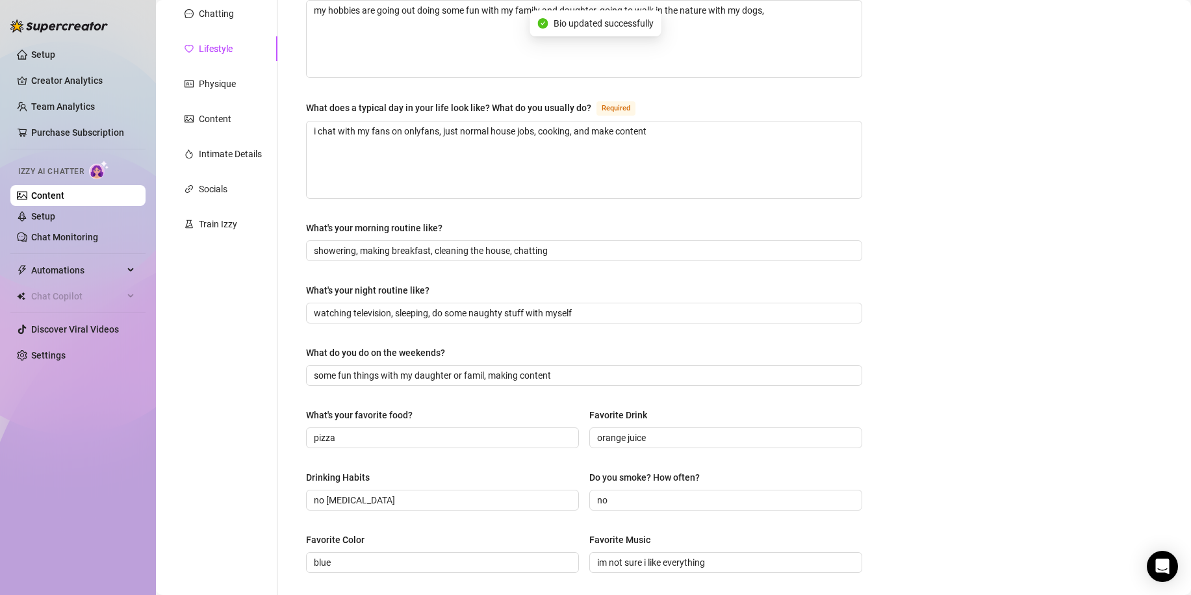
scroll to position [0, 0]
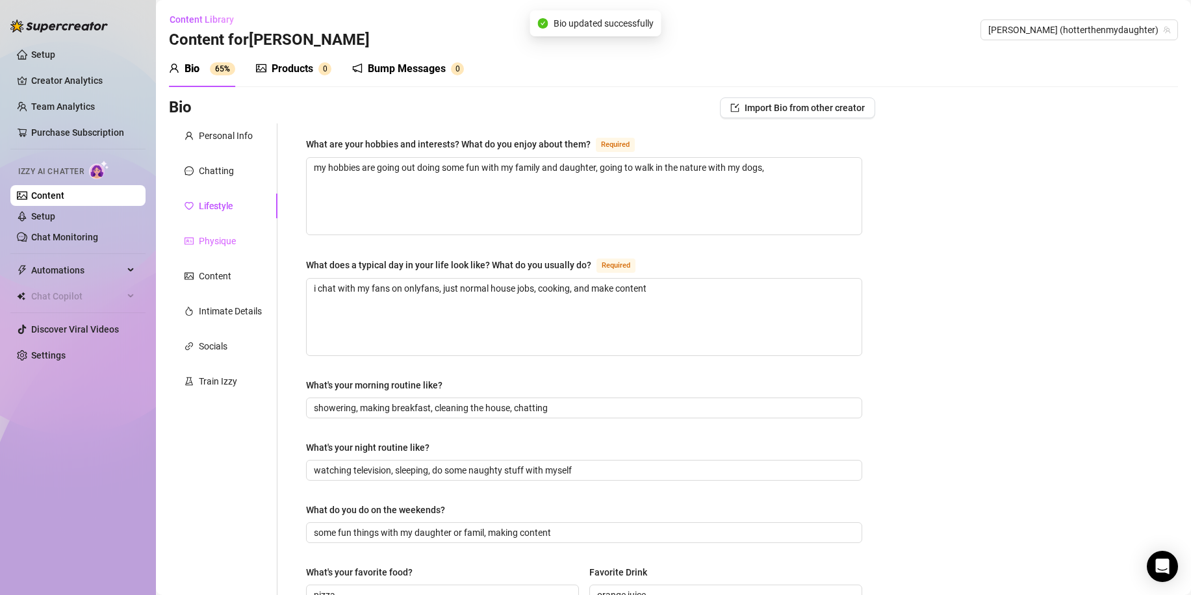
click at [183, 233] on div "Physique" at bounding box center [223, 241] width 109 height 25
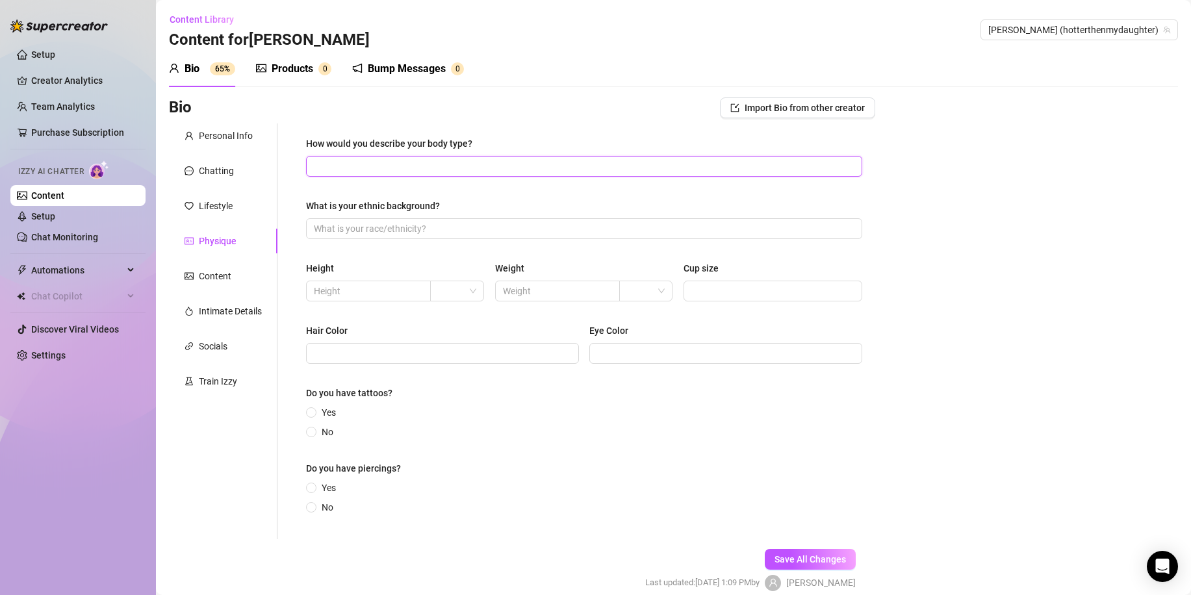
click at [393, 169] on input "How would you describe your body type?" at bounding box center [583, 166] width 538 height 14
click at [405, 233] on input "What is your ethnic background?" at bounding box center [583, 229] width 538 height 14
click at [368, 293] on input "text" at bounding box center [367, 291] width 107 height 14
click at [534, 290] on input "text" at bounding box center [556, 291] width 107 height 14
click at [717, 288] on input "Cup size" at bounding box center [771, 291] width 160 height 14
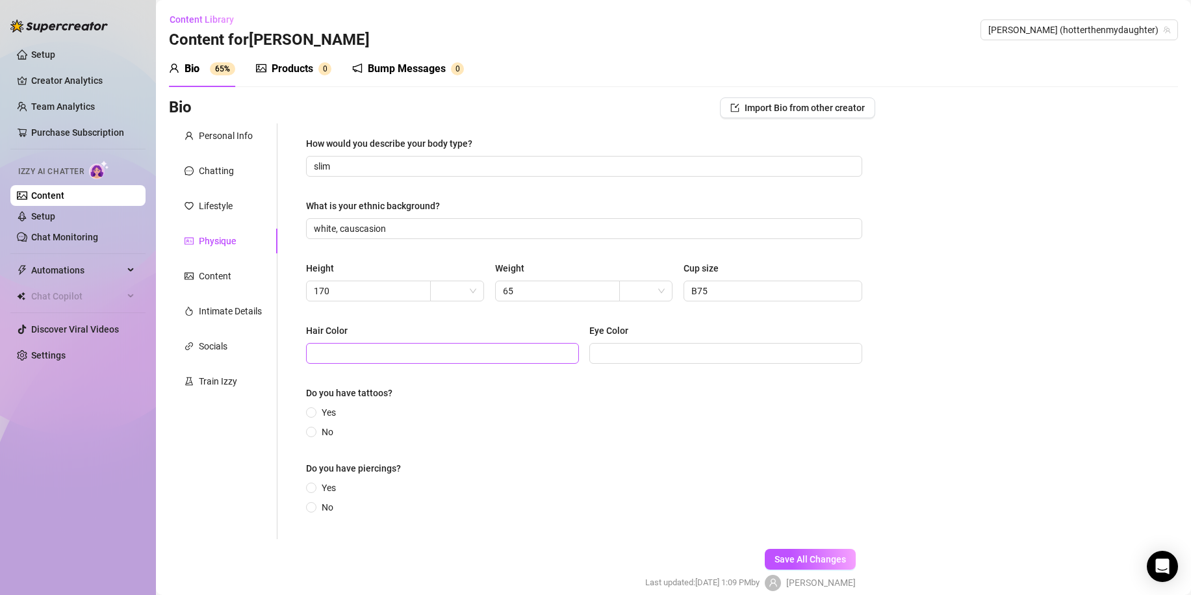
click at [474, 346] on span at bounding box center [442, 353] width 273 height 21
click at [641, 364] on div "Hair Color blonde [MEDICAL_DATA]" at bounding box center [584, 350] width 556 height 52
click at [621, 356] on input "Eye Color" at bounding box center [724, 353] width 255 height 14
click at [313, 431] on input "No" at bounding box center [311, 433] width 5 height 8
click at [311, 507] on input "No" at bounding box center [311, 508] width 5 height 8
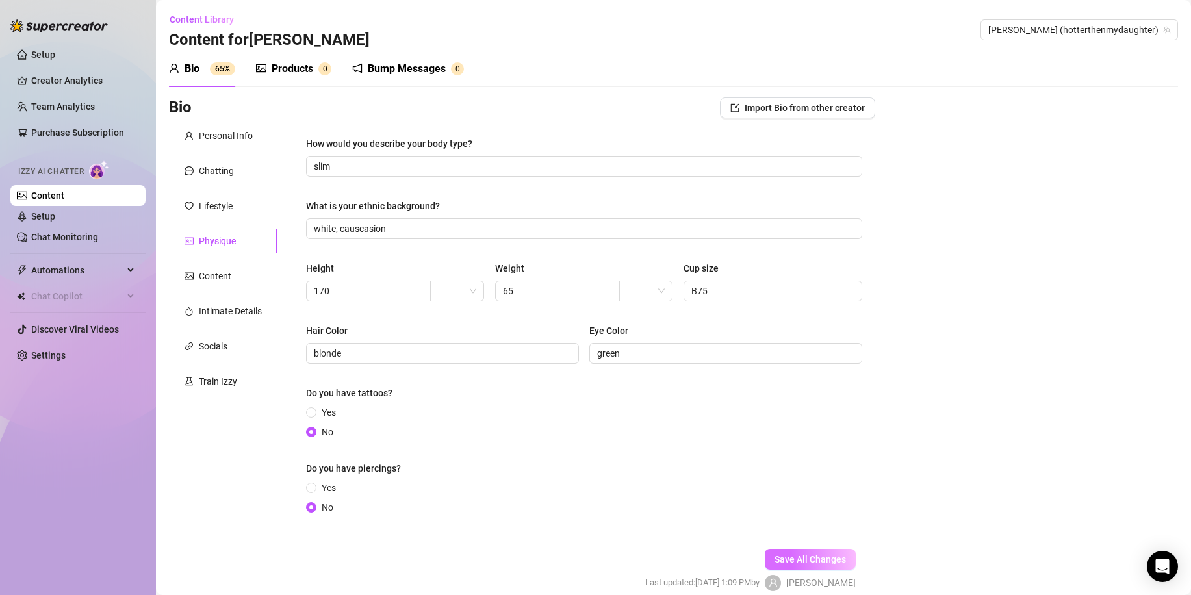
click at [806, 554] on span "Save All Changes" at bounding box center [809, 559] width 71 height 10
click at [222, 271] on div "Content" at bounding box center [215, 276] width 32 height 14
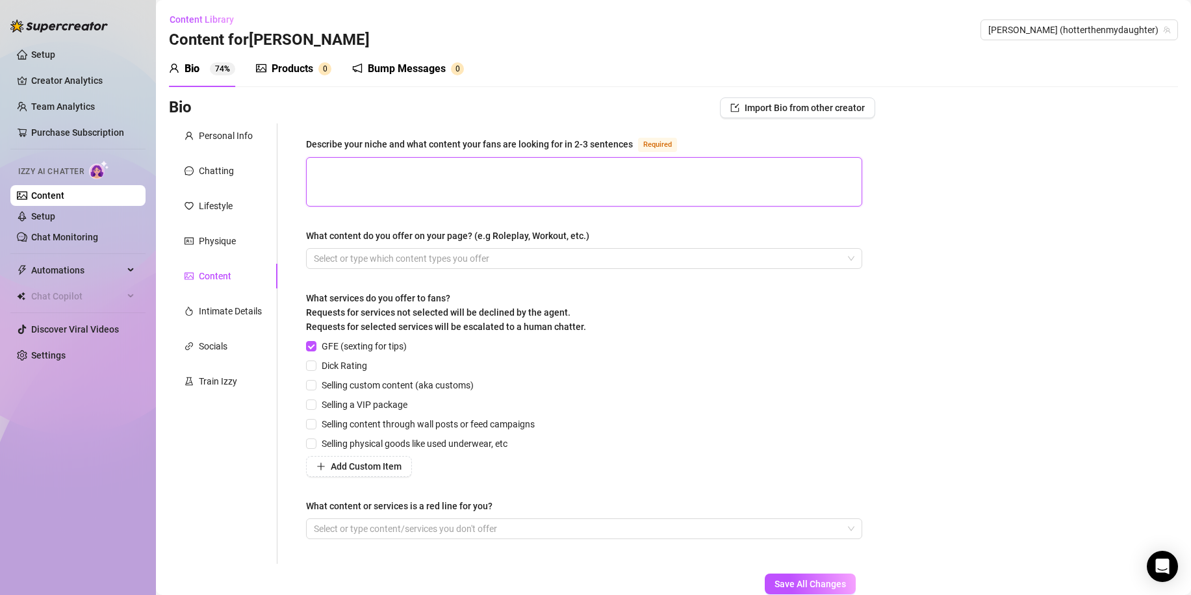
click at [452, 181] on textarea "Describe your niche and what content your fans are looking for in 2-3 sentences…" at bounding box center [584, 182] width 555 height 48
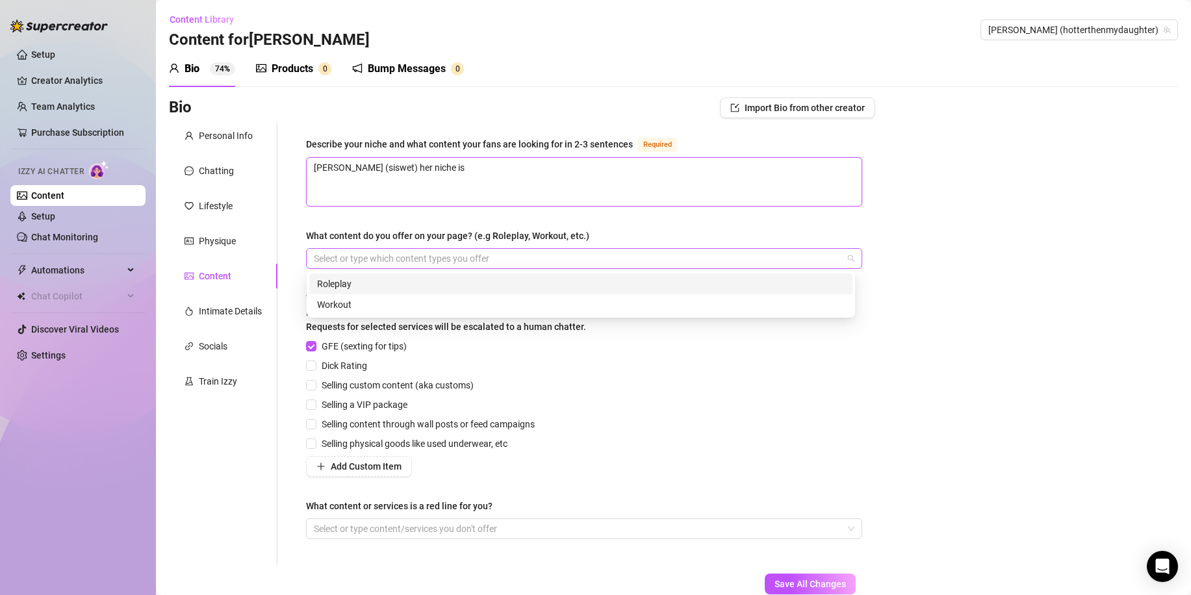
click at [448, 260] on div at bounding box center [577, 259] width 537 height 18
click at [430, 288] on div "Roleplay" at bounding box center [581, 284] width 528 height 14
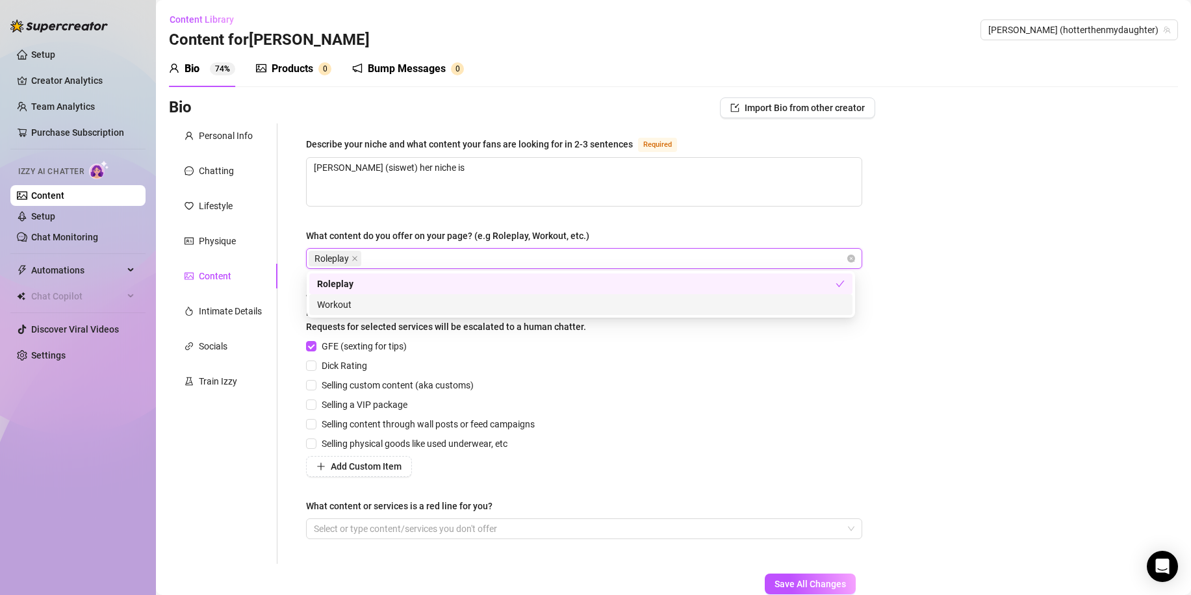
click at [394, 311] on div "Workout" at bounding box center [581, 305] width 528 height 14
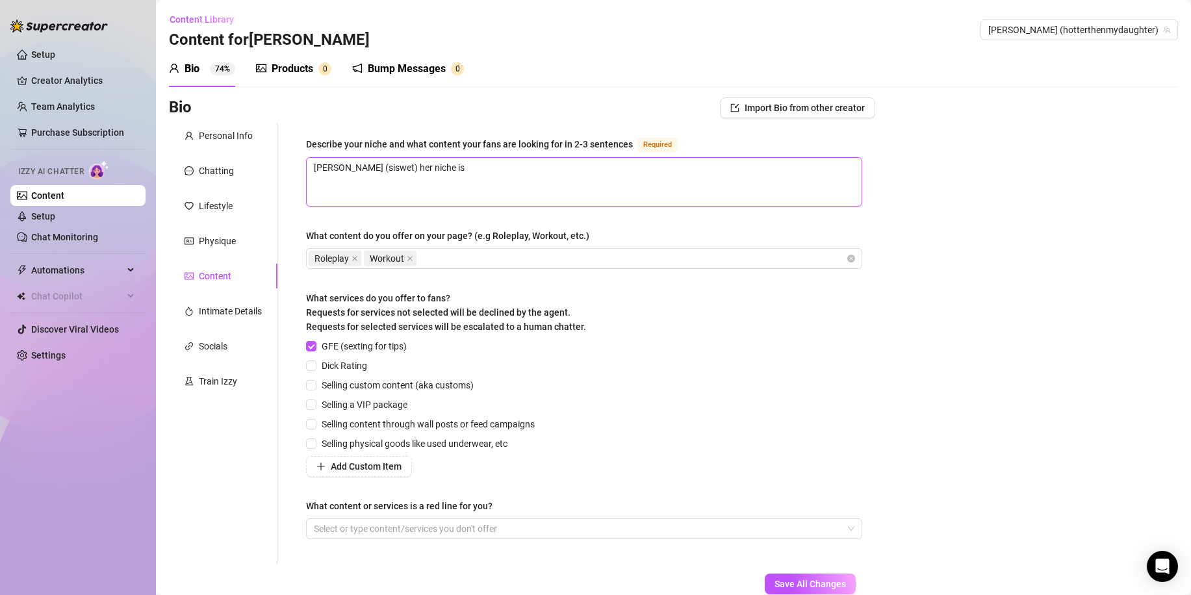
click at [407, 202] on textarea "[PERSON_NAME] (siswet) her niche is" at bounding box center [584, 182] width 555 height 48
click at [439, 180] on textarea "[PERSON_NAME] (siswet) her niche is" at bounding box center [584, 182] width 555 height 48
click at [444, 259] on div "Roleplay Workout" at bounding box center [577, 259] width 537 height 18
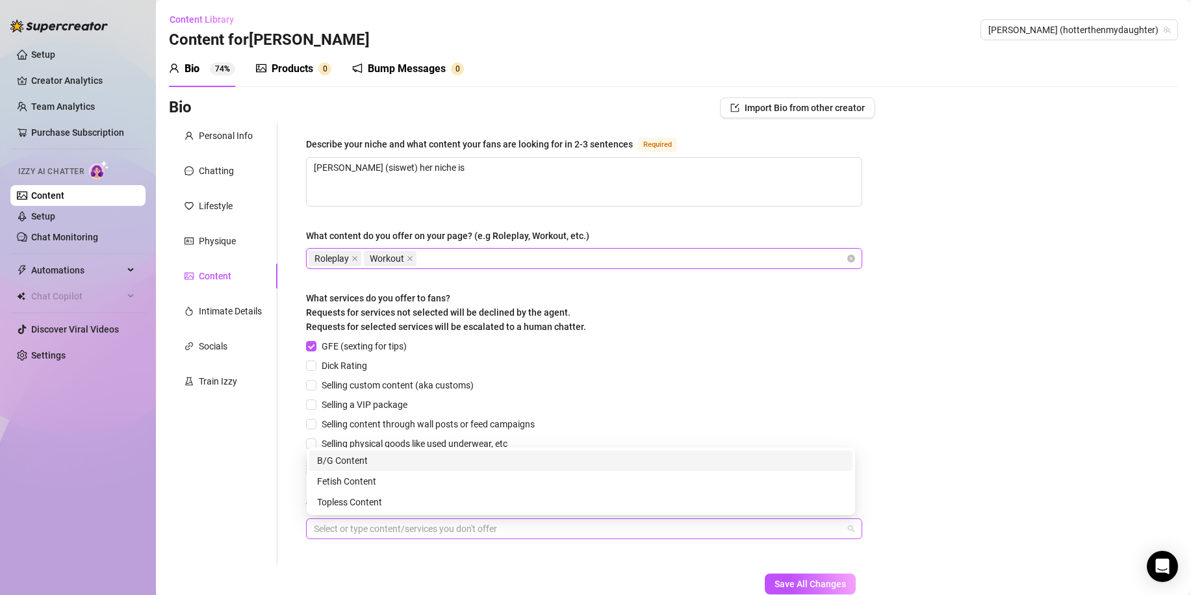
click at [443, 524] on div at bounding box center [577, 529] width 537 height 18
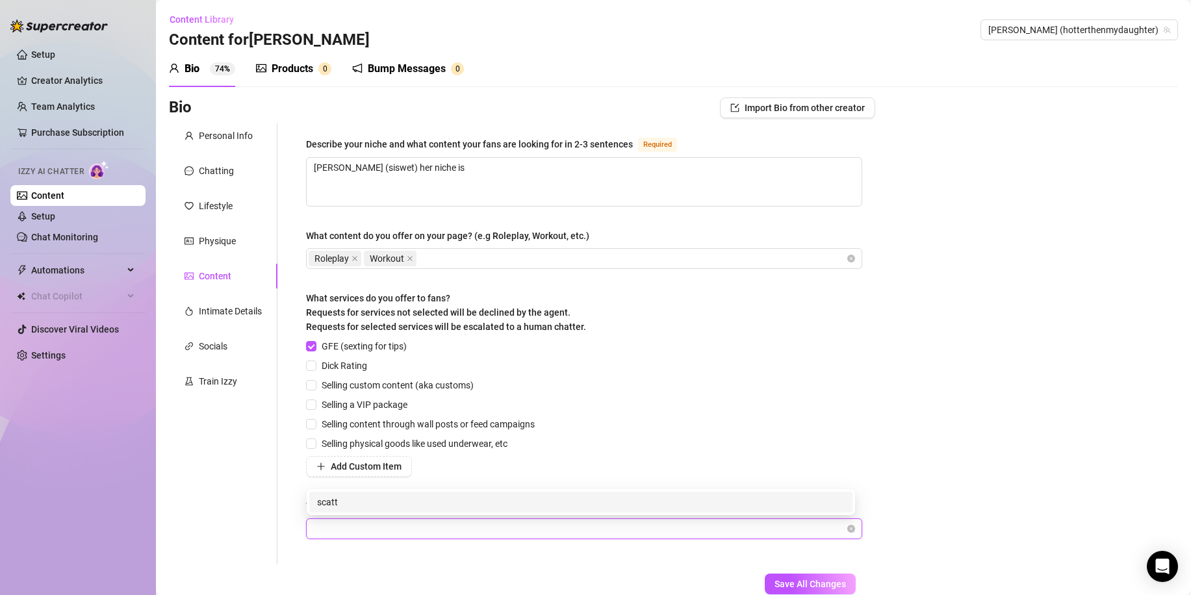
click at [390, 533] on div "scatt" at bounding box center [577, 529] width 537 height 18
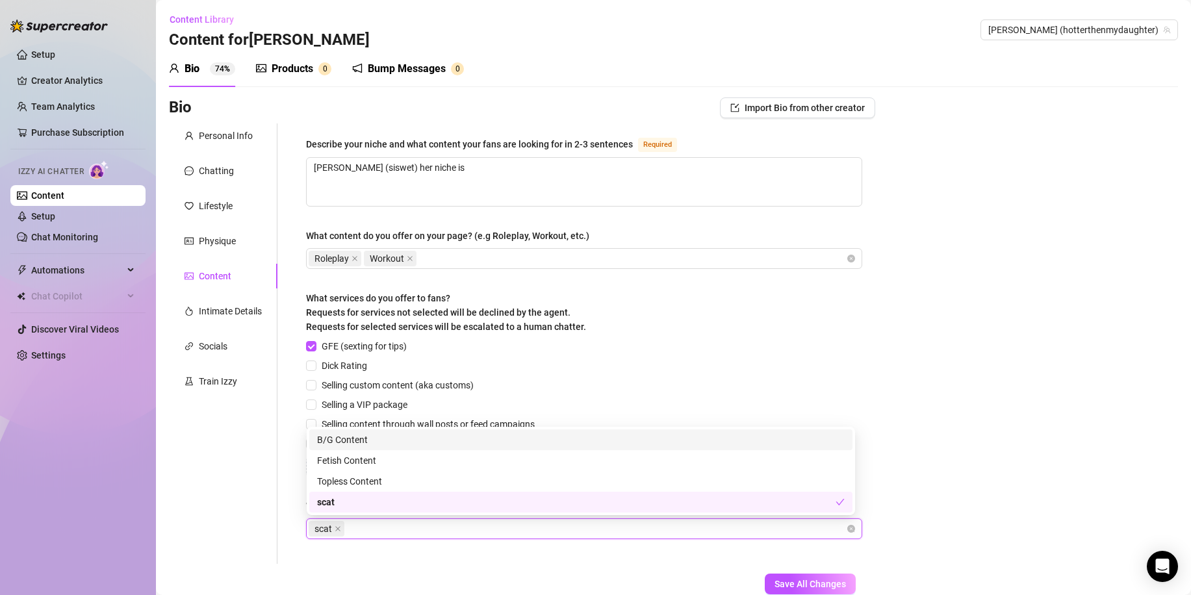
click at [457, 566] on form "Personal Info Chatting Lifestyle Physique Content Intimate Details Socials Trai…" at bounding box center [522, 380] width 706 height 515
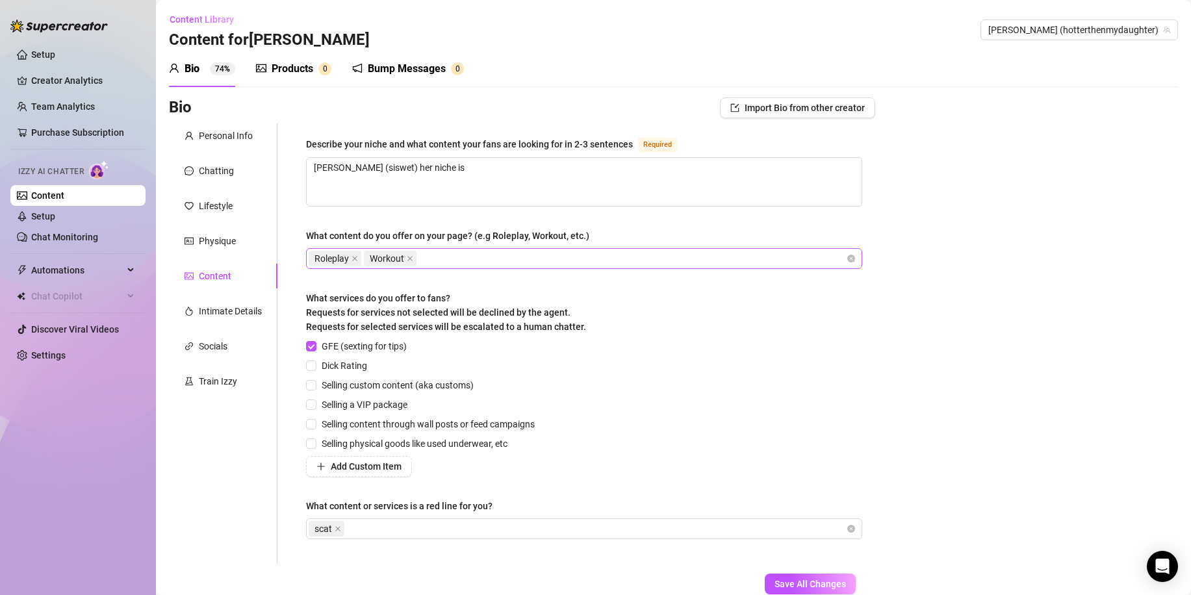
click at [443, 258] on div "Roleplay Workout" at bounding box center [577, 259] width 537 height 18
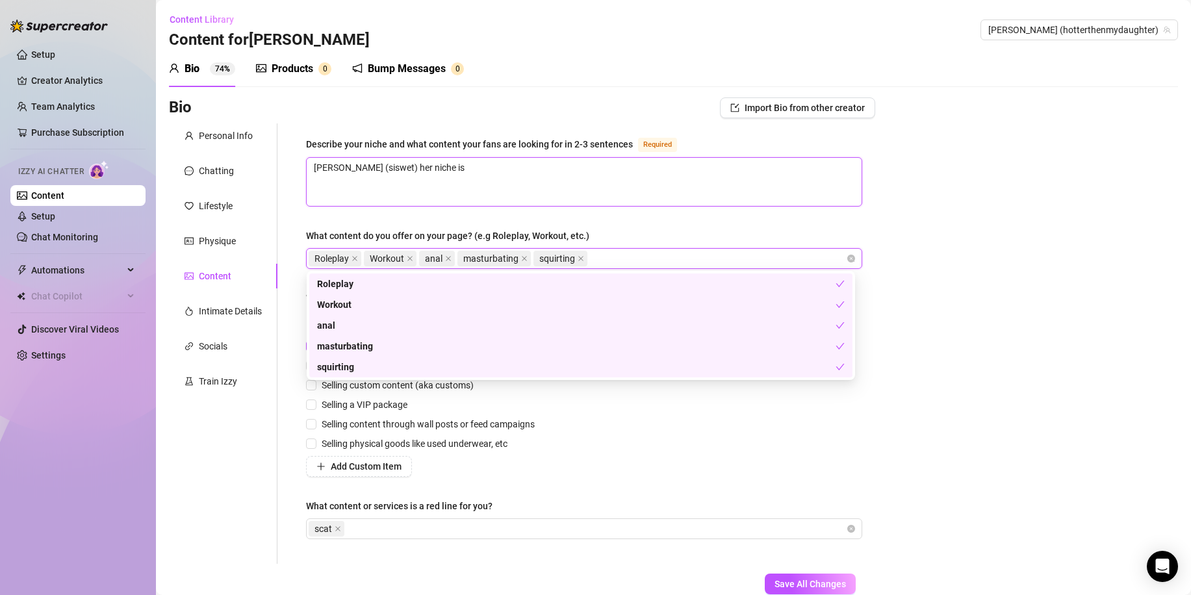
click at [439, 184] on textarea "[PERSON_NAME] (siswet) her niche is" at bounding box center [584, 182] width 555 height 48
